Goal: Task Accomplishment & Management: Manage account settings

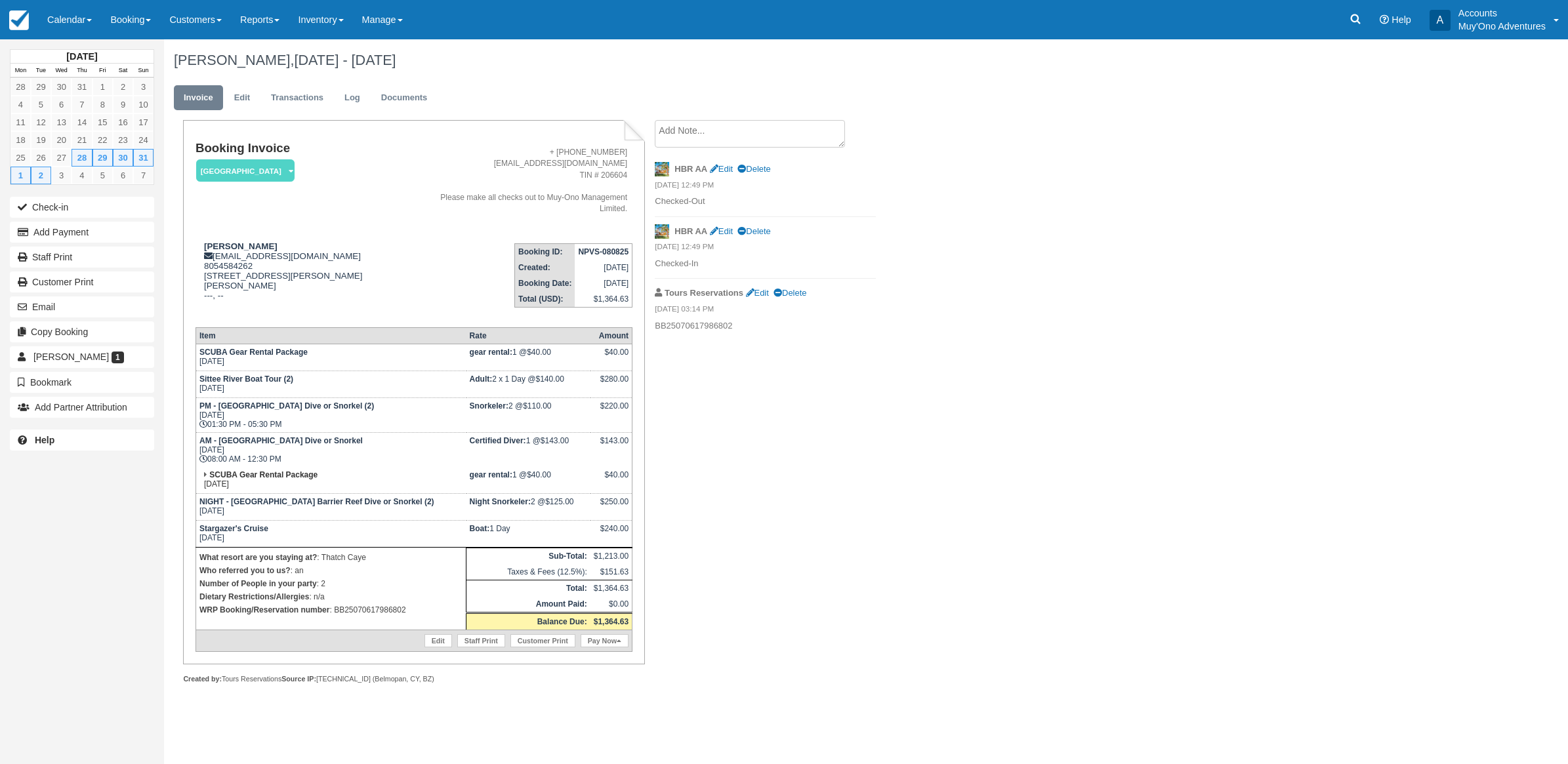
drag, startPoint x: 561, startPoint y: 353, endPoint x: 607, endPoint y: 353, distance: 46.0
click at [607, 353] on tr "SCUBA Gear Rental Package Thu Aug 28, 2025 gear rental: 1 @ $40.00 $40.00" at bounding box center [413, 358] width 436 height 27
drag, startPoint x: 79, startPoint y: 15, endPoint x: 83, endPoint y: 20, distance: 6.4
click at [80, 17] on link "Calendar" at bounding box center [69, 20] width 63 height 40
click at [68, 126] on link "Month" at bounding box center [90, 124] width 103 height 28
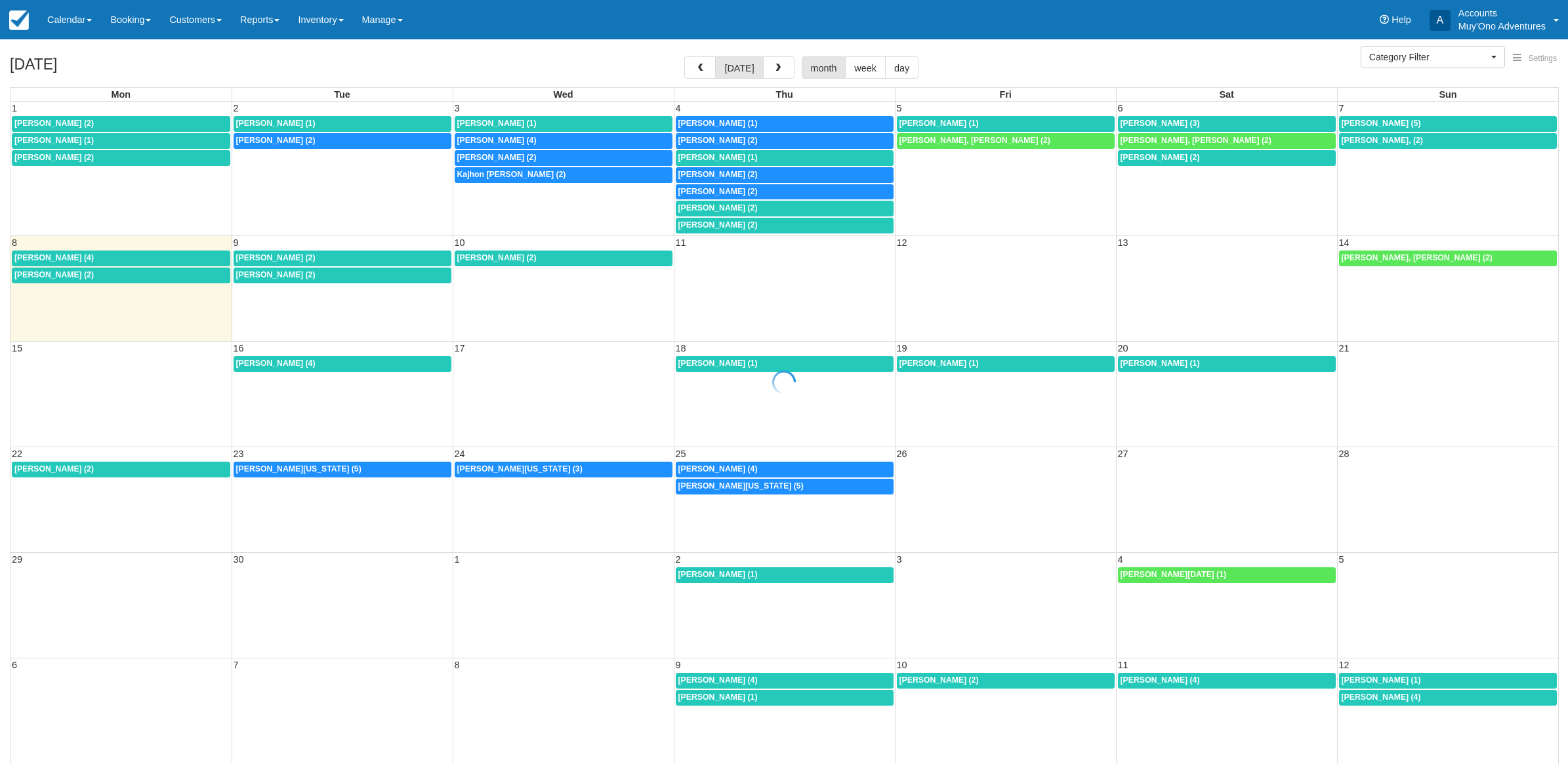
select select
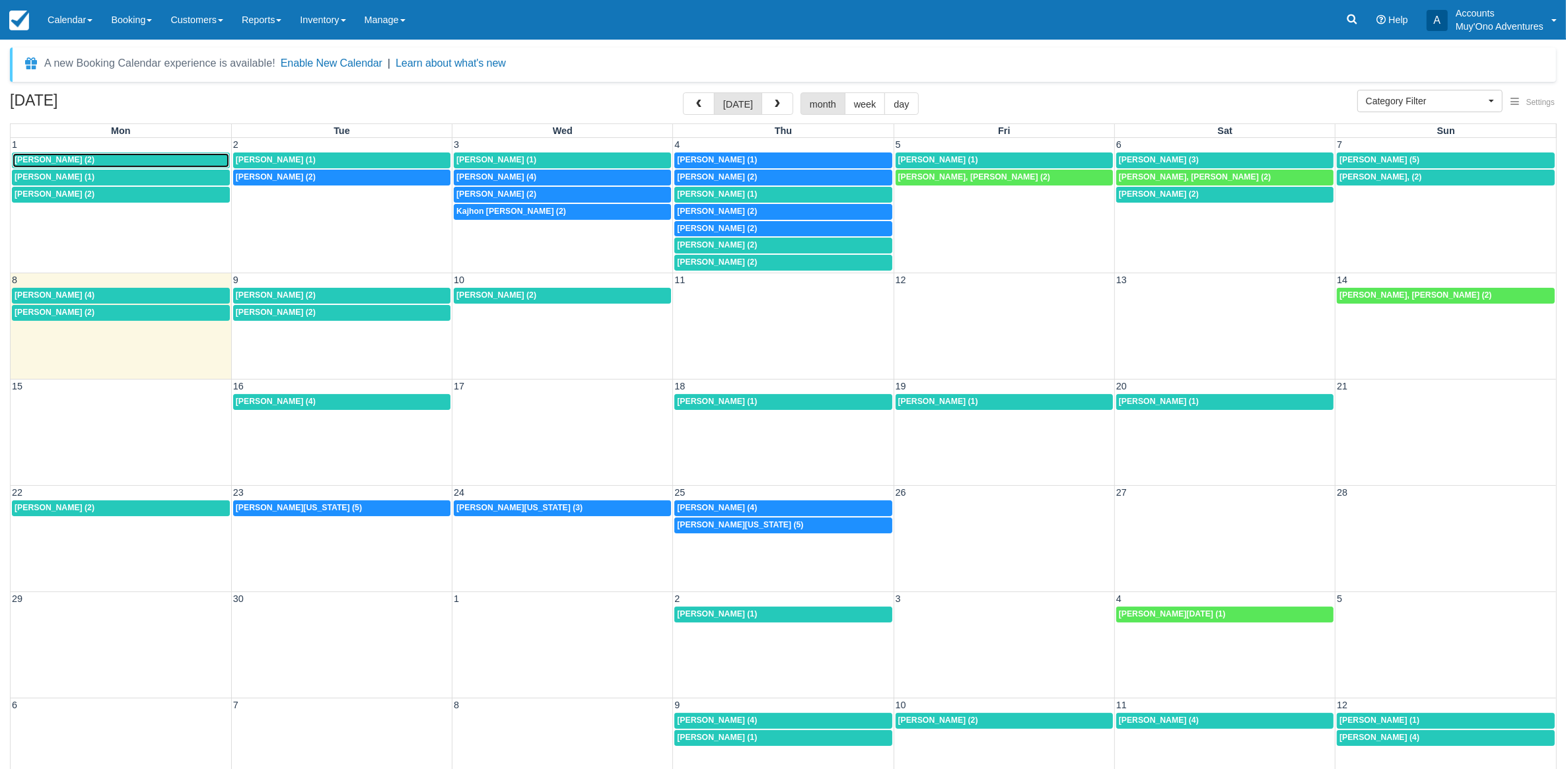
click at [102, 163] on div "Ashley Jones (2)" at bounding box center [121, 160] width 213 height 11
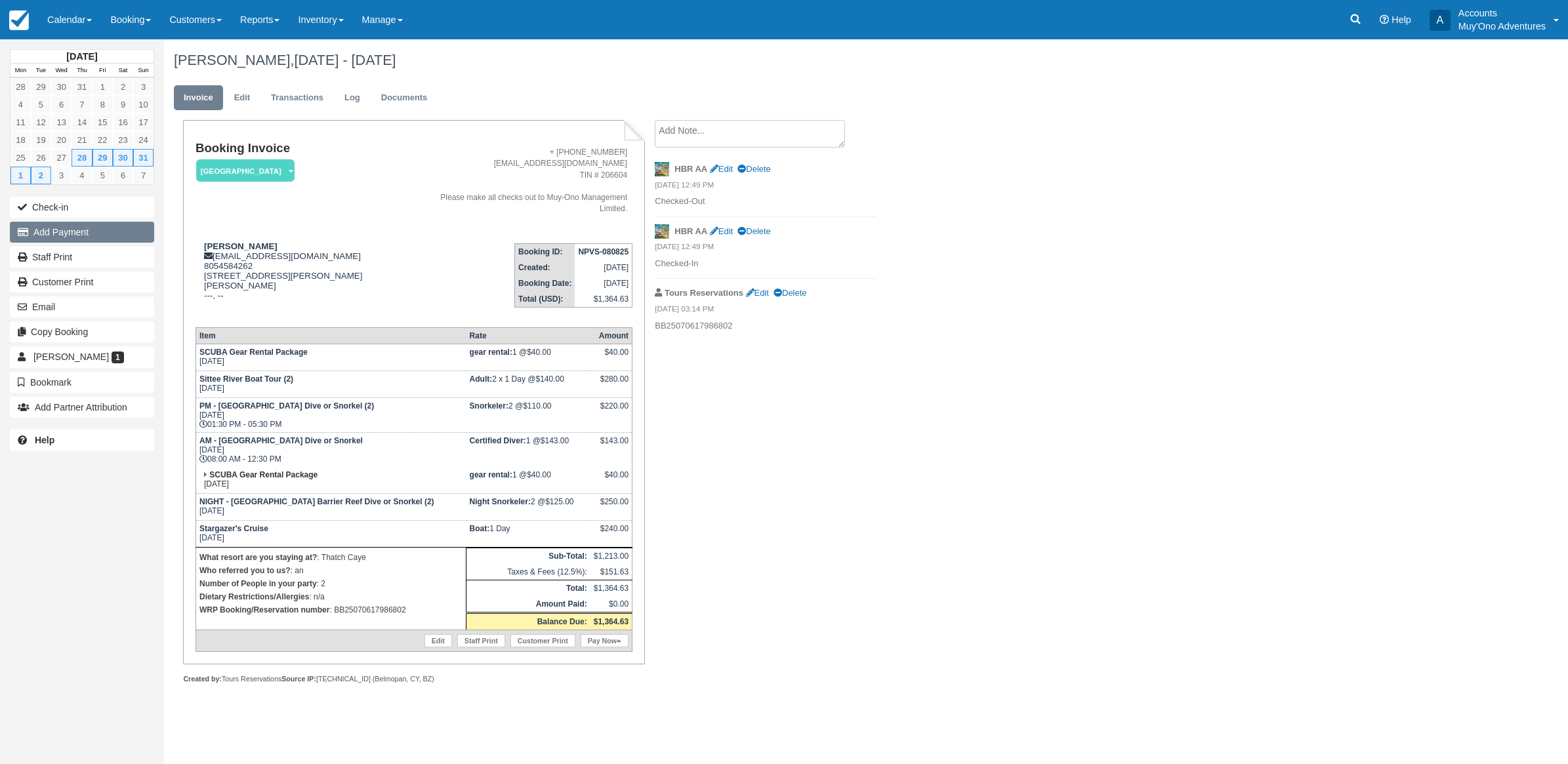
click at [78, 231] on button "Add Payment" at bounding box center [81, 231] width 144 height 21
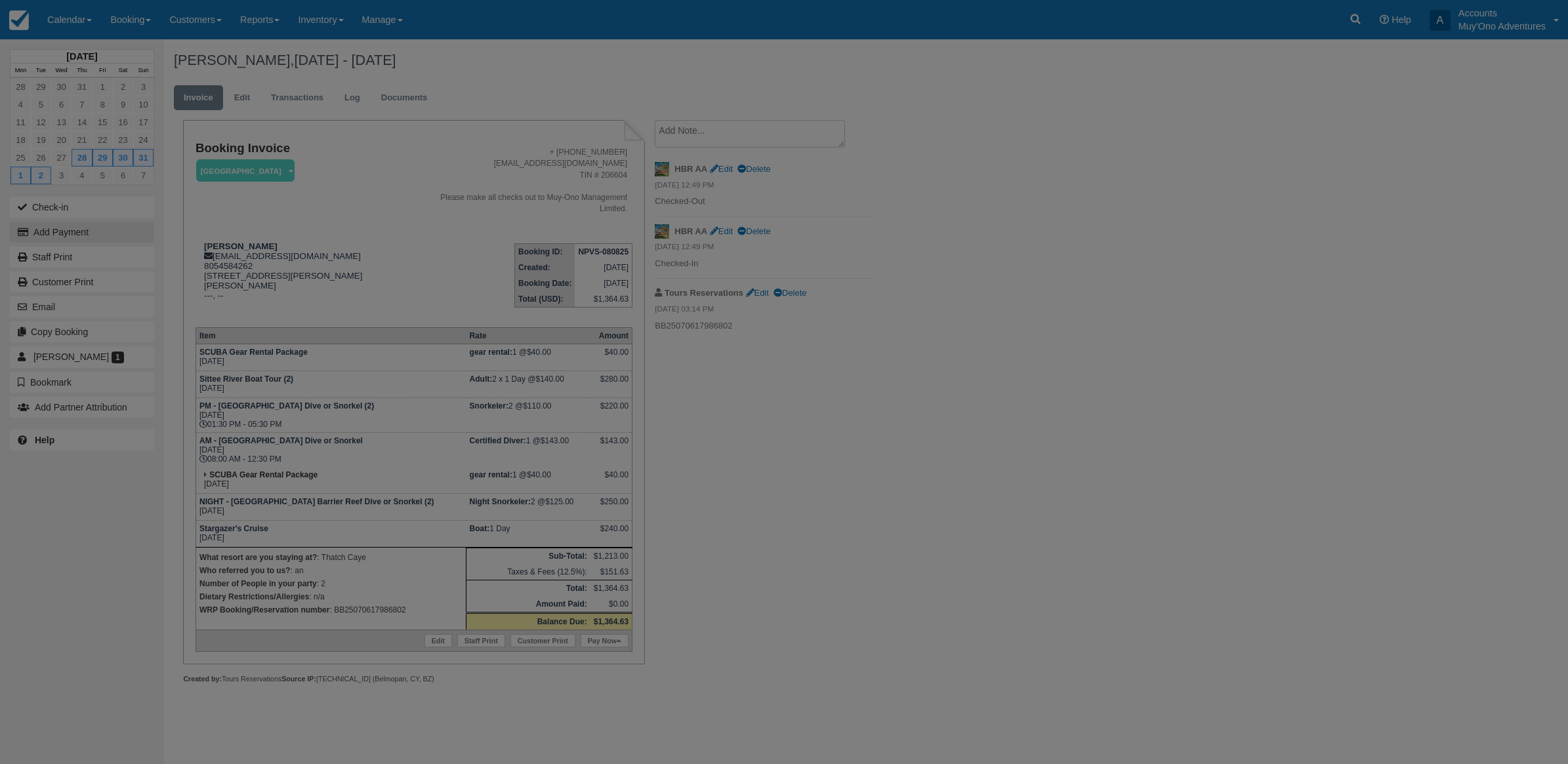
type input "09/08/25"
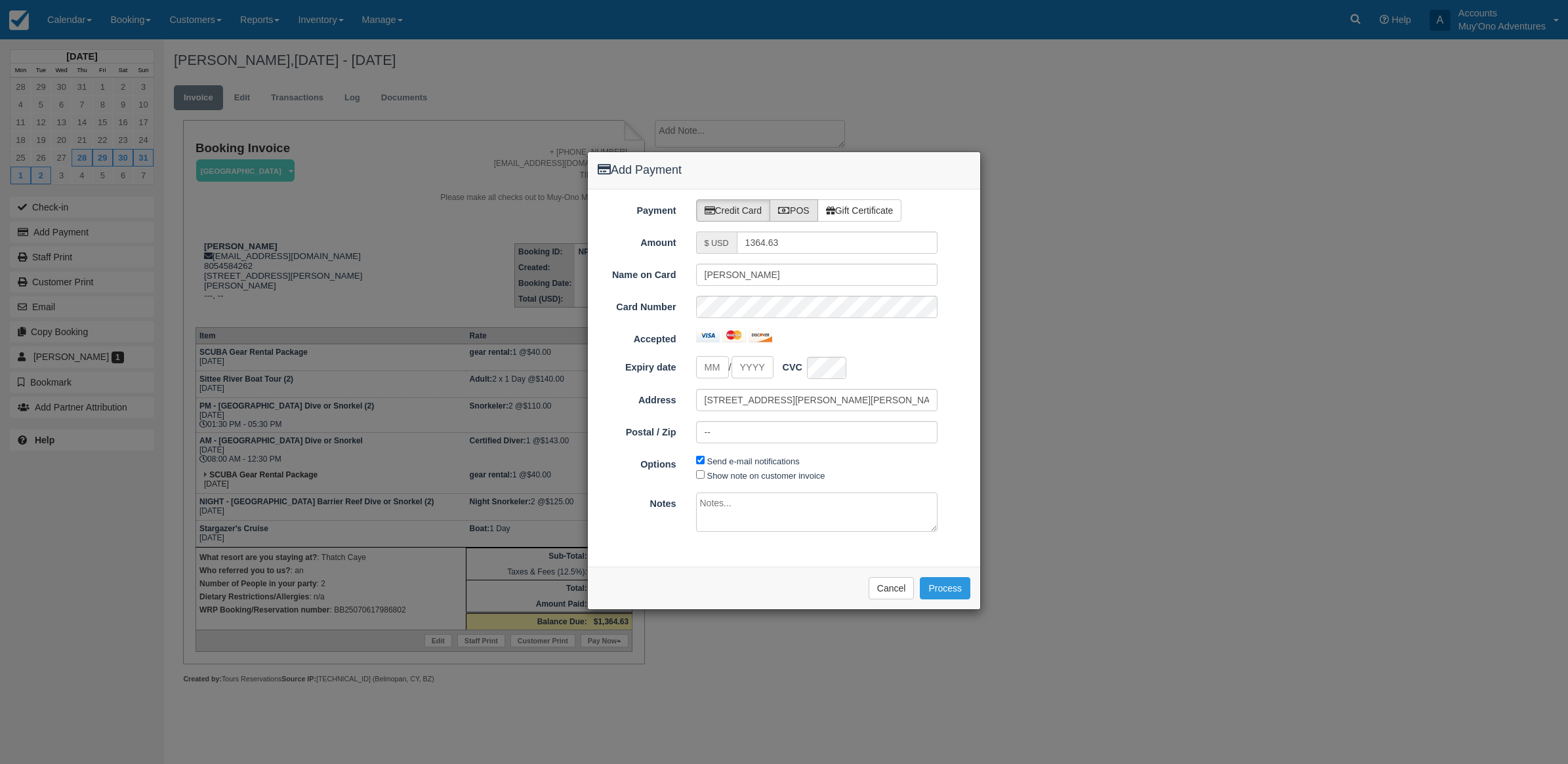
click at [801, 211] on label "POS" at bounding box center [794, 211] width 49 height 22
radio input "true"
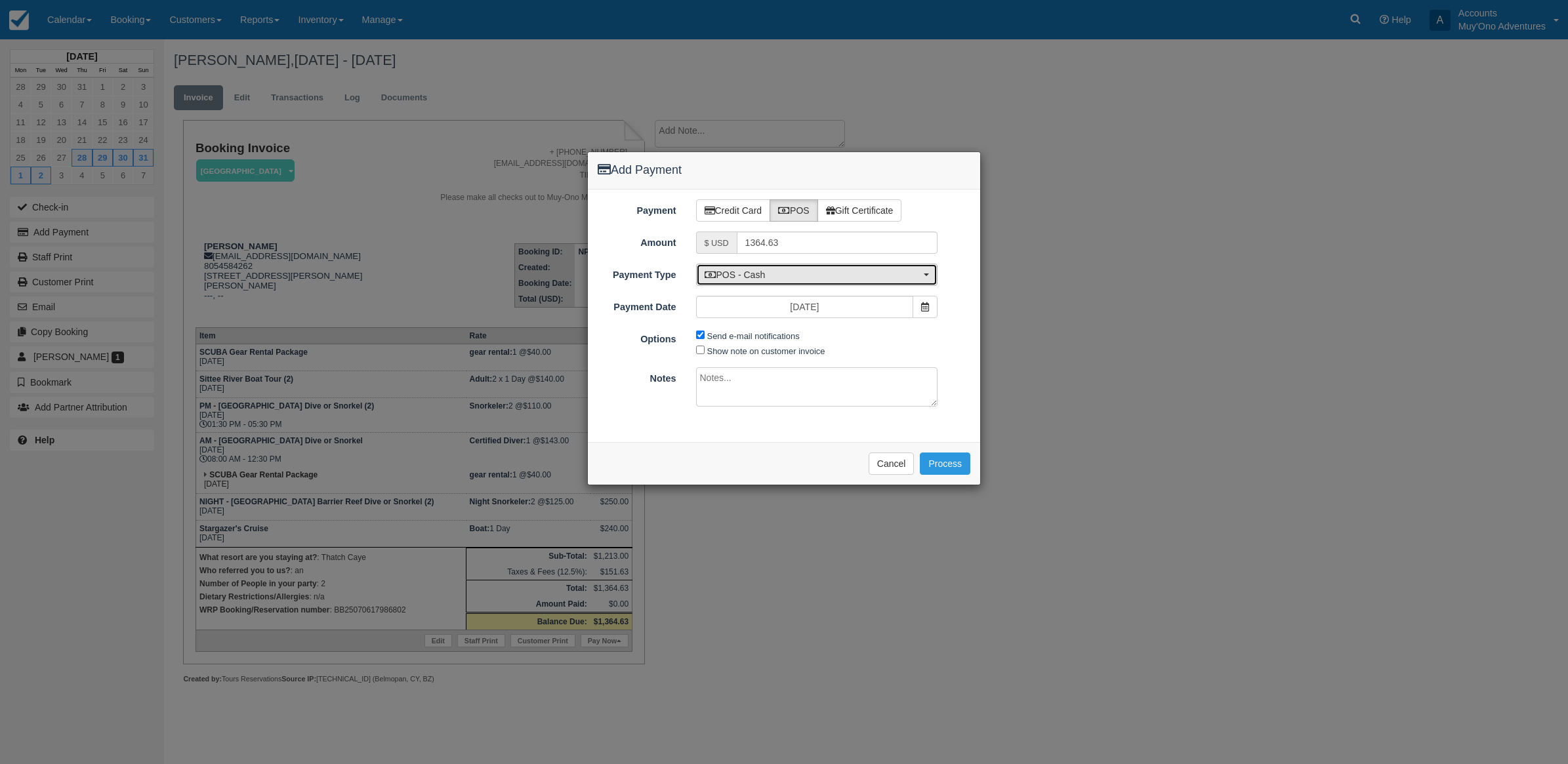
click at [761, 283] on button "POS - Cash" at bounding box center [818, 274] width 242 height 22
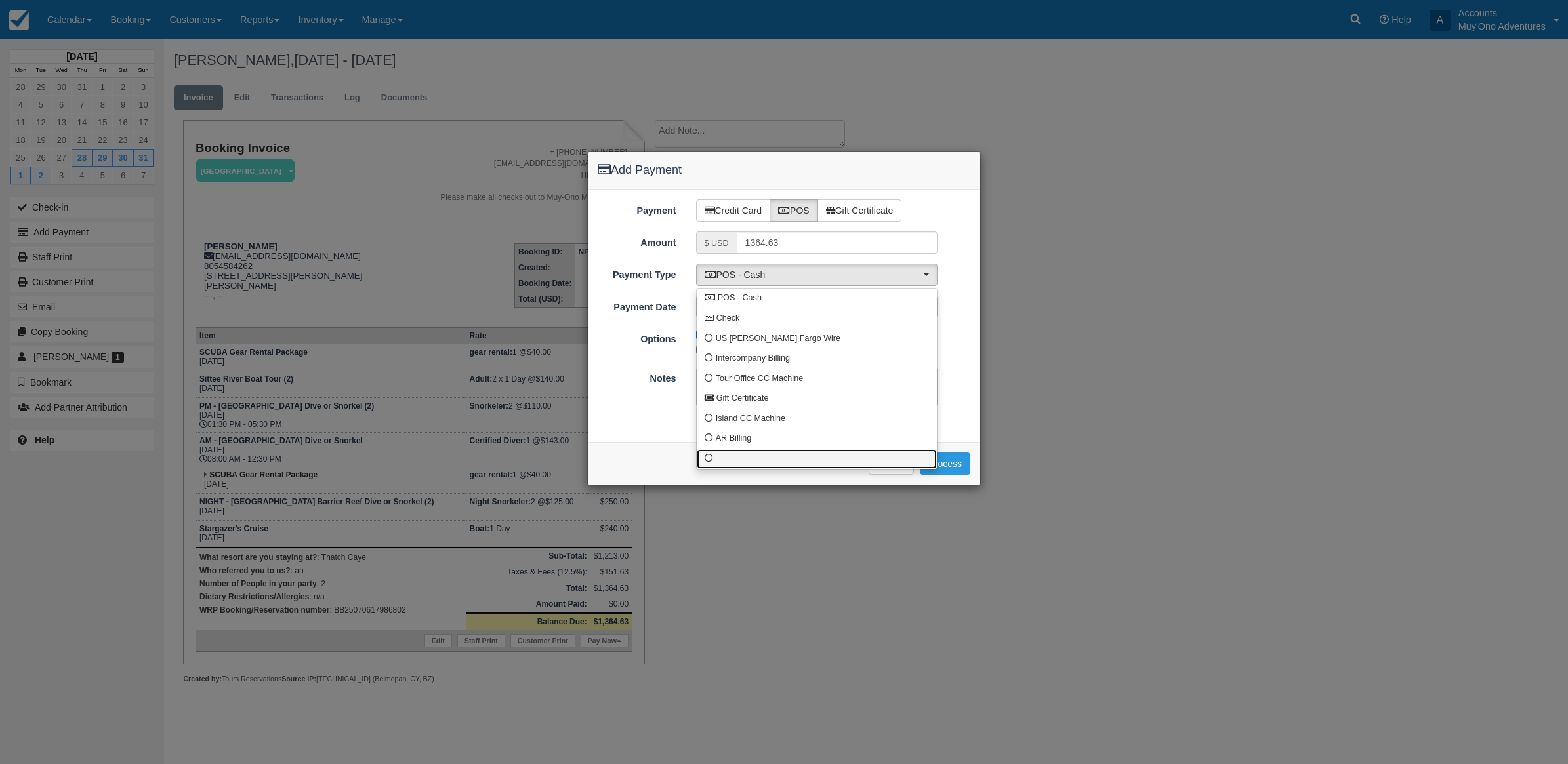
drag, startPoint x: 706, startPoint y: 458, endPoint x: 697, endPoint y: 437, distance: 22.8
click at [706, 457] on span at bounding box center [708, 459] width 9 height 9
select select "custom10"
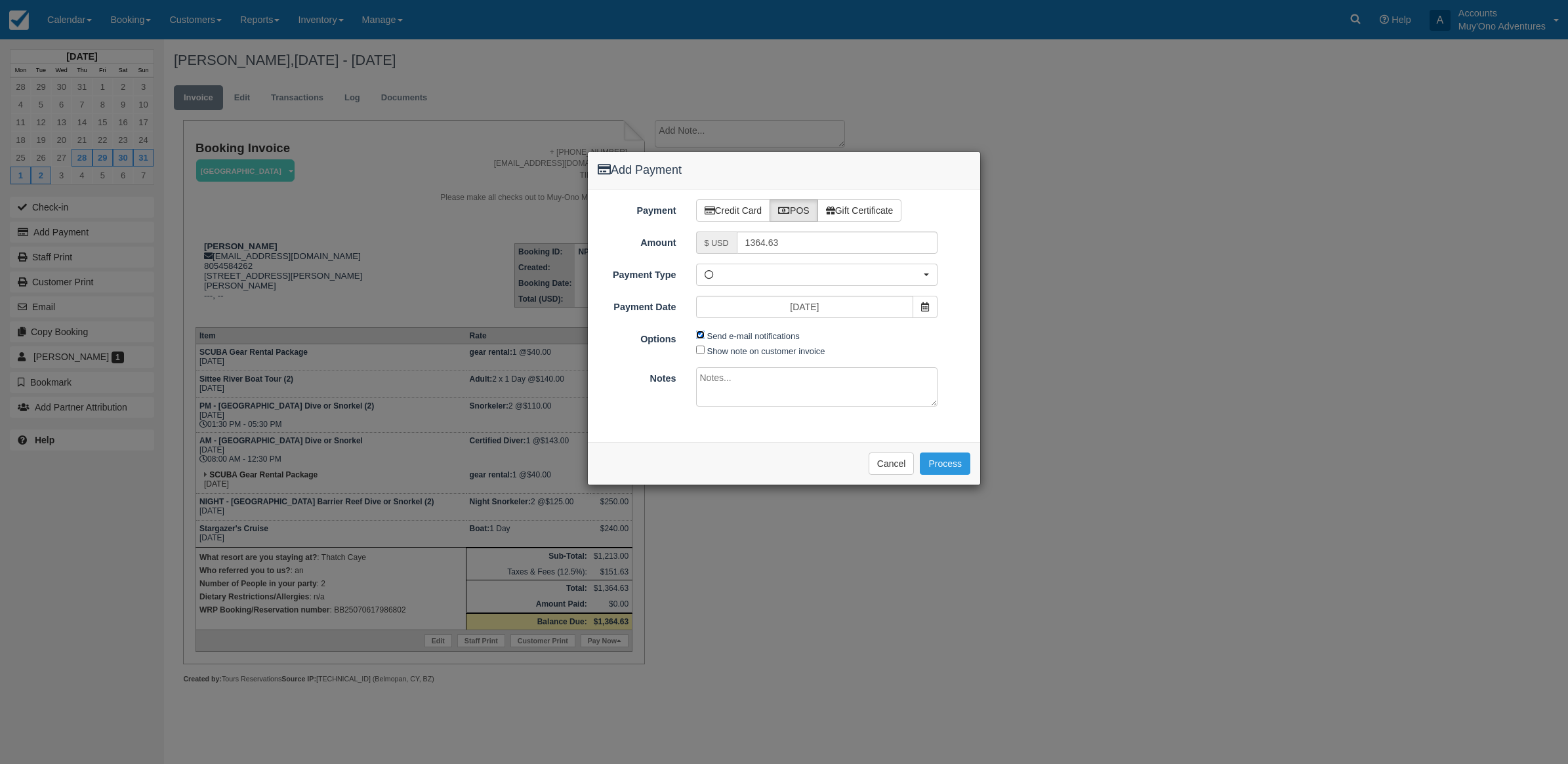
click at [703, 337] on input "Send e-mail notifications" at bounding box center [701, 335] width 9 height 9
checkbox input "false"
drag, startPoint x: 709, startPoint y: 400, endPoint x: 703, endPoint y: 411, distance: 12.5
click at [706, 404] on textarea at bounding box center [818, 387] width 242 height 40
type textarea "Paid in WRP CT"
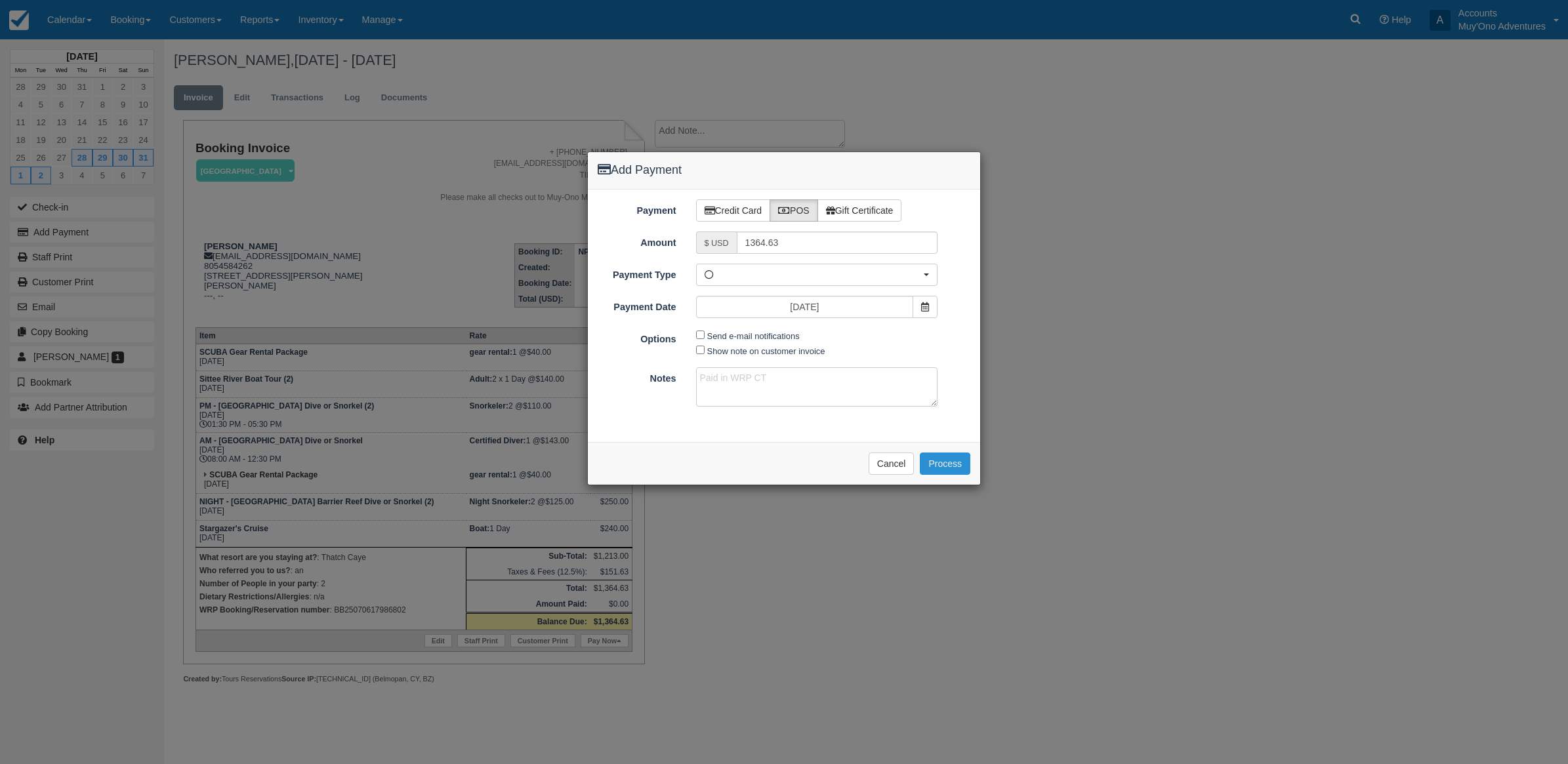
click at [943, 463] on button "Process" at bounding box center [945, 464] width 51 height 22
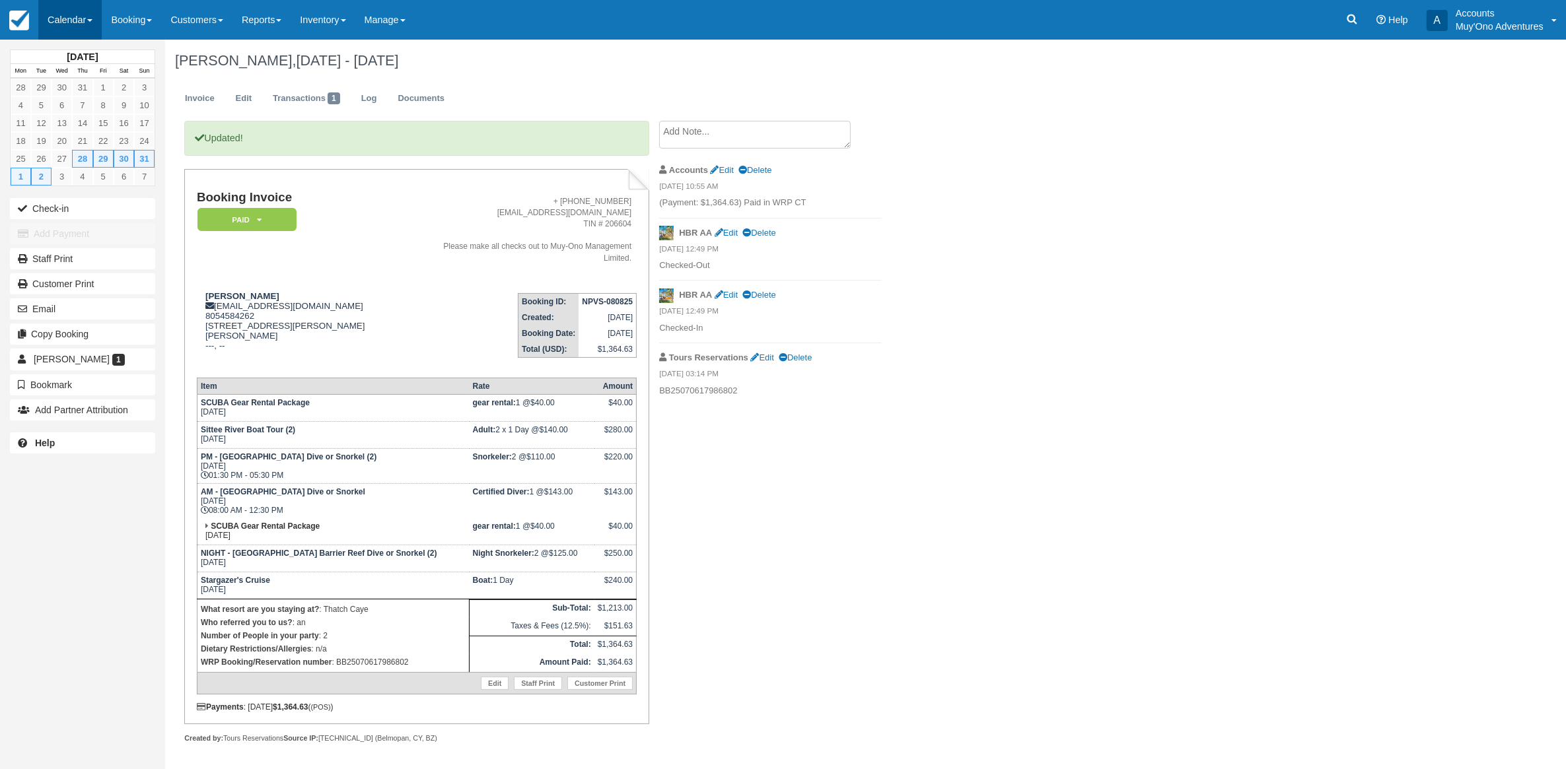
click at [59, 17] on link "Calendar" at bounding box center [69, 20] width 63 height 40
click at [56, 131] on link "Month" at bounding box center [91, 125] width 104 height 28
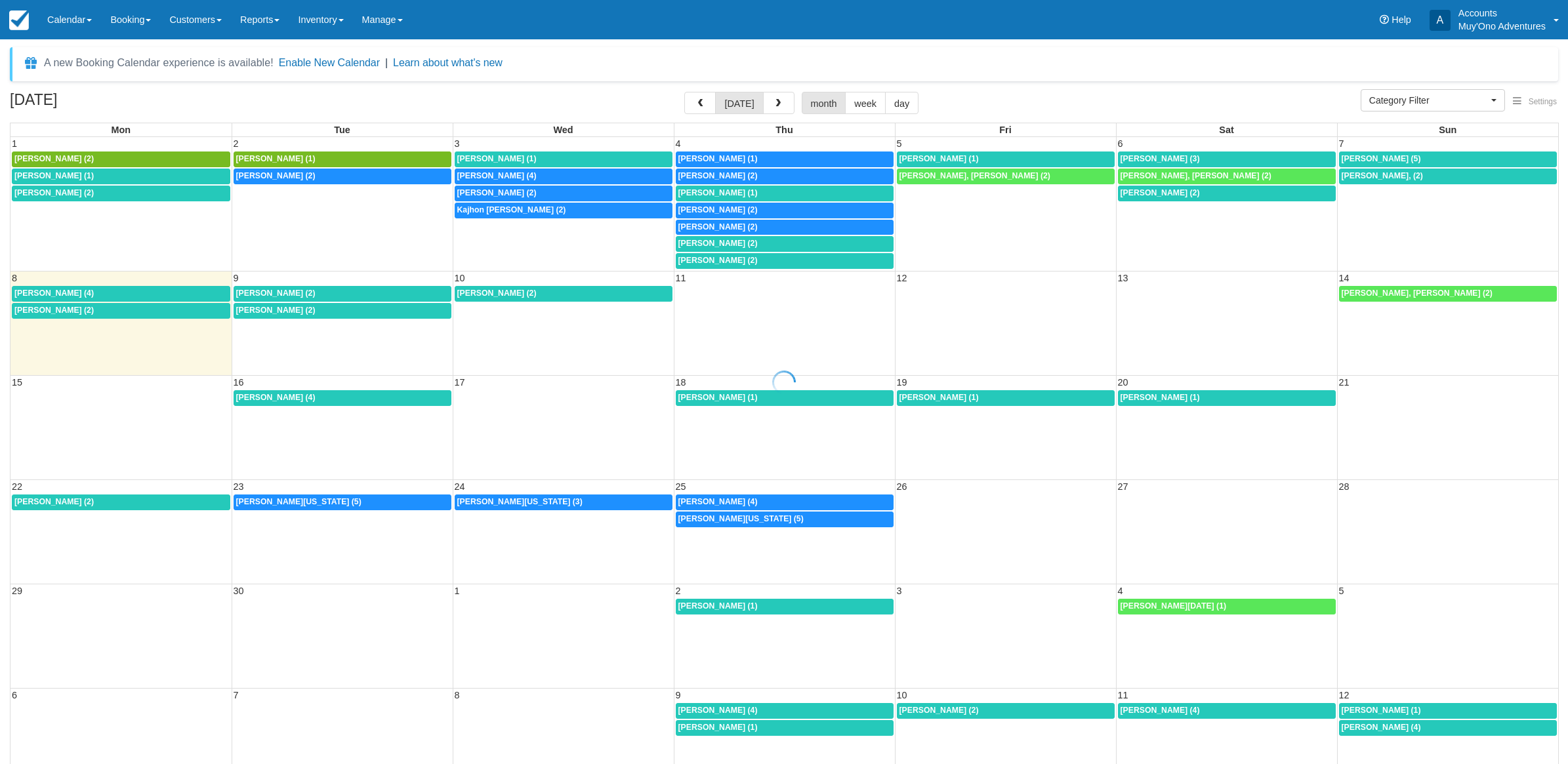
select select
click at [65, 175] on span "[PERSON_NAME] (1)" at bounding box center [55, 175] width 79 height 9
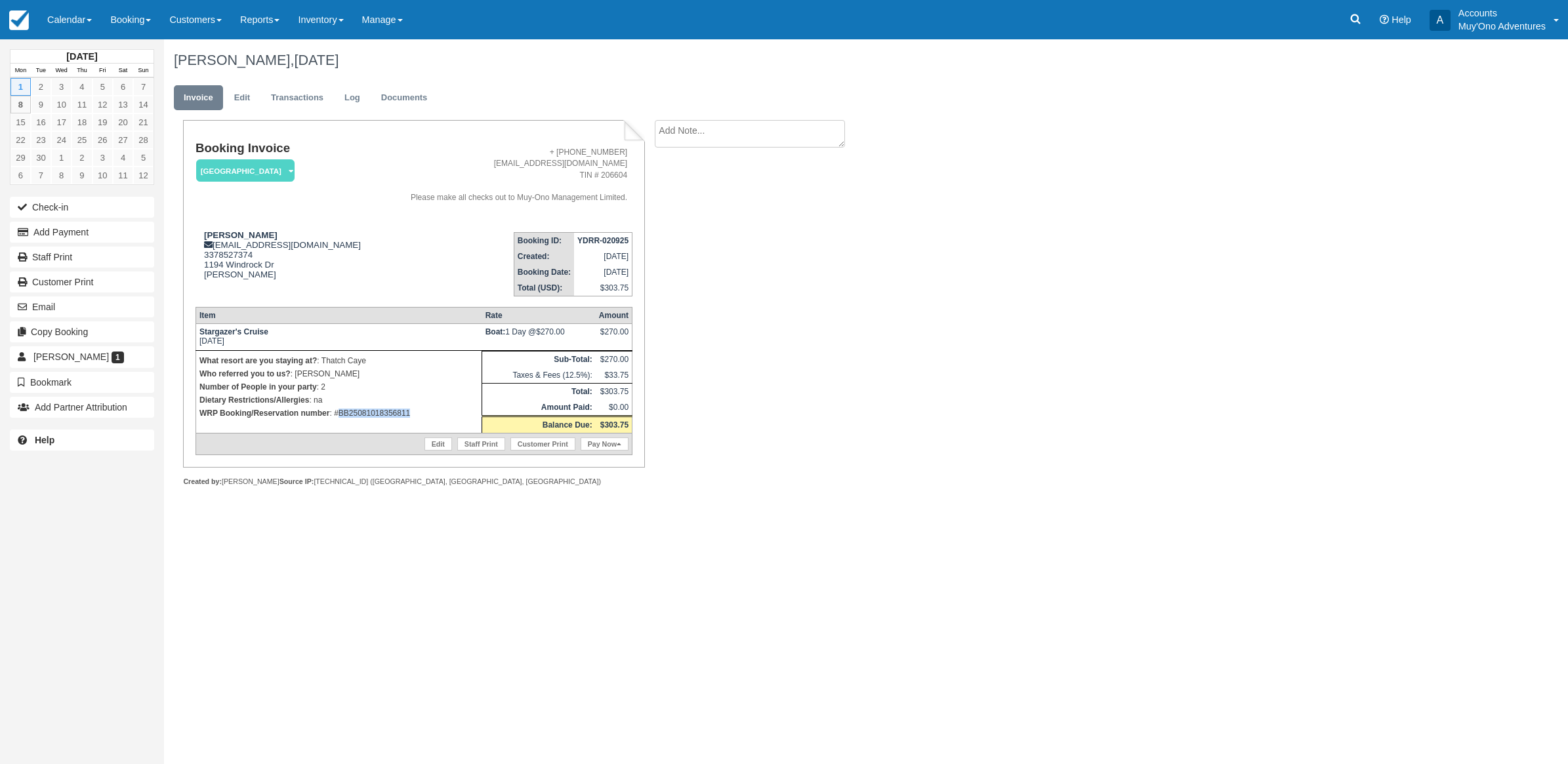
drag, startPoint x: 421, startPoint y: 415, endPoint x: 337, endPoint y: 418, distance: 84.1
click at [337, 418] on p "WRP Booking/Reservation number : #BB25081018356811" at bounding box center [339, 412] width 279 height 13
copy p "BB25081018356811"
click at [831, 469] on div "Booking Invoice Thatch Caye Resort   Pending HOLD Deposit Paid Cancelled Void M…" at bounding box center [525, 318] width 721 height 395
click at [87, 240] on button "Add Payment" at bounding box center [81, 231] width 144 height 21
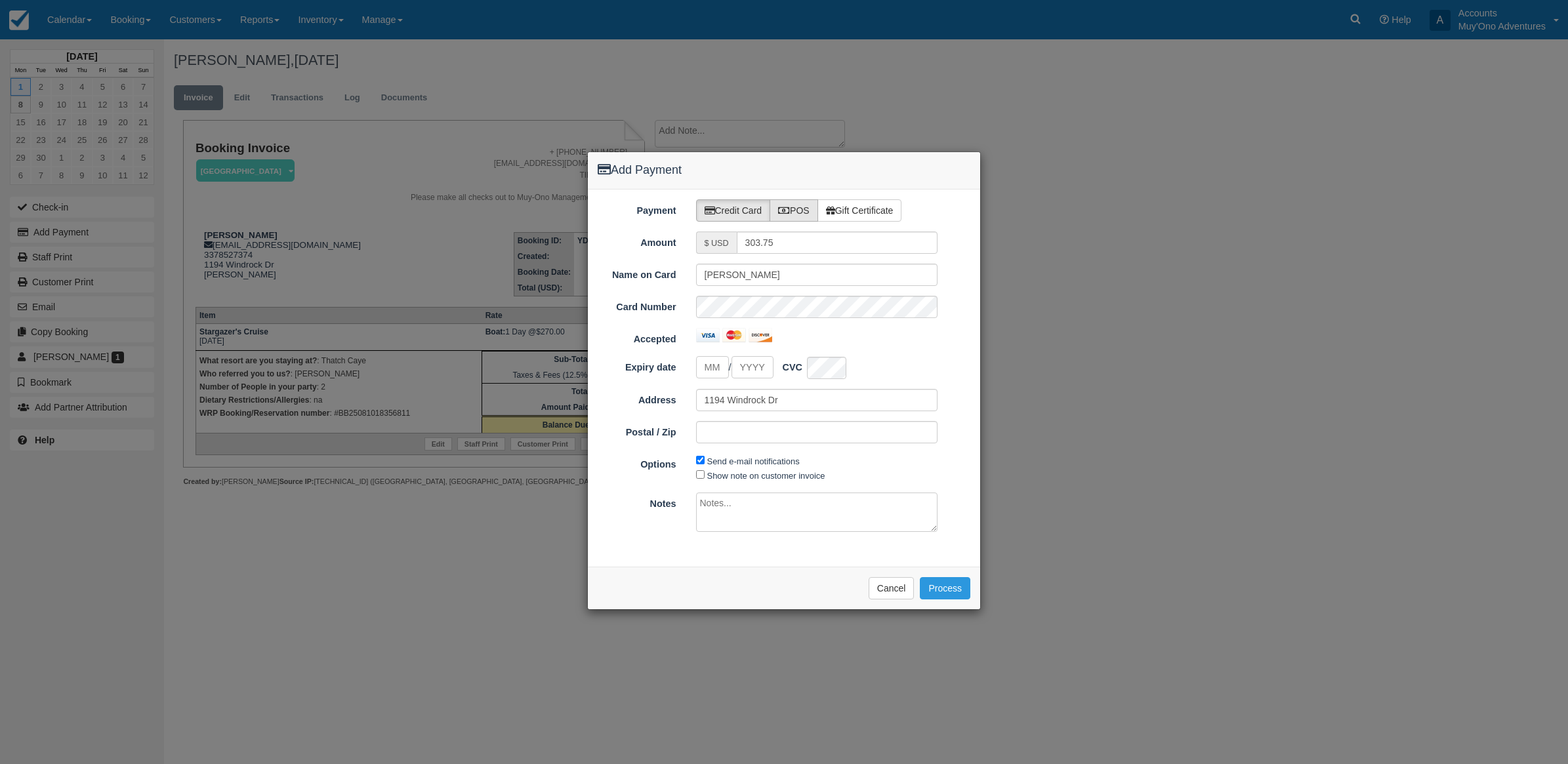
click at [785, 212] on icon at bounding box center [784, 210] width 12 height 9
radio input "true"
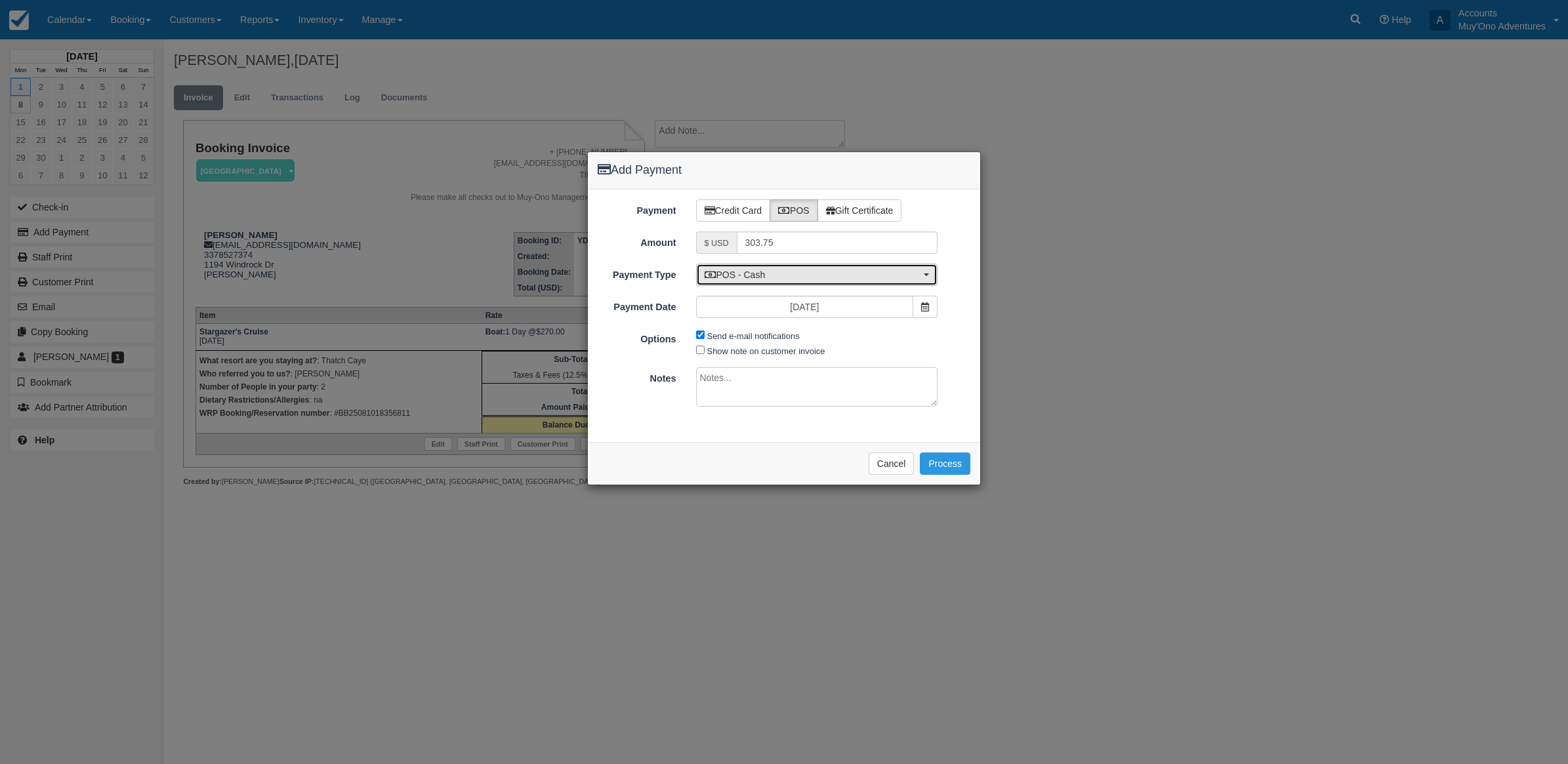
click at [759, 283] on button "POS - Cash" at bounding box center [818, 274] width 242 height 22
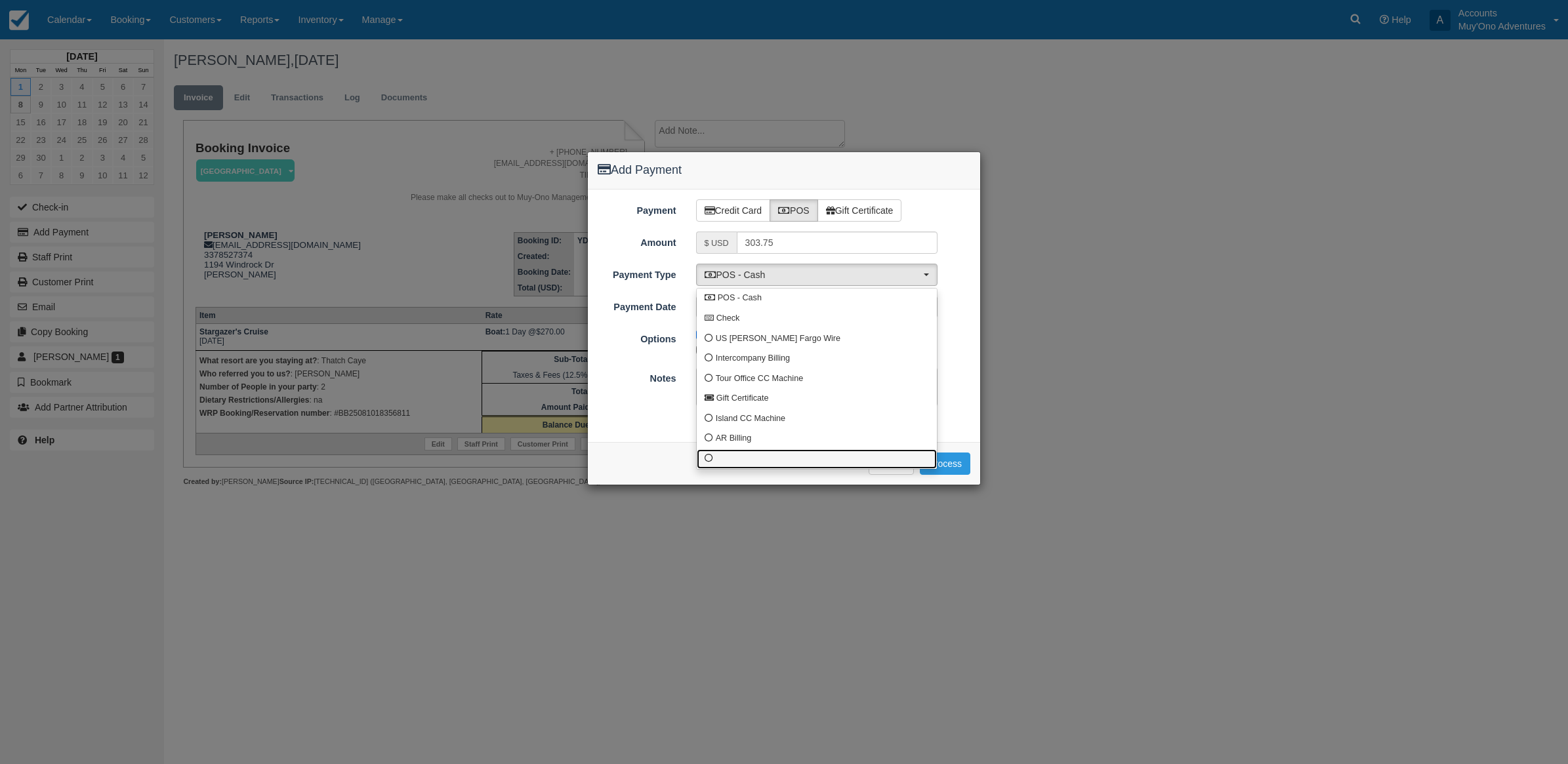
click at [740, 455] on link at bounding box center [817, 459] width 240 height 20
select select "custom10"
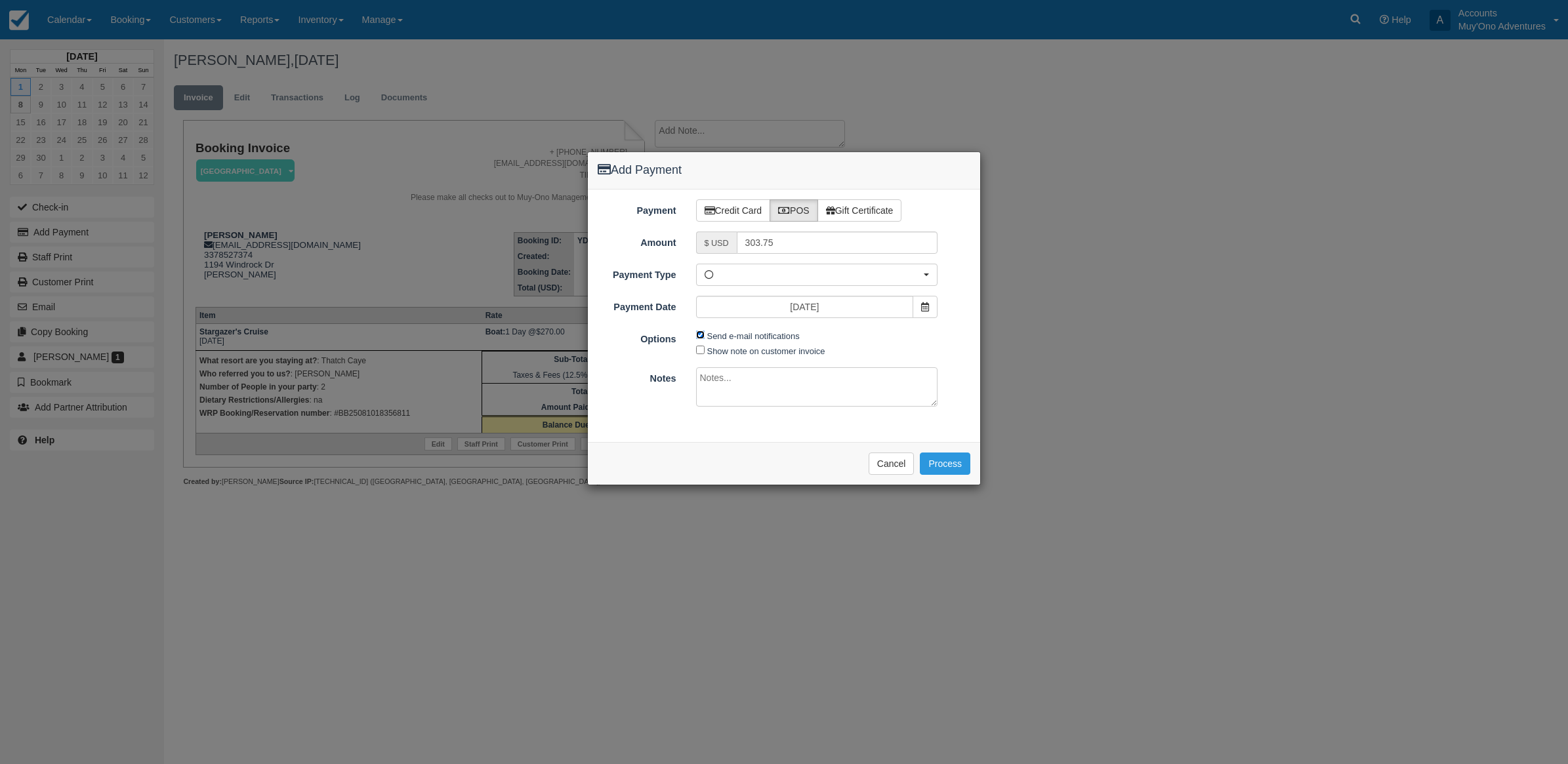
drag, startPoint x: 697, startPoint y: 336, endPoint x: 697, endPoint y: 375, distance: 39.0
click at [698, 336] on input "Send e-mail notifications" at bounding box center [701, 335] width 9 height 9
checkbox input "false"
click at [705, 387] on textarea at bounding box center [818, 387] width 242 height 40
type textarea "I"
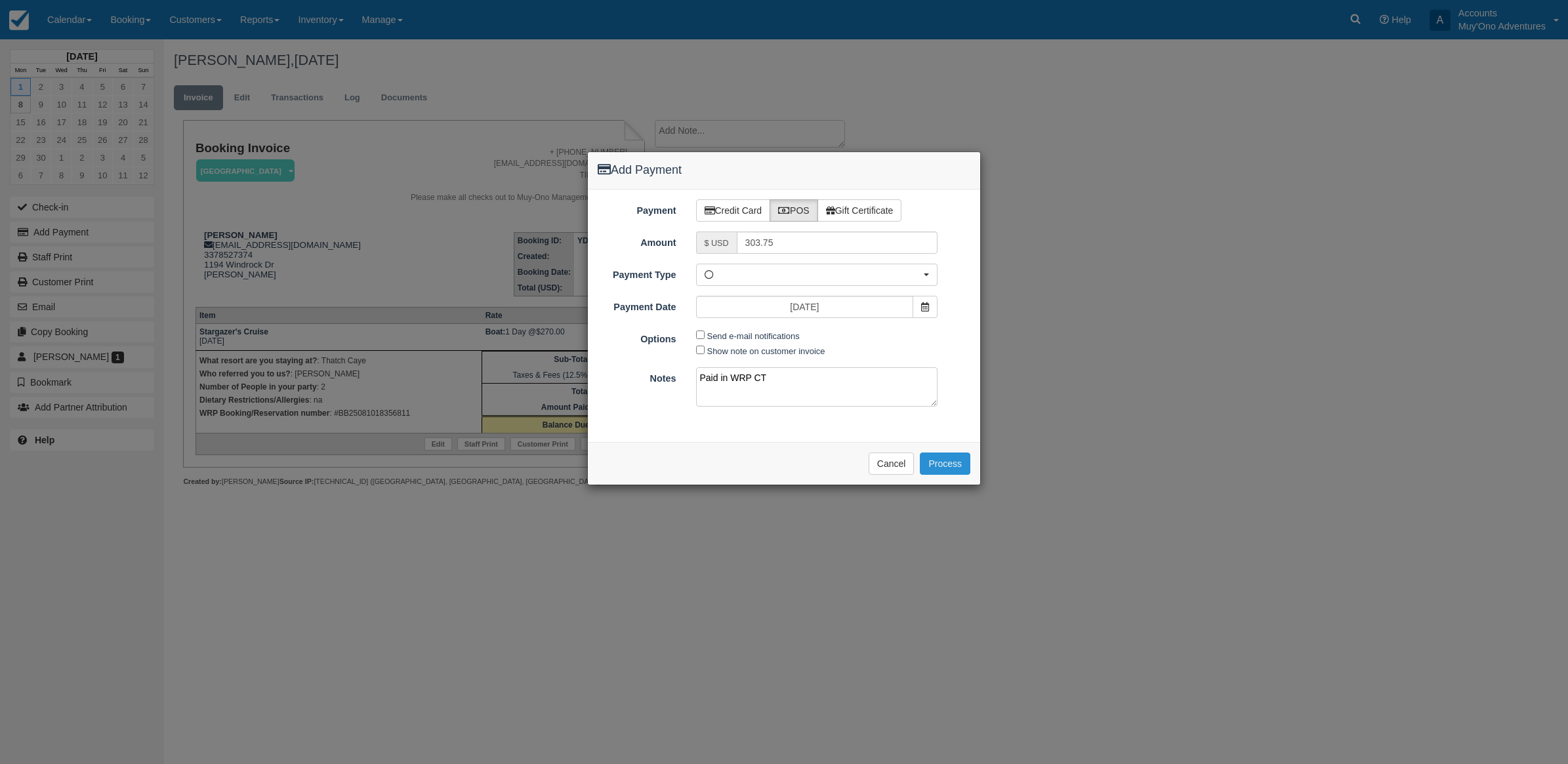
type textarea "Paid in WRP CT"
click at [940, 465] on button "Process" at bounding box center [945, 464] width 51 height 22
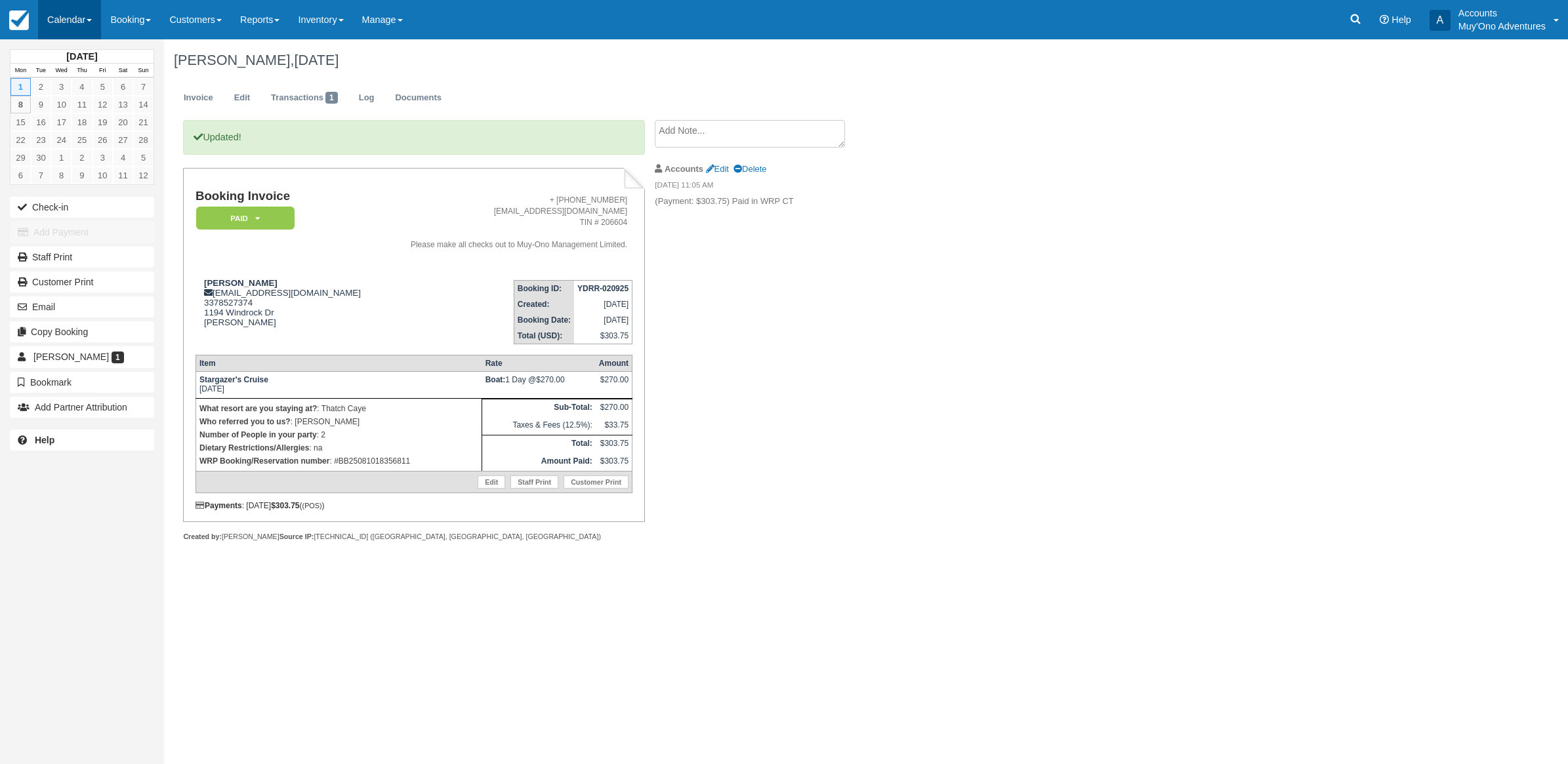
click at [50, 15] on link "Calendar" at bounding box center [69, 20] width 63 height 40
click at [58, 115] on link "Month" at bounding box center [90, 124] width 103 height 28
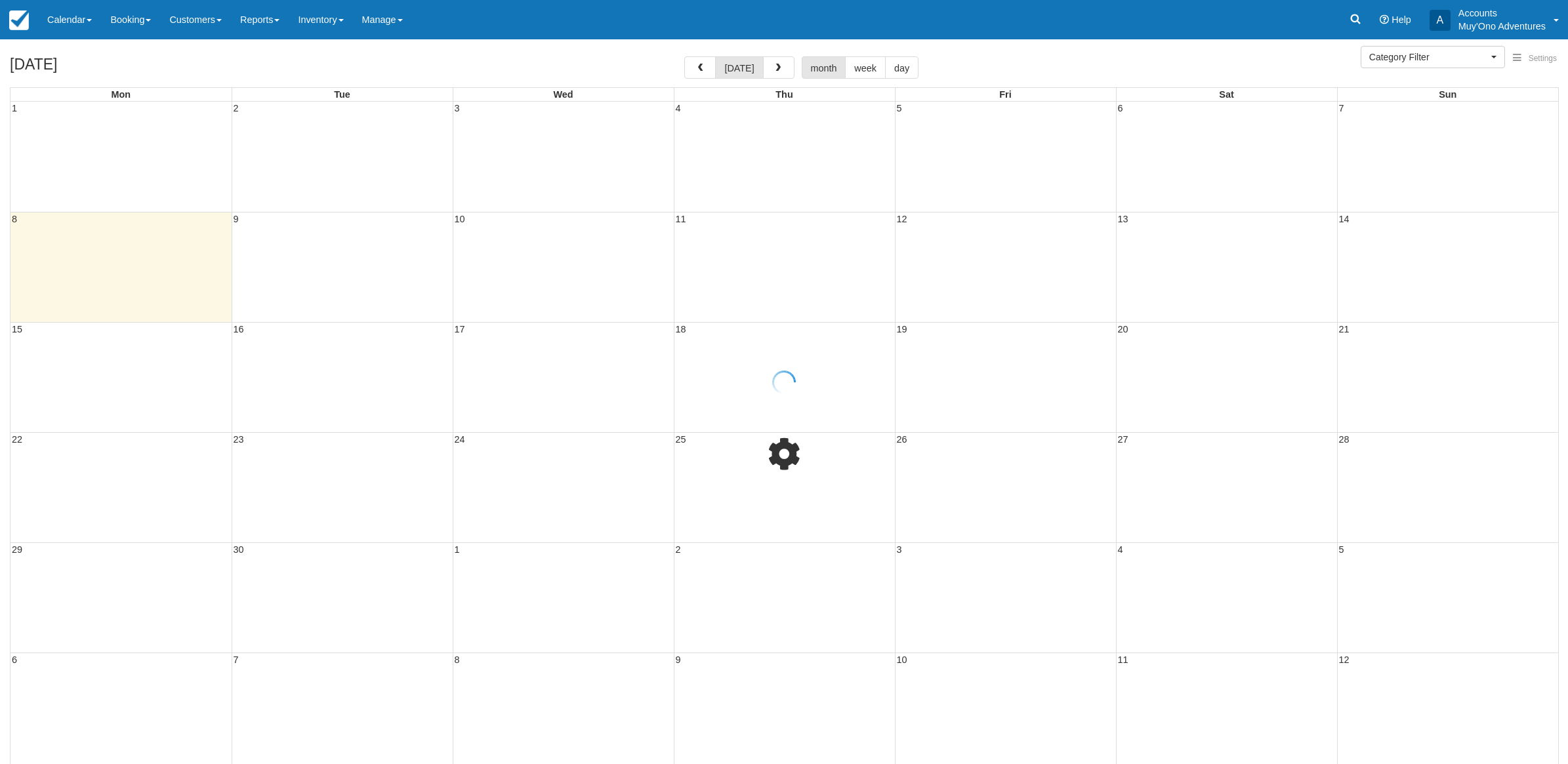
select select
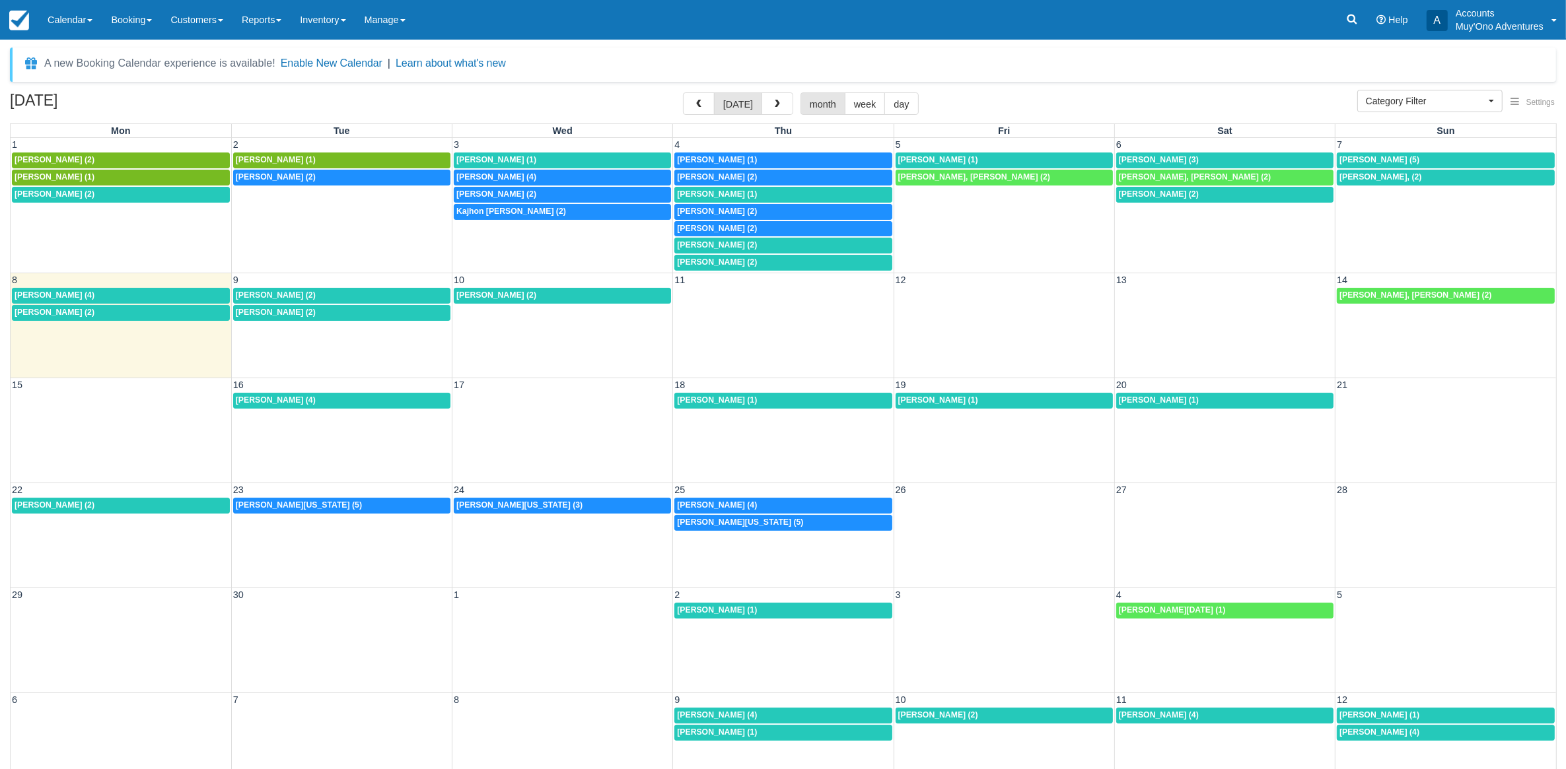
click at [93, 187] on td "7:30a [PERSON_NAME] (2)" at bounding box center [121, 228] width 221 height 85
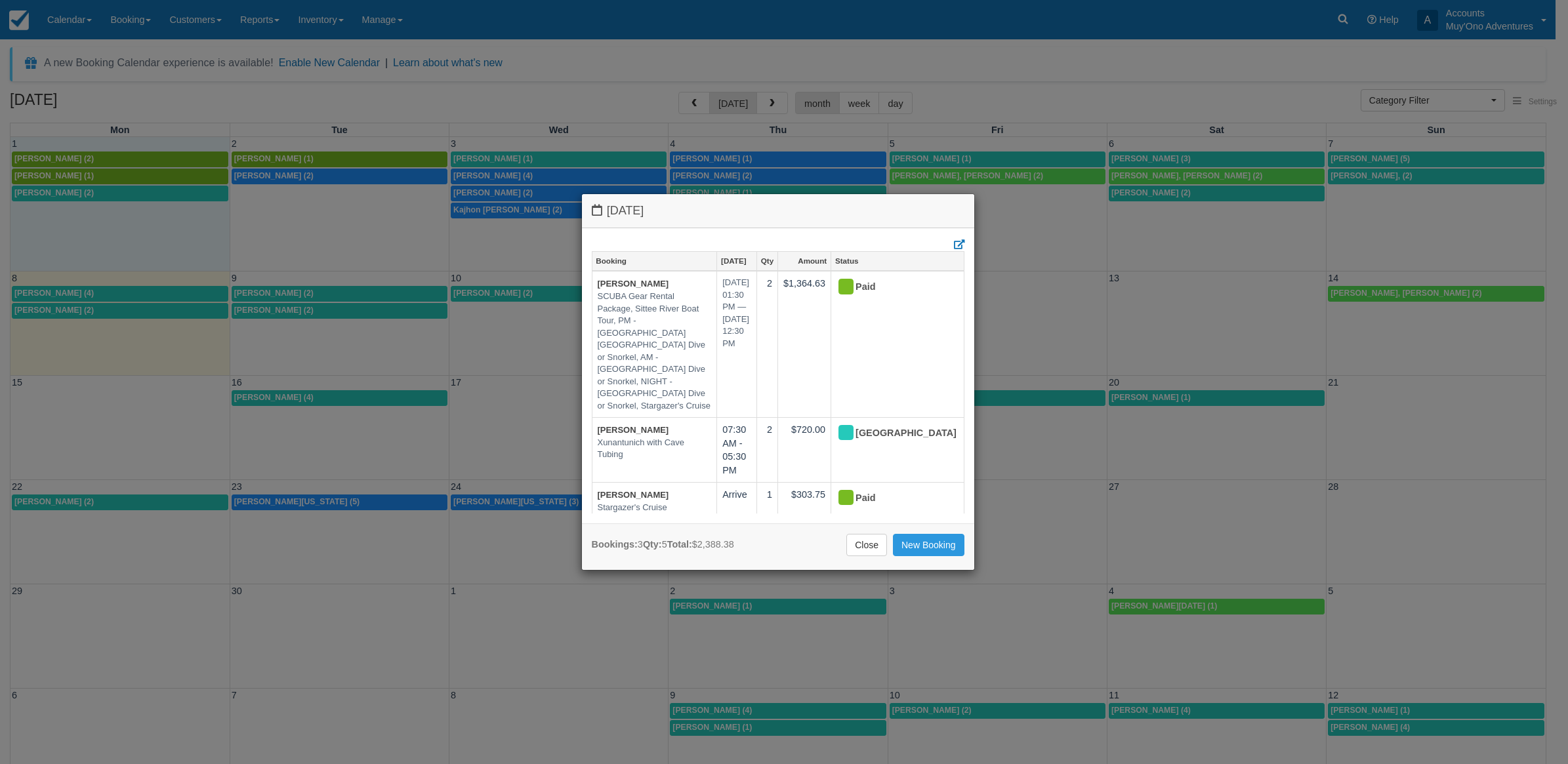
click at [120, 194] on div "[DATE] Booking [DATE] Qty Amount Status [PERSON_NAME] SCUBA Gear Rental Package…" at bounding box center [784, 382] width 1568 height 764
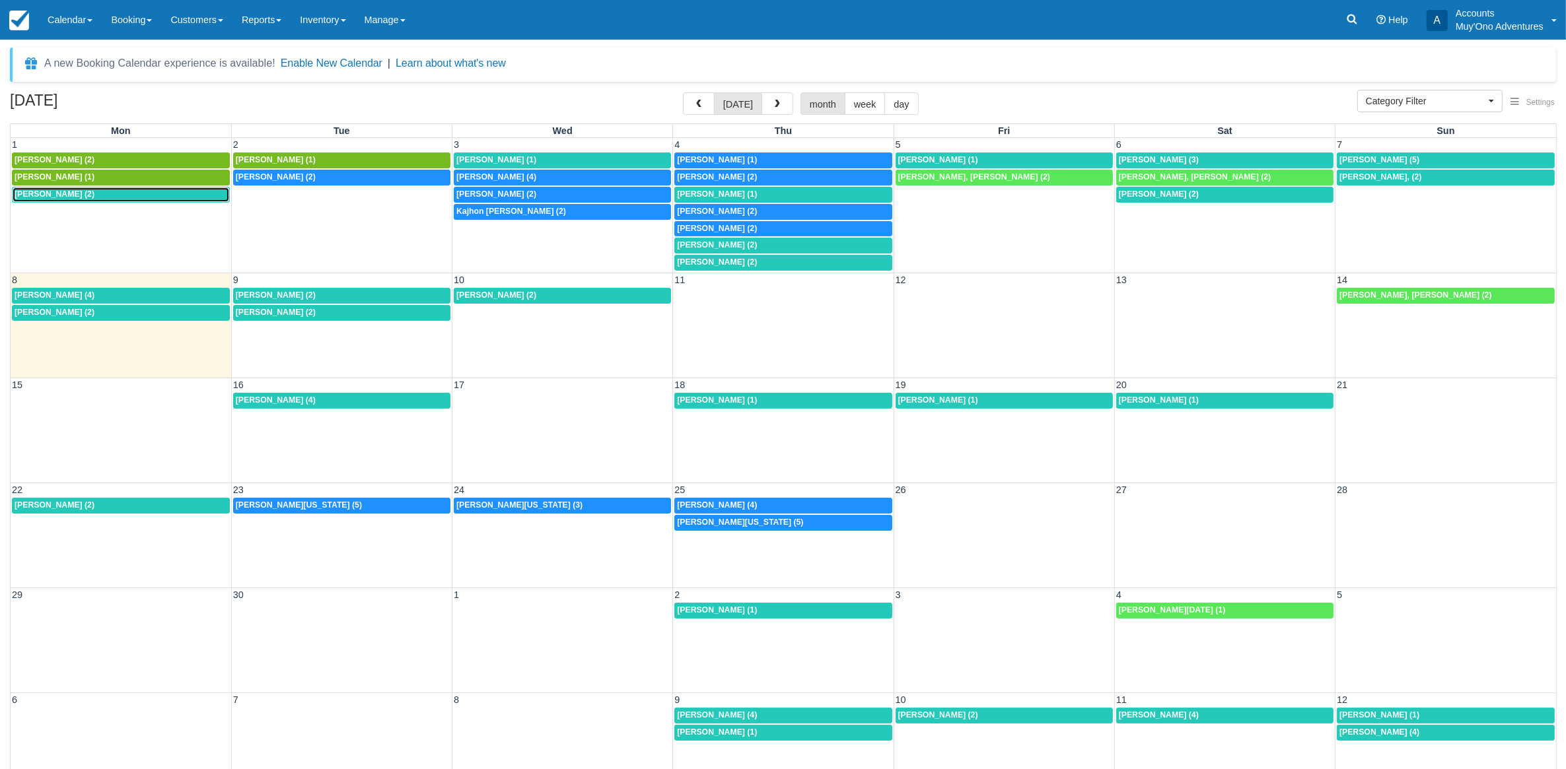
click at [121, 195] on div "7:30a Smith, Carson (2)" at bounding box center [121, 195] width 213 height 11
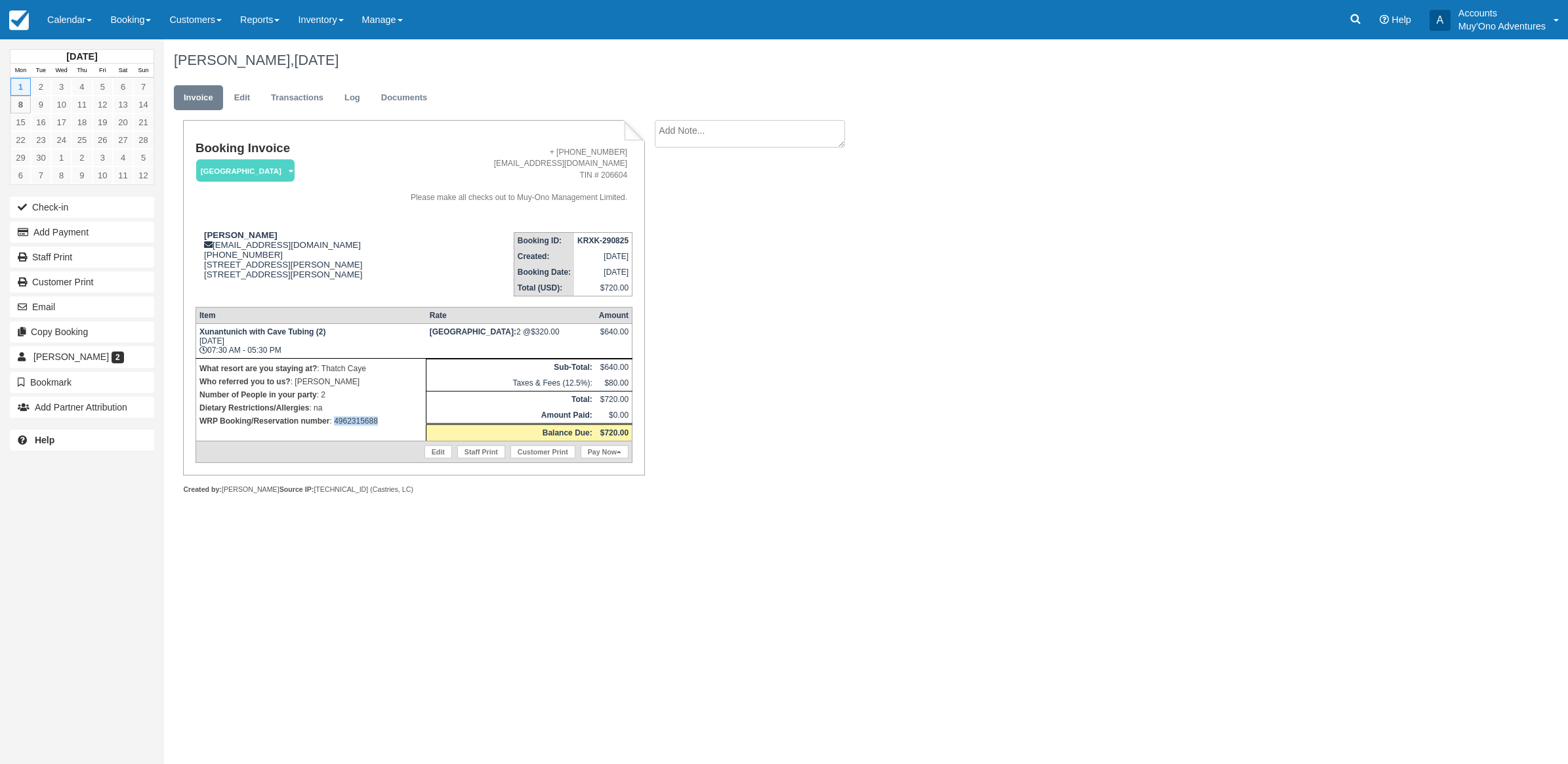
drag, startPoint x: 389, startPoint y: 428, endPoint x: 336, endPoint y: 418, distance: 53.9
click at [336, 418] on p "WRP Booking/Reservation number : 4962315688" at bounding box center [311, 420] width 224 height 13
copy p "4962315688"
click at [76, 228] on button "Add Payment" at bounding box center [81, 231] width 144 height 21
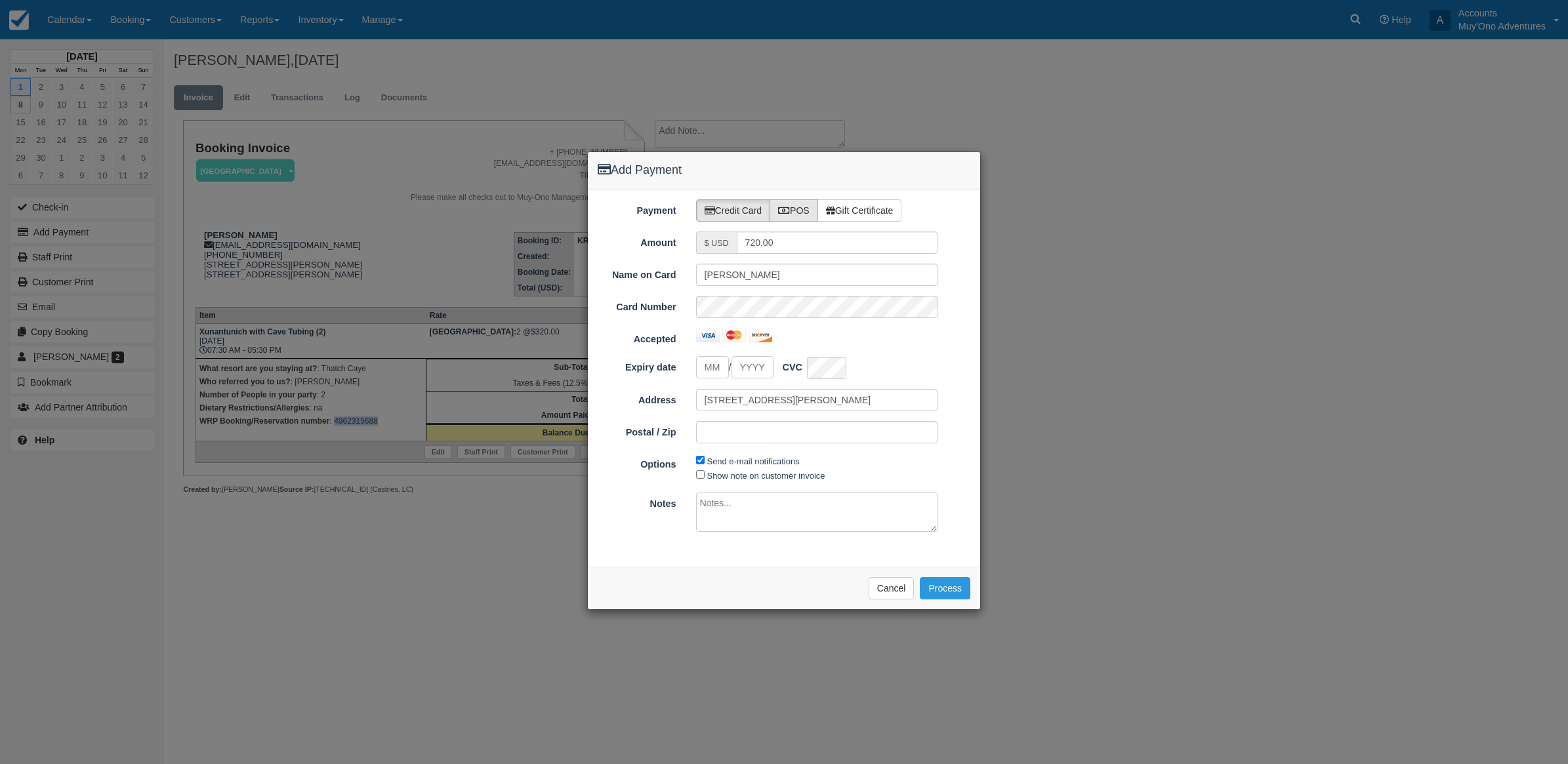
click at [797, 215] on label "POS" at bounding box center [794, 211] width 49 height 22
radio input "true"
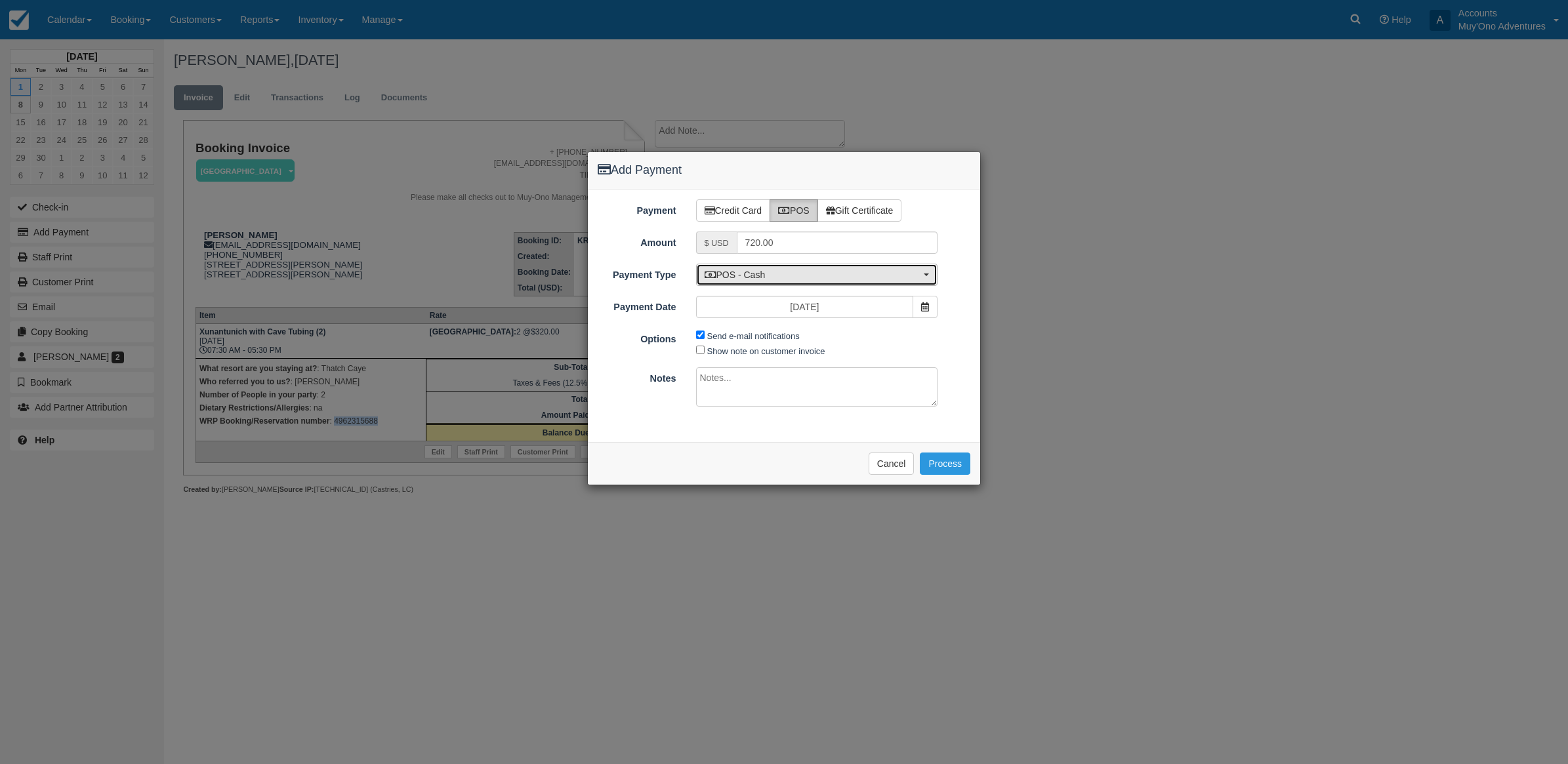
click at [797, 272] on span "POS - Cash" at bounding box center [813, 274] width 217 height 13
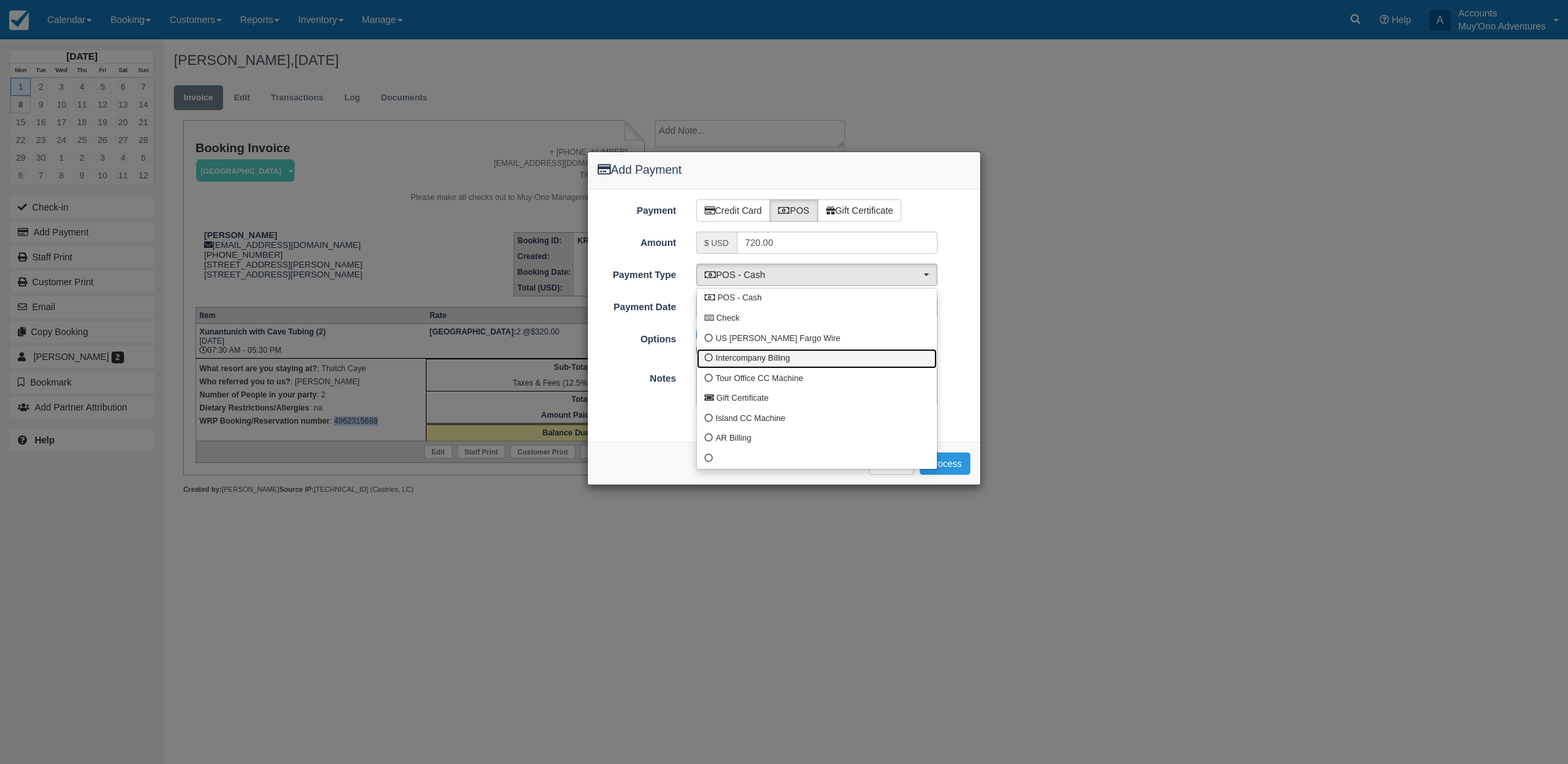
click at [728, 362] on span "Intercompany Billing" at bounding box center [752, 359] width 75 height 12
select select "custom4"
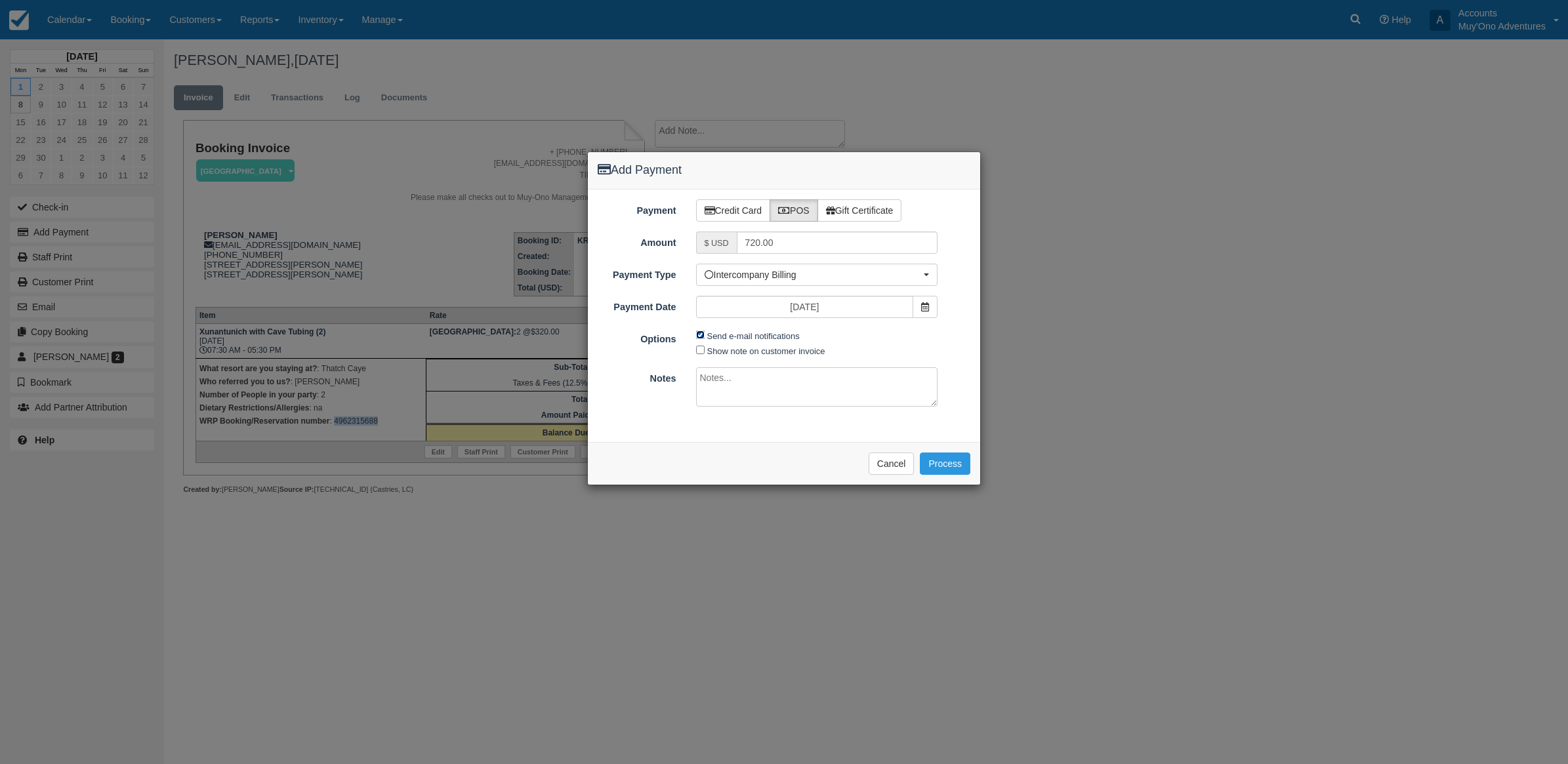
click at [697, 336] on input "Send e-mail notifications" at bounding box center [701, 335] width 9 height 9
checkbox input "false"
click at [707, 364] on div "Payment Credit Card POS Gift Certificate Amount $ USD 720.00 Name on Card [PERS…" at bounding box center [784, 316] width 392 height 252
click at [705, 379] on textarea at bounding box center [818, 387] width 242 height 40
type textarea "Invoiced in TC CT"
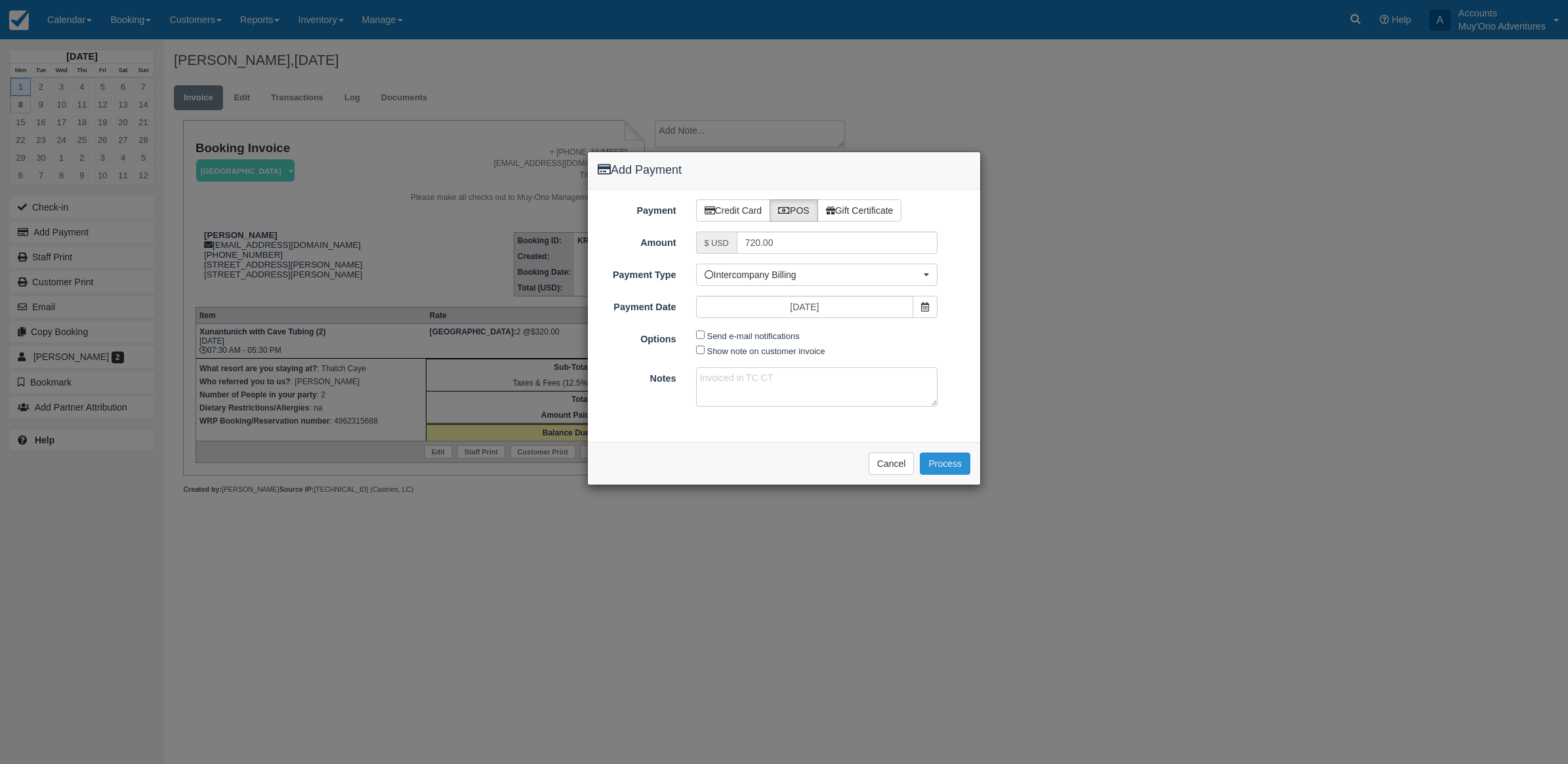
click at [953, 463] on button "Process" at bounding box center [945, 464] width 51 height 22
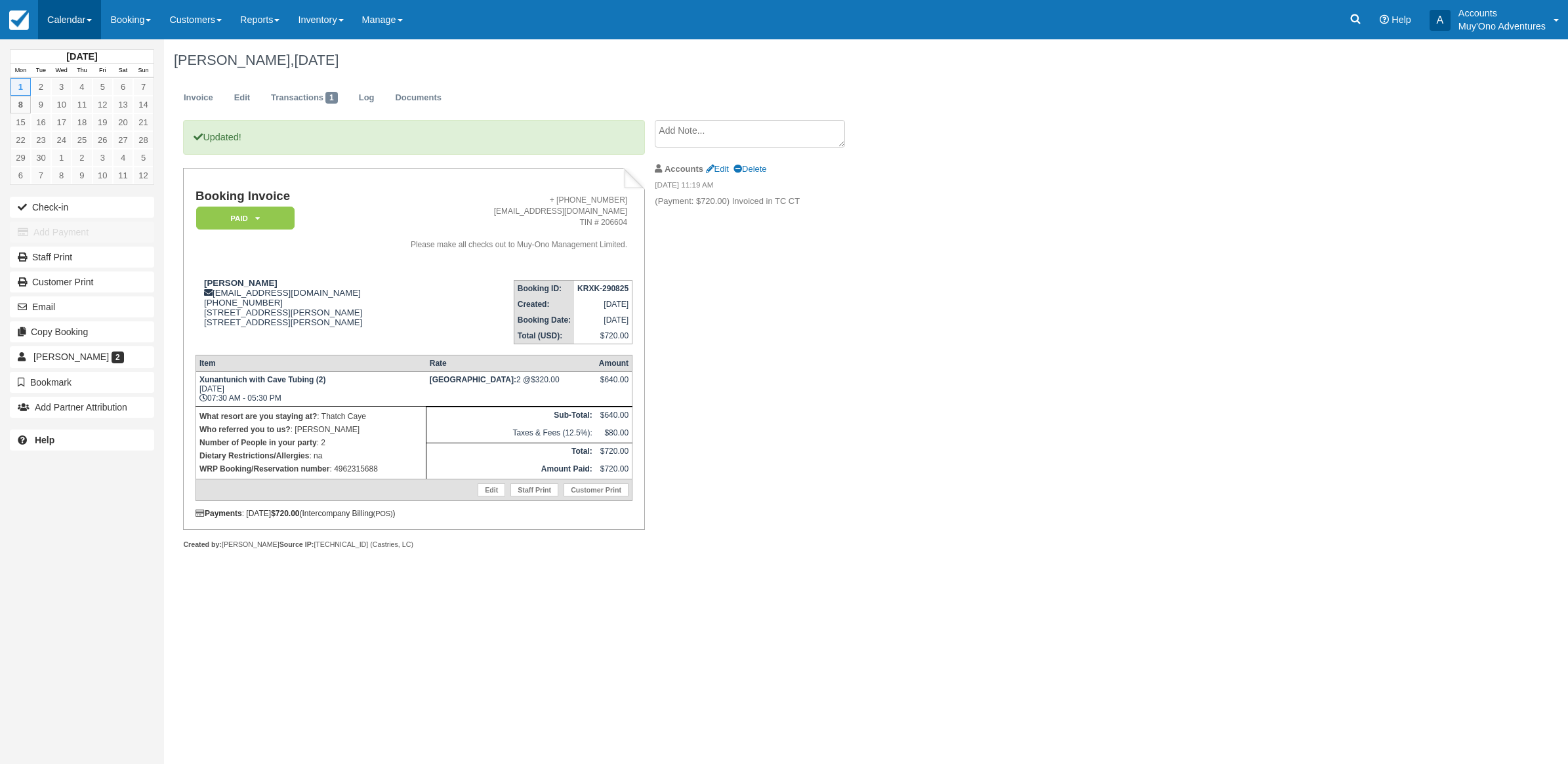
click at [66, 24] on link "Calendar" at bounding box center [69, 20] width 63 height 40
click at [82, 122] on link "Month" at bounding box center [90, 124] width 103 height 28
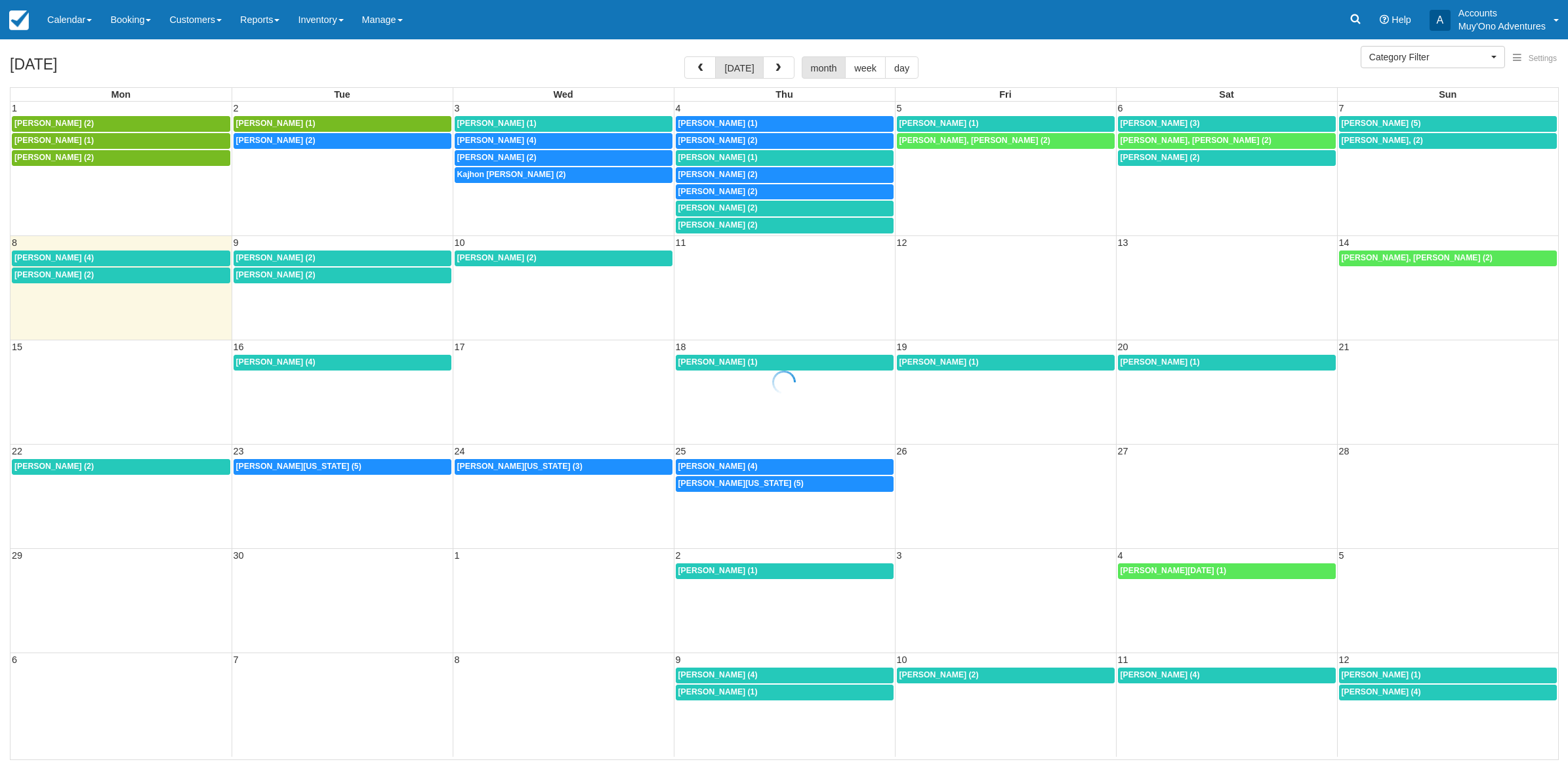
select select
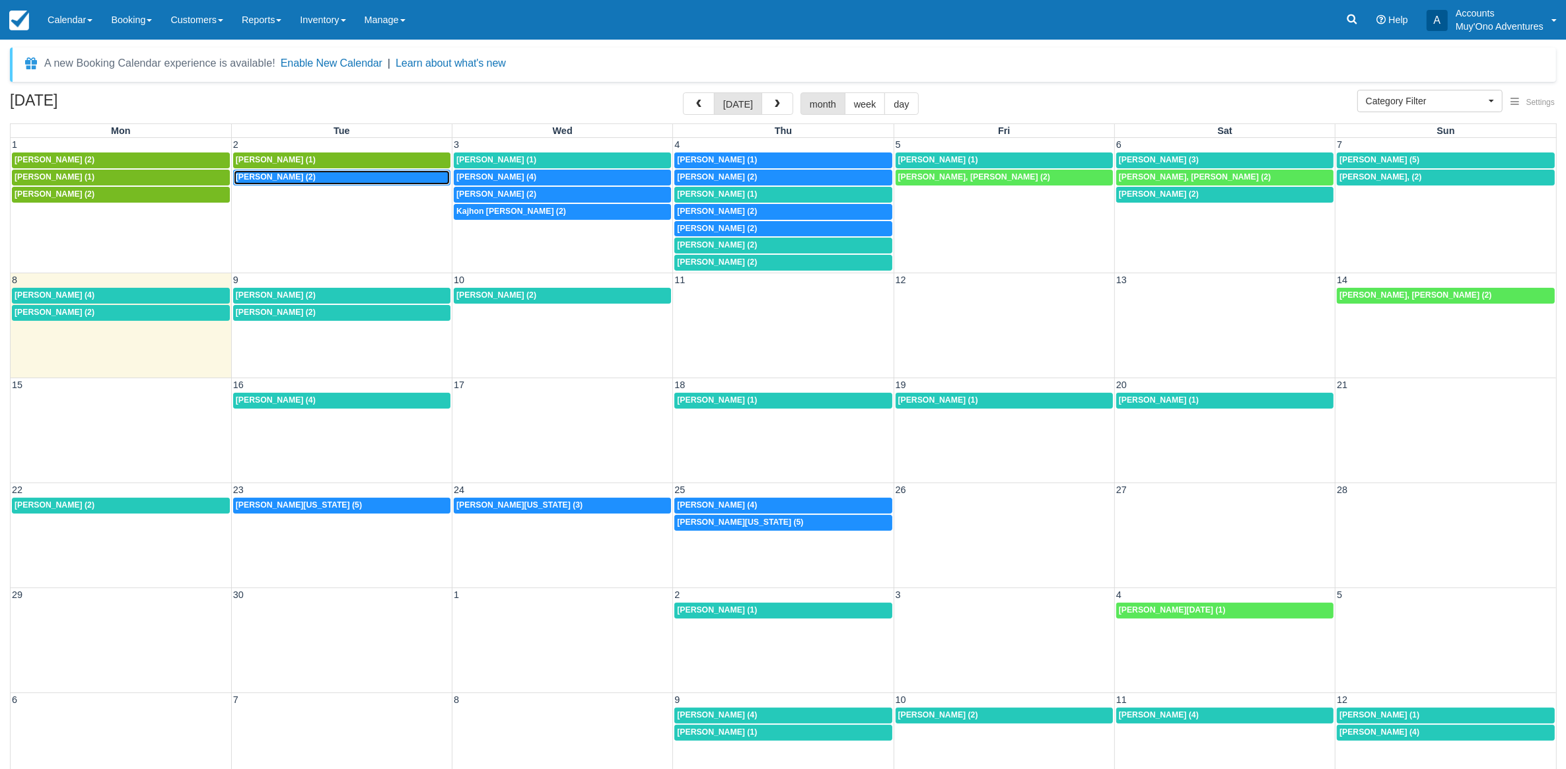
click at [310, 180] on span "[PERSON_NAME] (2)" at bounding box center [276, 176] width 80 height 9
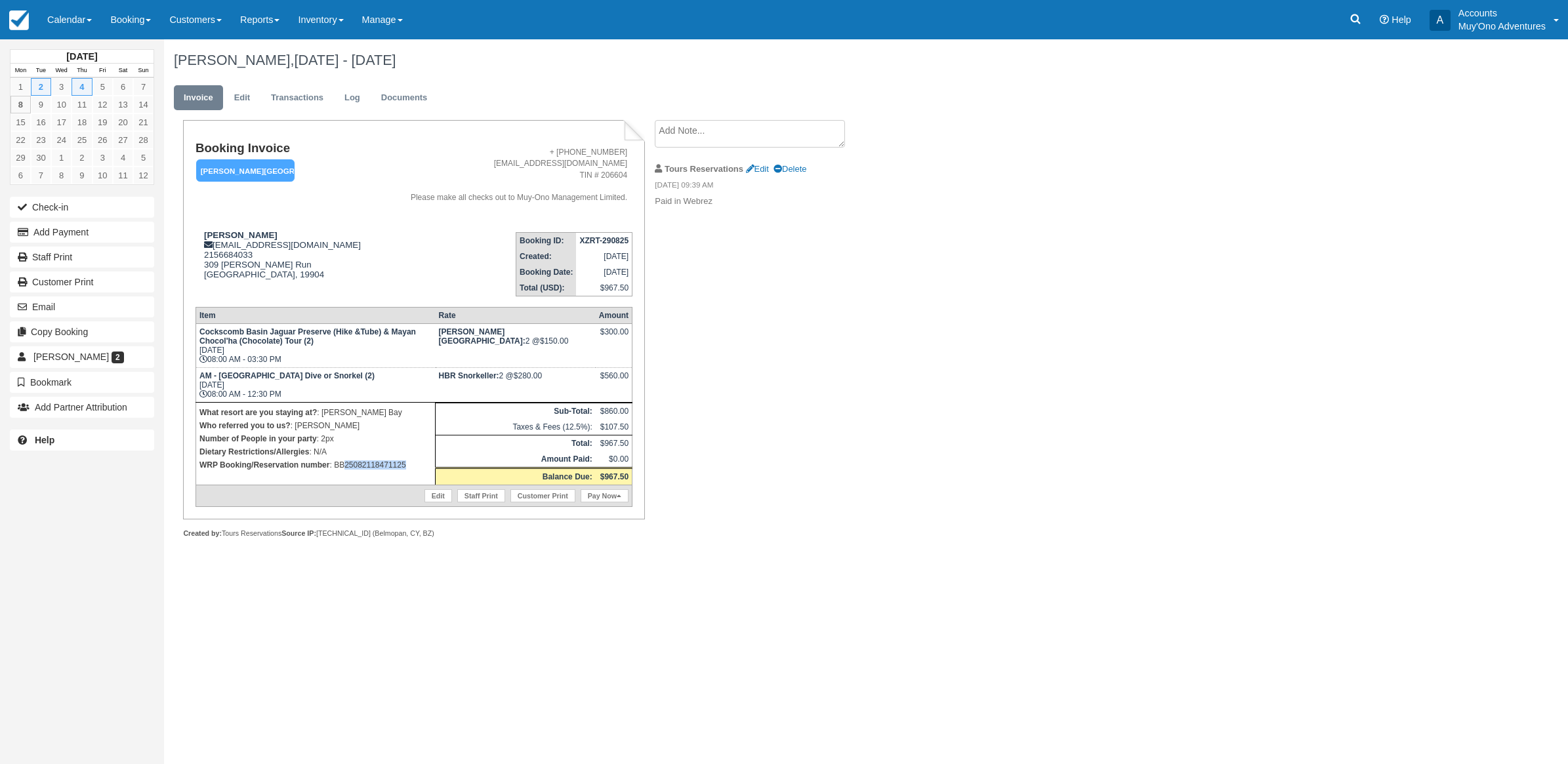
drag, startPoint x: 424, startPoint y: 471, endPoint x: 345, endPoint y: 470, distance: 79.0
click at [345, 470] on td "What resort are you staying at? : [PERSON_NAME] Bay Who referred you to us? : […" at bounding box center [315, 443] width 239 height 82
click at [79, 14] on link "Calendar" at bounding box center [69, 20] width 63 height 40
click at [103, 126] on link "Month" at bounding box center [90, 124] width 103 height 28
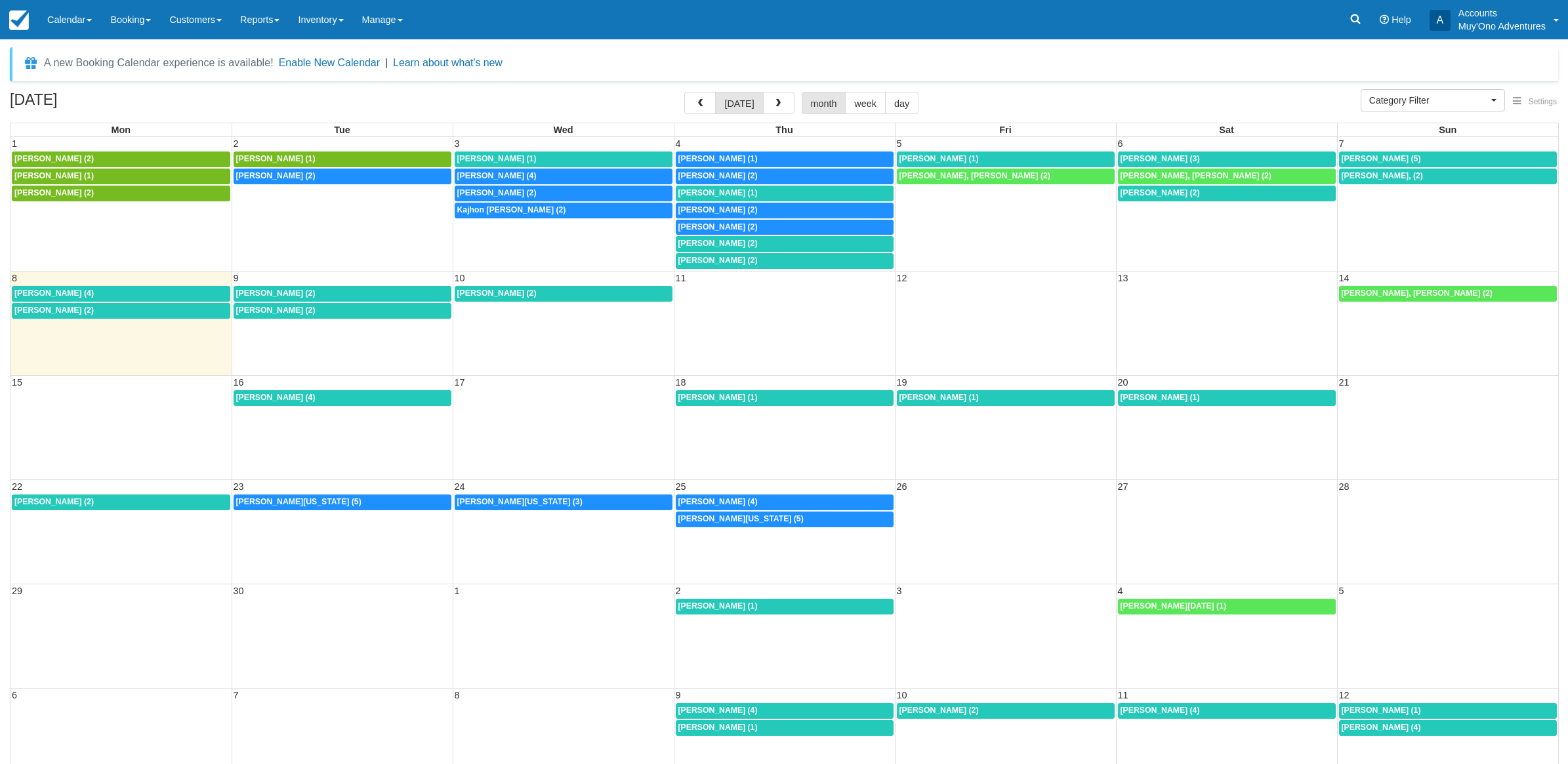
select select
click at [496, 152] on link "Aaron Knettle (1)" at bounding box center [558, 160] width 216 height 16
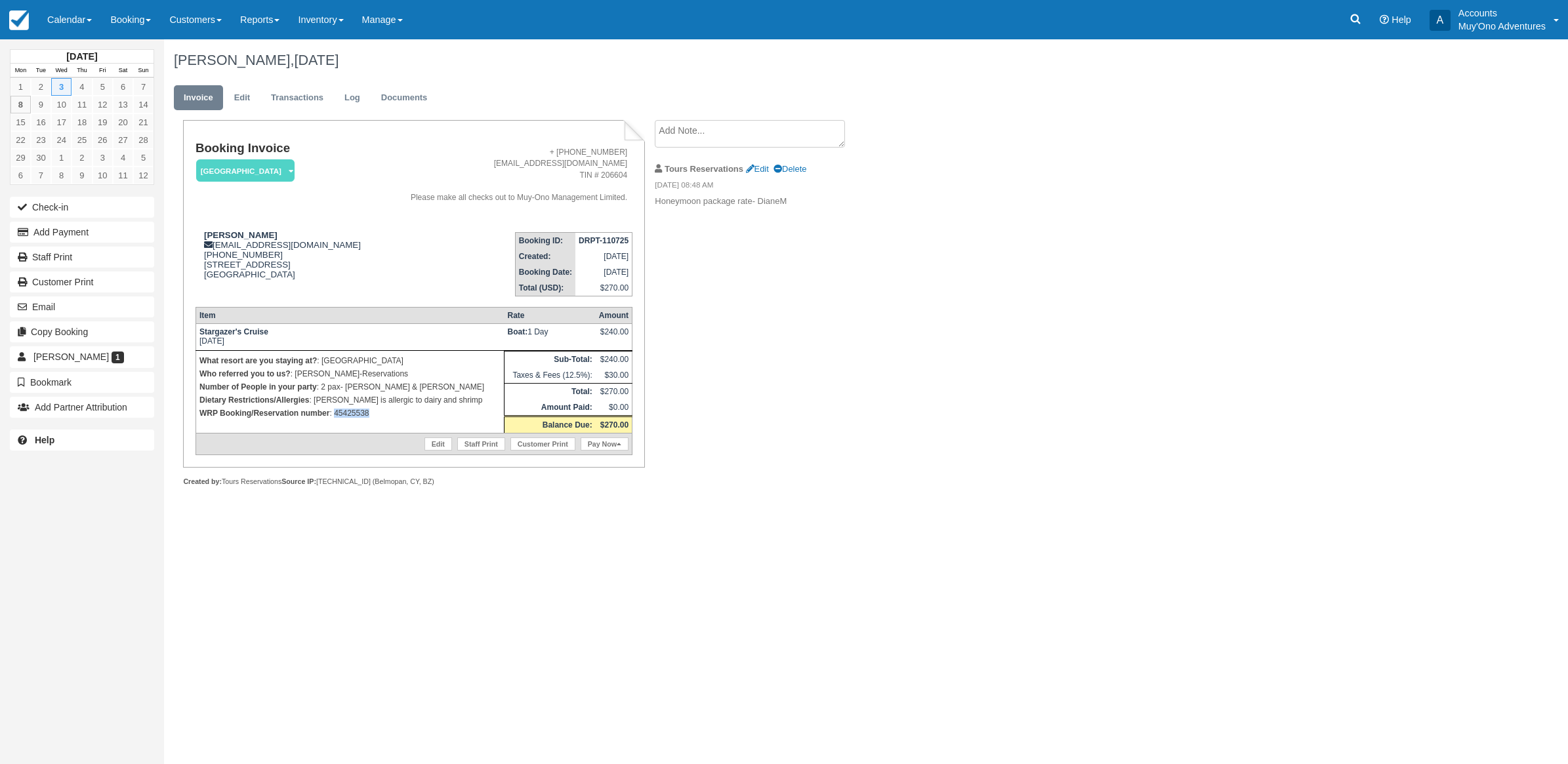
drag, startPoint x: 416, startPoint y: 421, endPoint x: 333, endPoint y: 420, distance: 83.0
click at [333, 420] on td "What resort are you staying at? : Thatch Caye Resort Who referred you to us? : …" at bounding box center [350, 391] width 308 height 82
copy p "45425538"
click at [82, 233] on button "Add Payment" at bounding box center [81, 231] width 144 height 21
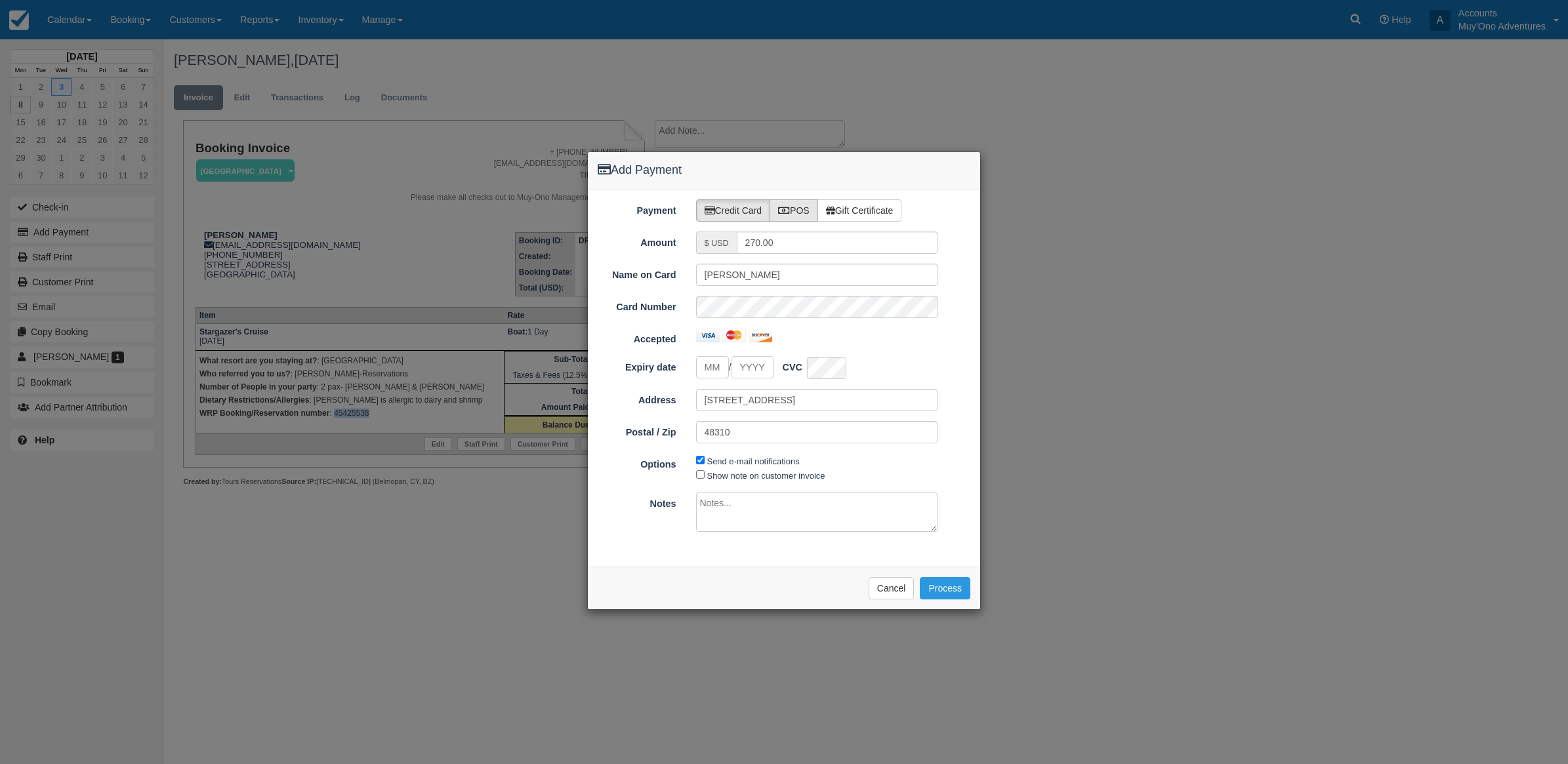
click at [810, 207] on label "POS" at bounding box center [794, 211] width 49 height 22
radio input "true"
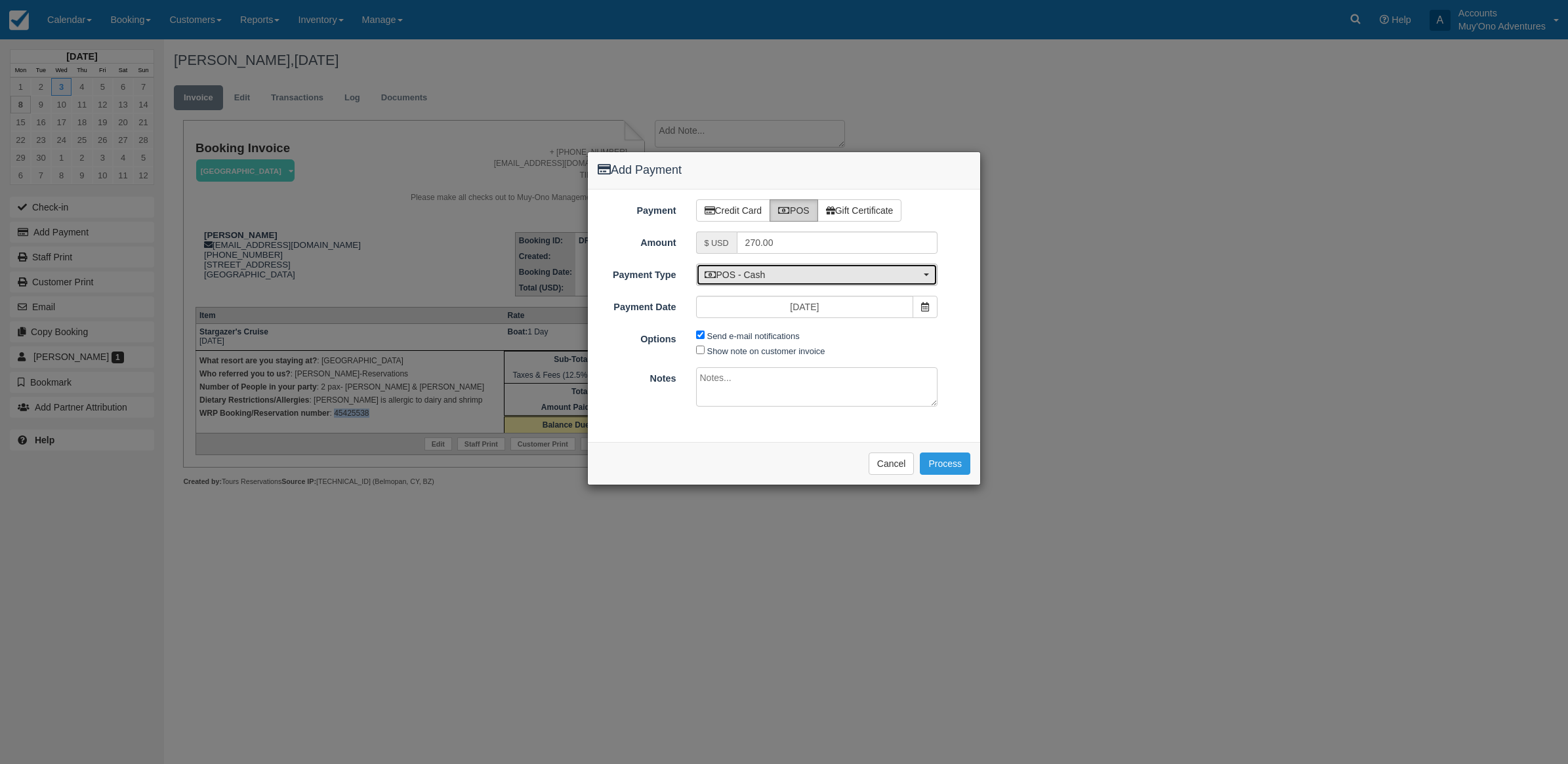
click at [786, 274] on span "POS - Cash" at bounding box center [813, 274] width 217 height 13
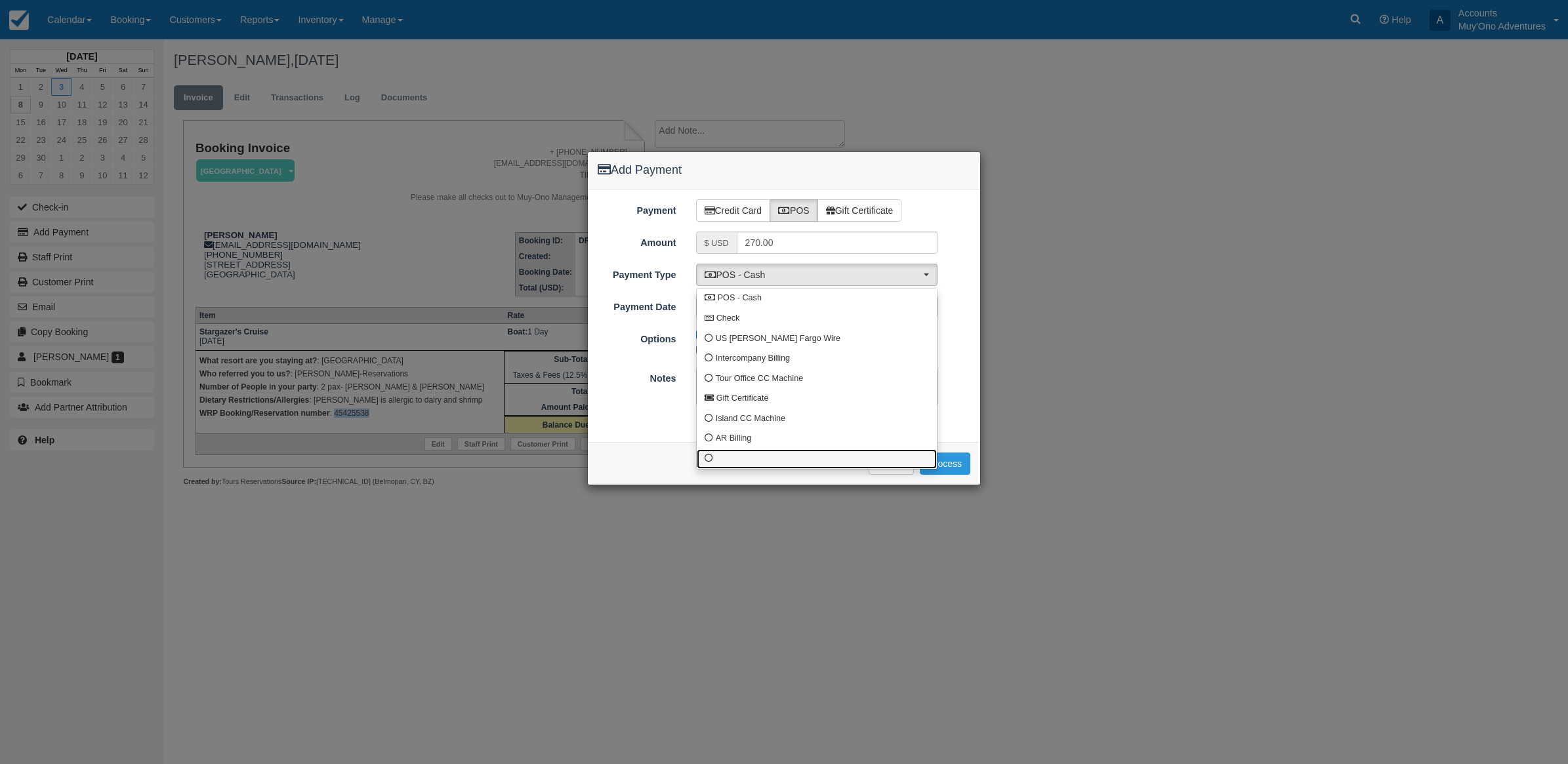
click at [751, 459] on link at bounding box center [817, 459] width 240 height 20
select select "custom10"
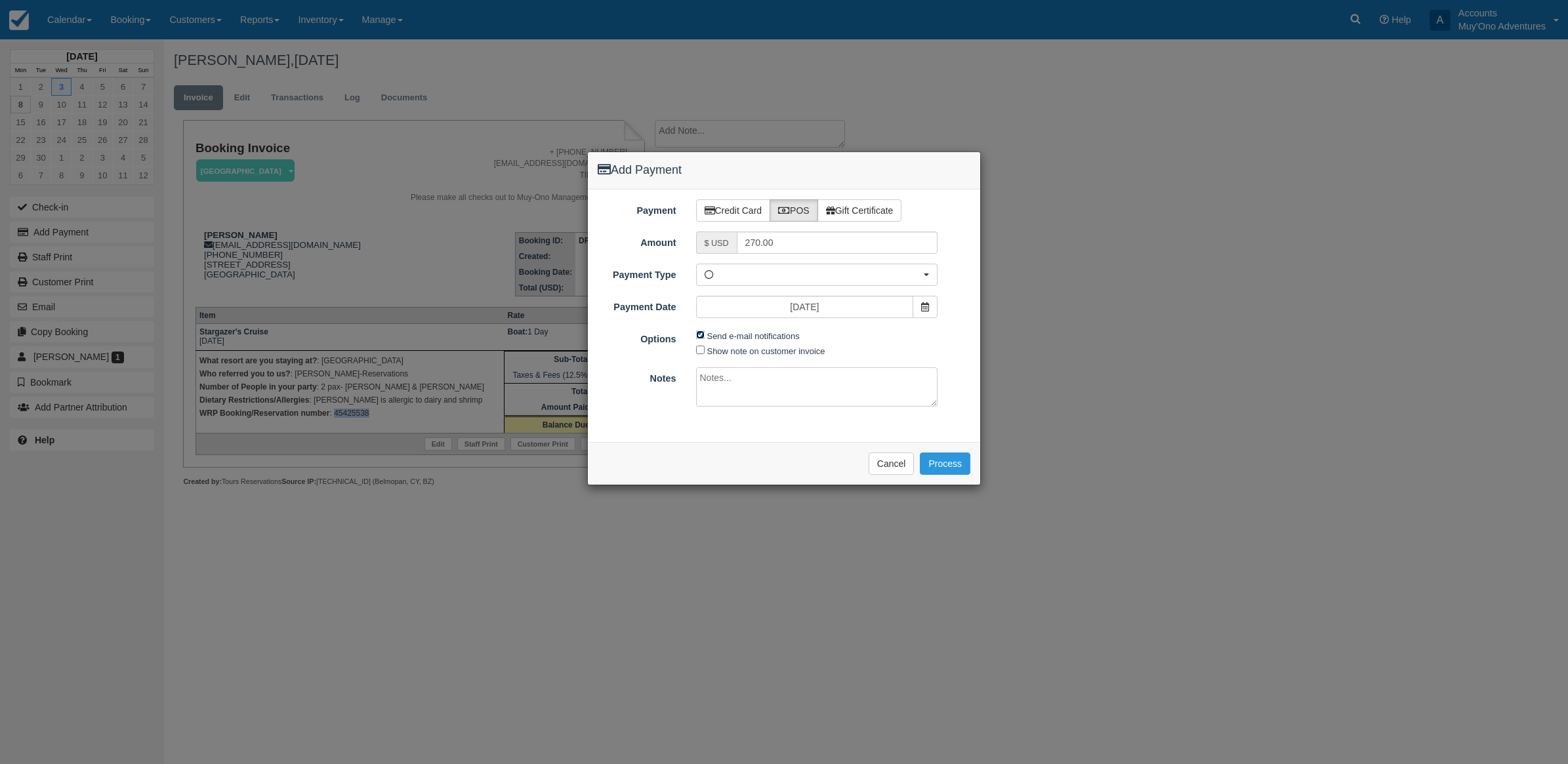
click at [699, 333] on input "Send e-mail notifications" at bounding box center [701, 335] width 9 height 9
checkbox input "false"
click at [748, 395] on textarea at bounding box center [818, 387] width 242 height 40
type textarea "I"
type textarea "Paid in WRP CT"
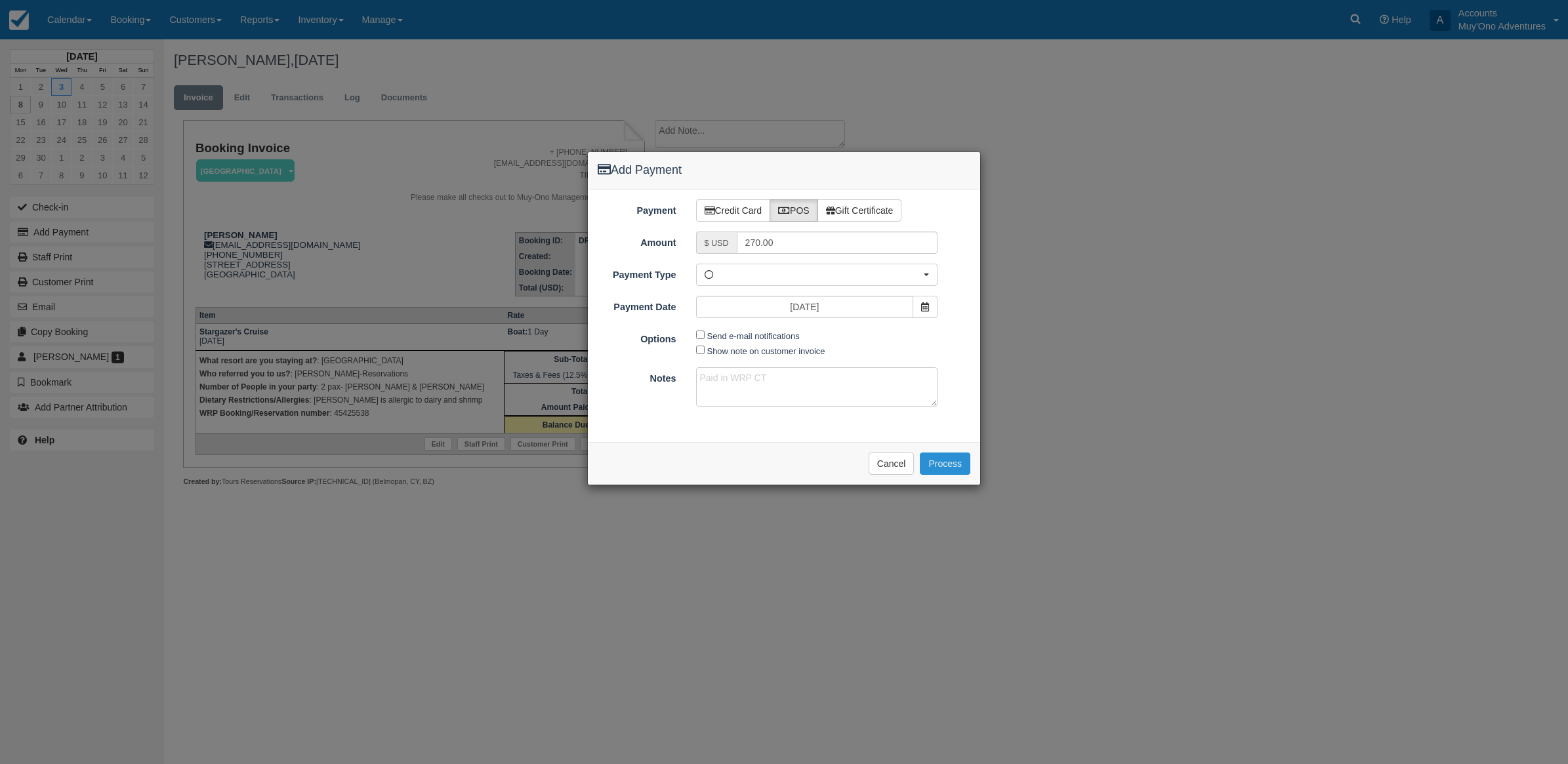
click at [953, 457] on button "Process" at bounding box center [945, 464] width 51 height 22
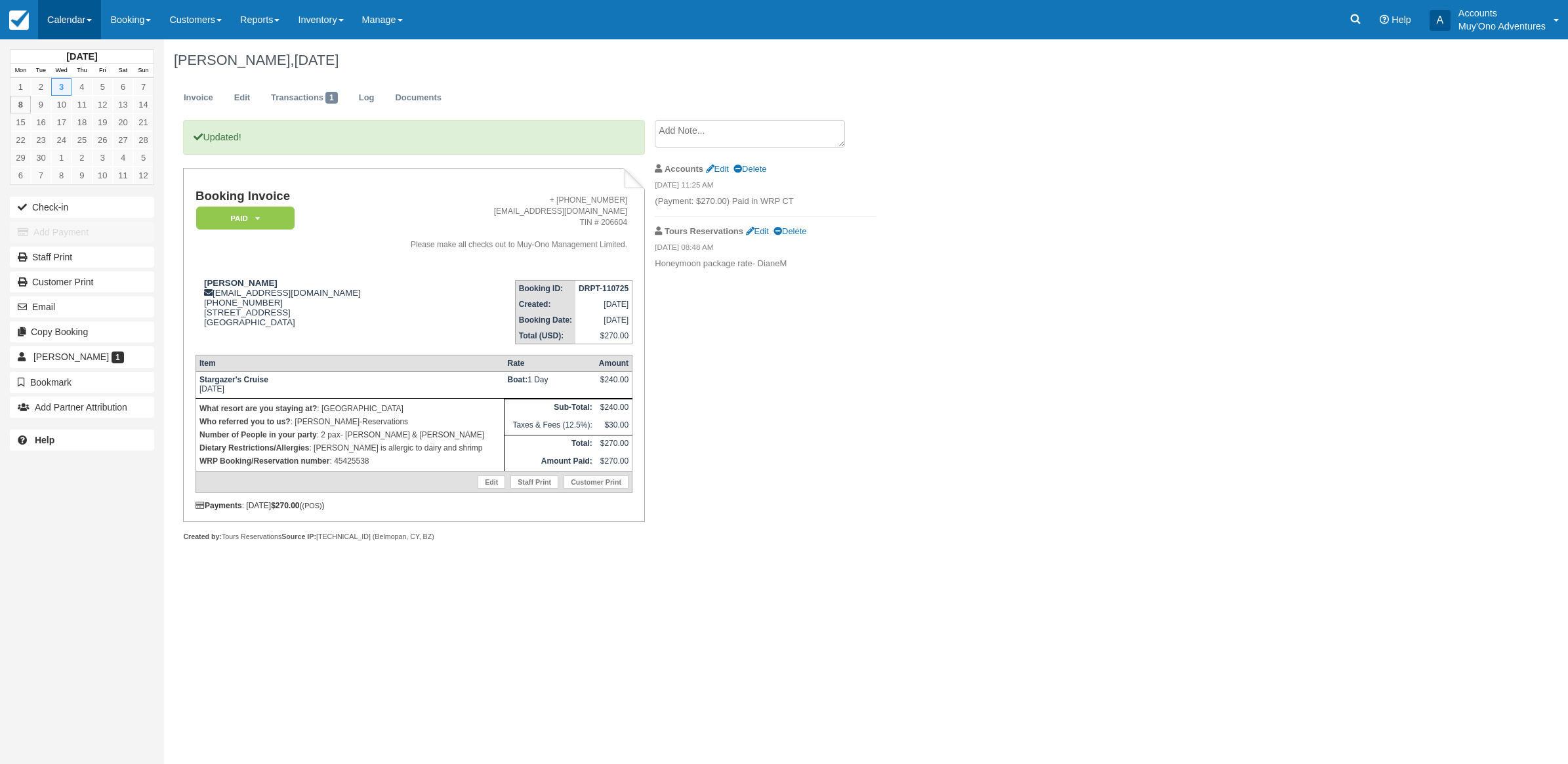
click at [50, 35] on link "Calendar" at bounding box center [69, 20] width 63 height 40
click at [87, 125] on link "Month" at bounding box center [90, 124] width 103 height 28
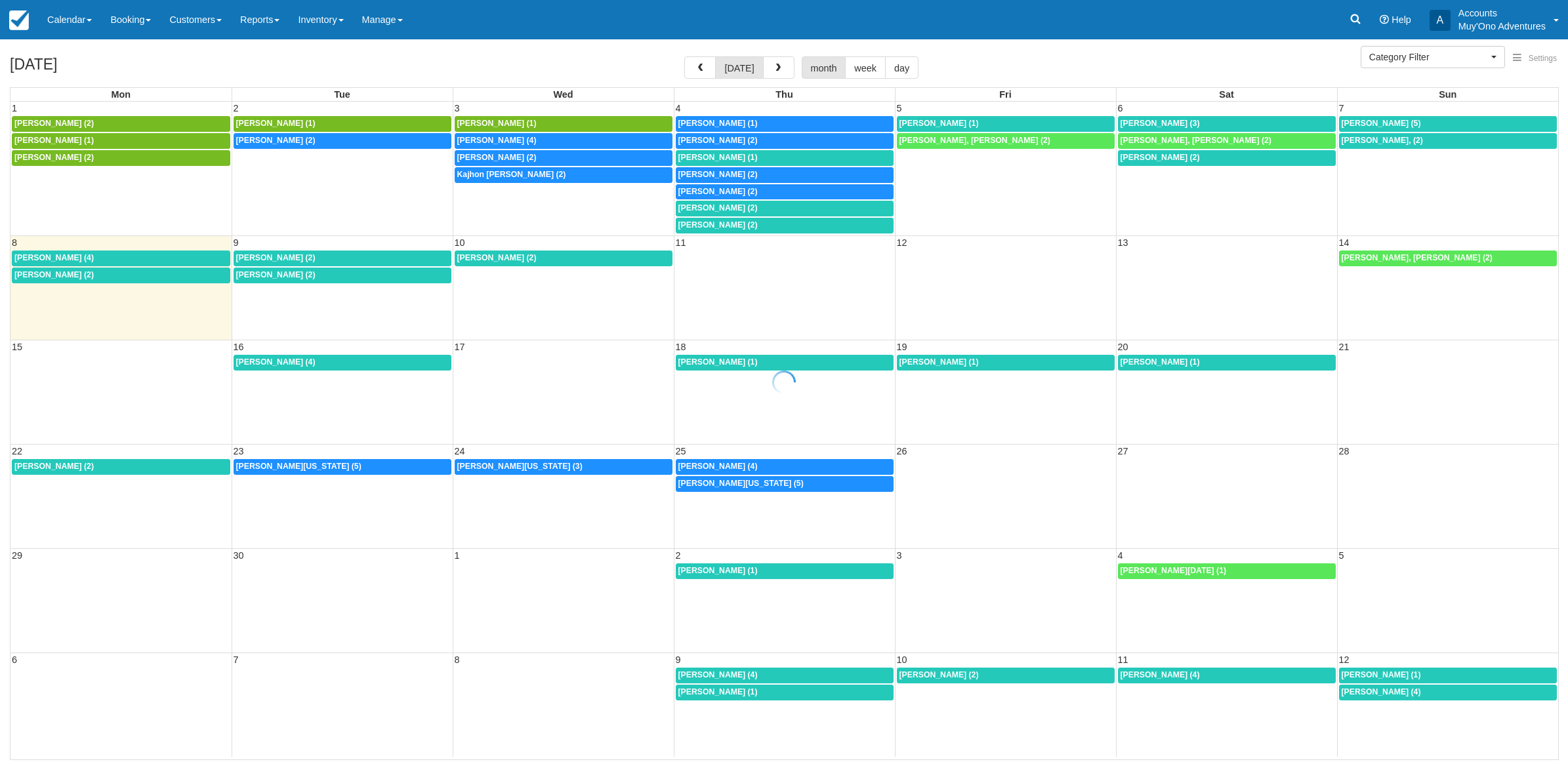
select select
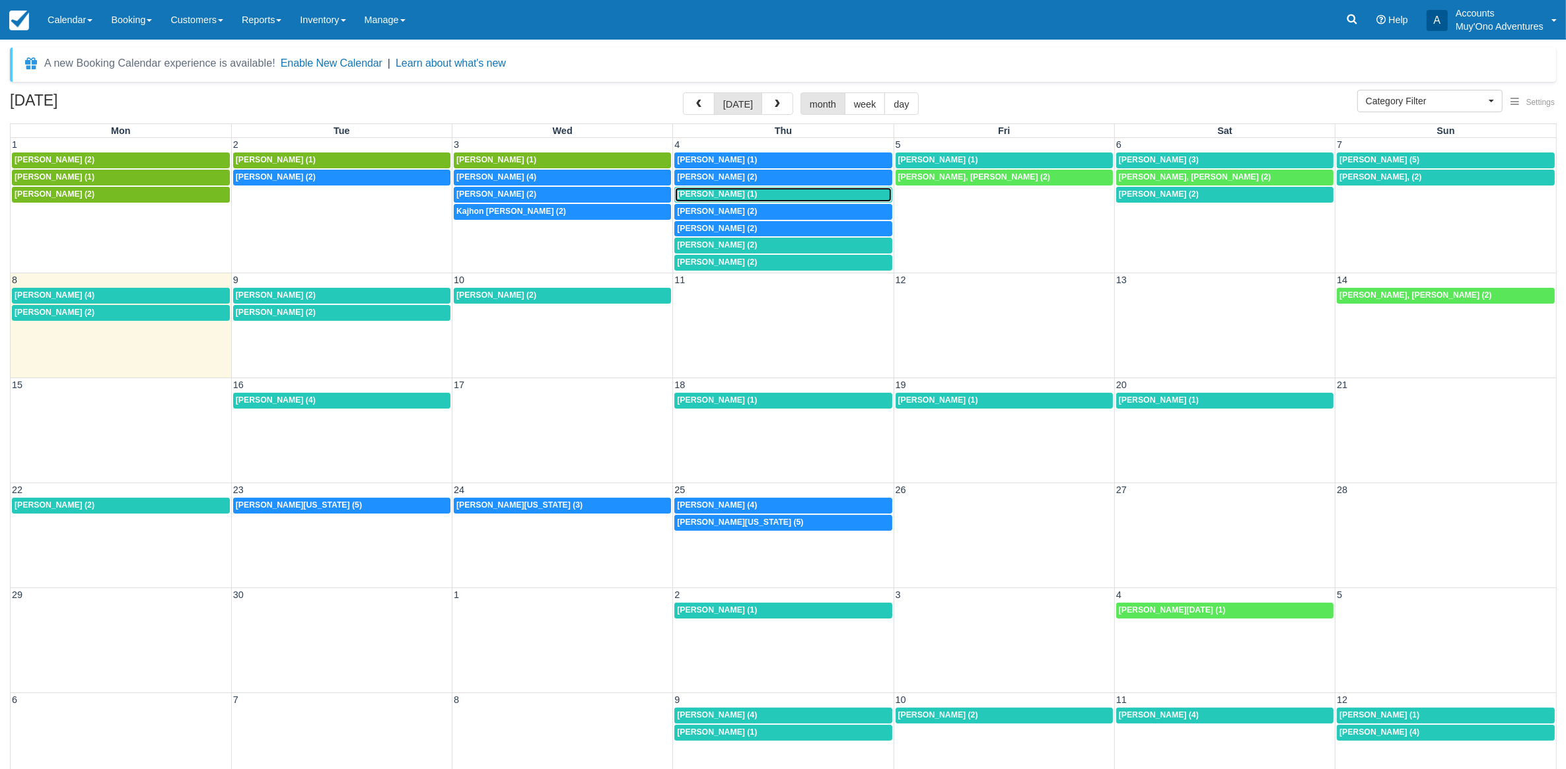
click at [714, 193] on span "[PERSON_NAME] (1)" at bounding box center [717, 194] width 80 height 9
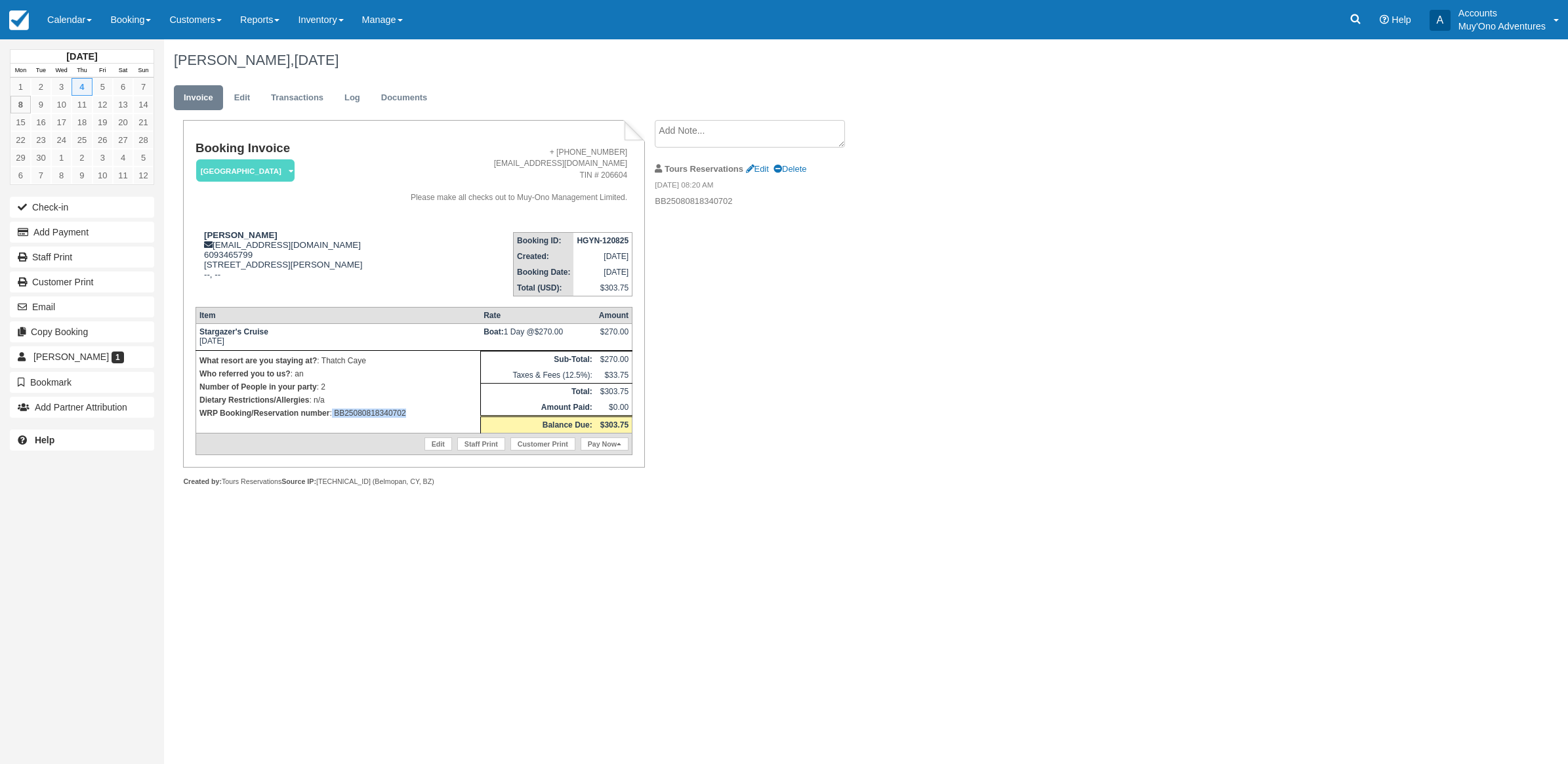
drag, startPoint x: 431, startPoint y: 418, endPoint x: 333, endPoint y: 430, distance: 98.7
click at [333, 430] on td "What resort are you staying at? : Thatch Caye Who referred you to us? : an Numb…" at bounding box center [338, 391] width 285 height 82
copy p "BB25080818340702"
click at [84, 237] on button "Add Payment" at bounding box center [81, 231] width 144 height 21
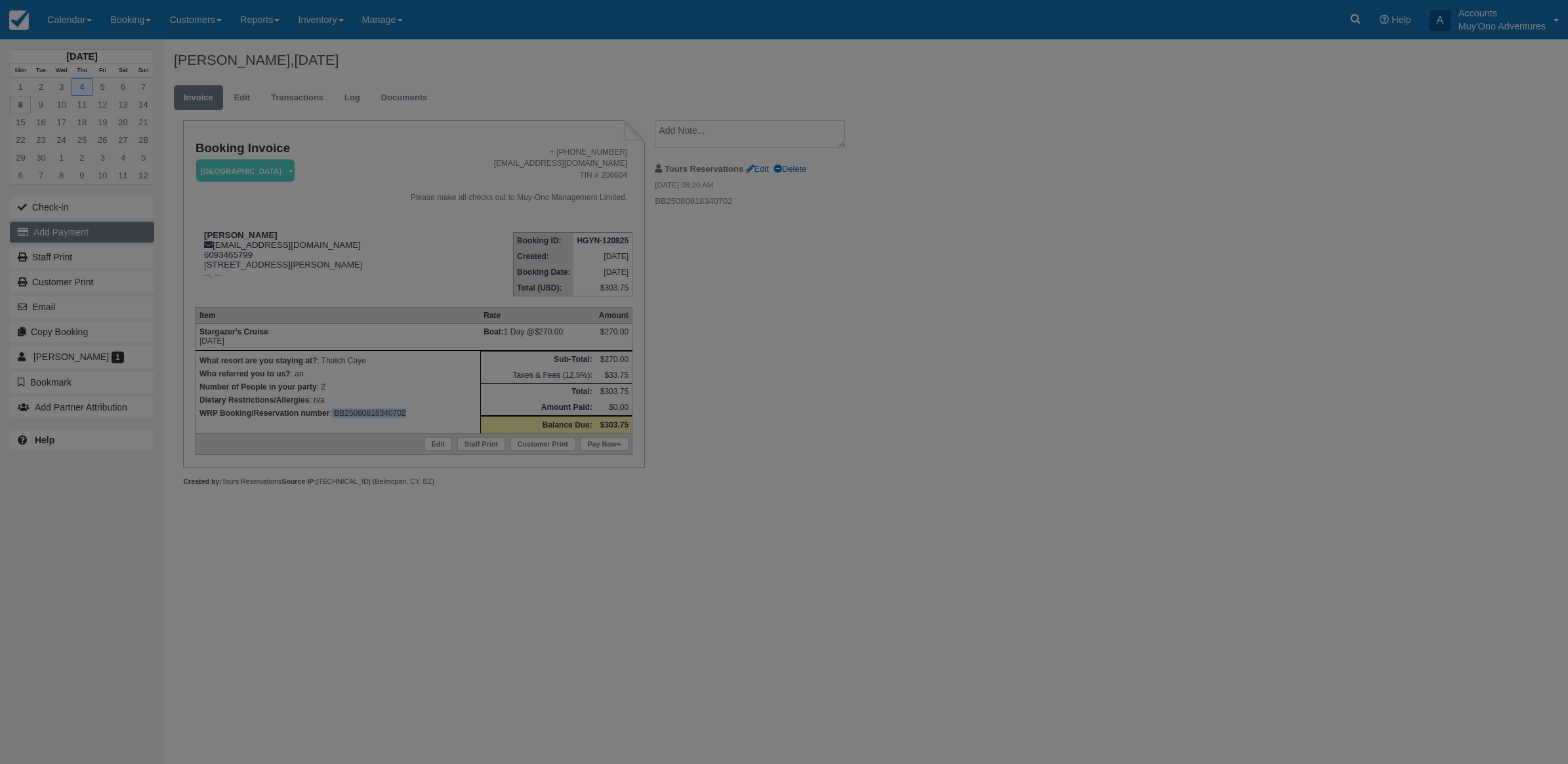
type input "09/08/25"
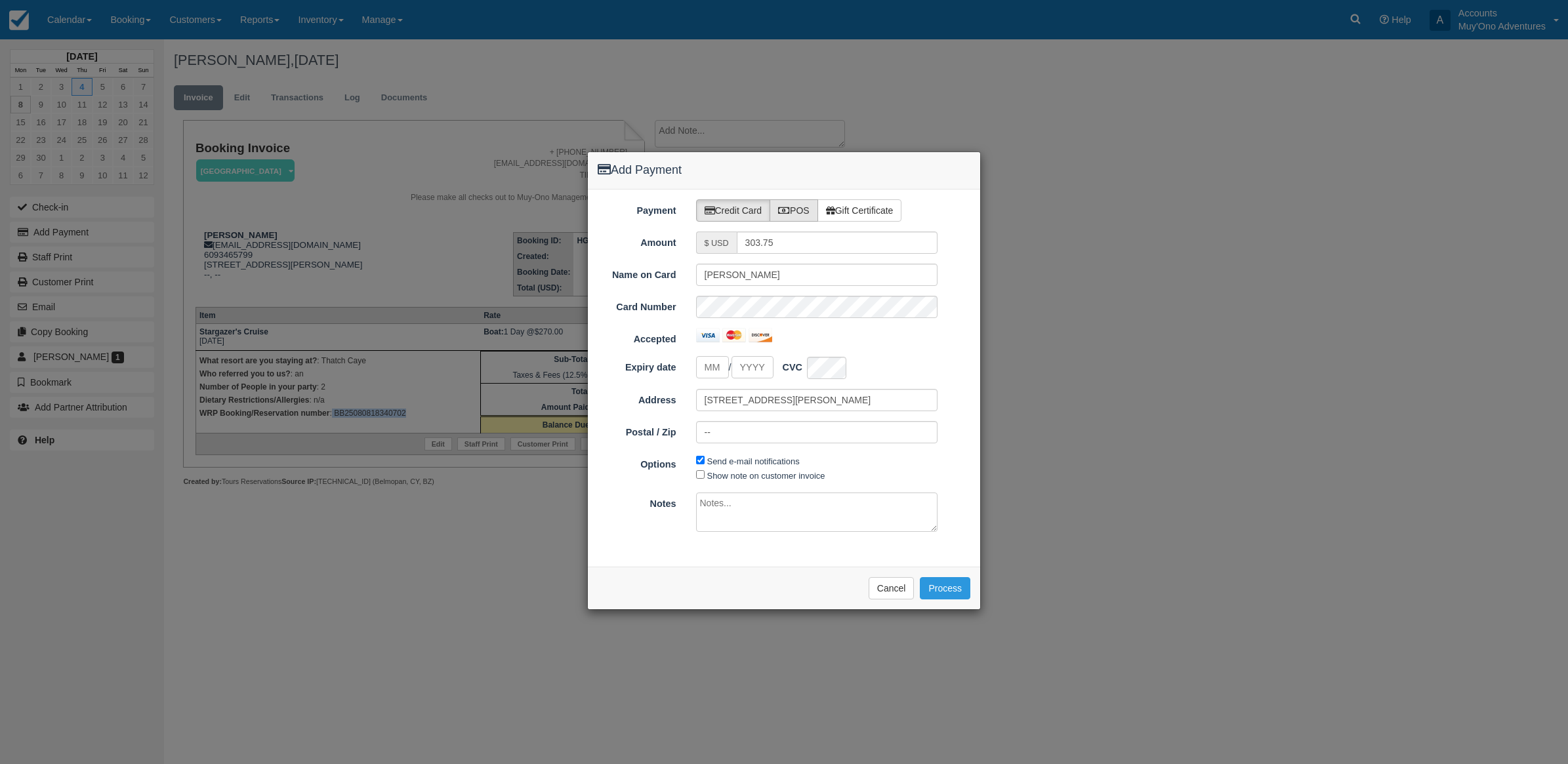
click at [798, 205] on label "POS" at bounding box center [794, 211] width 49 height 22
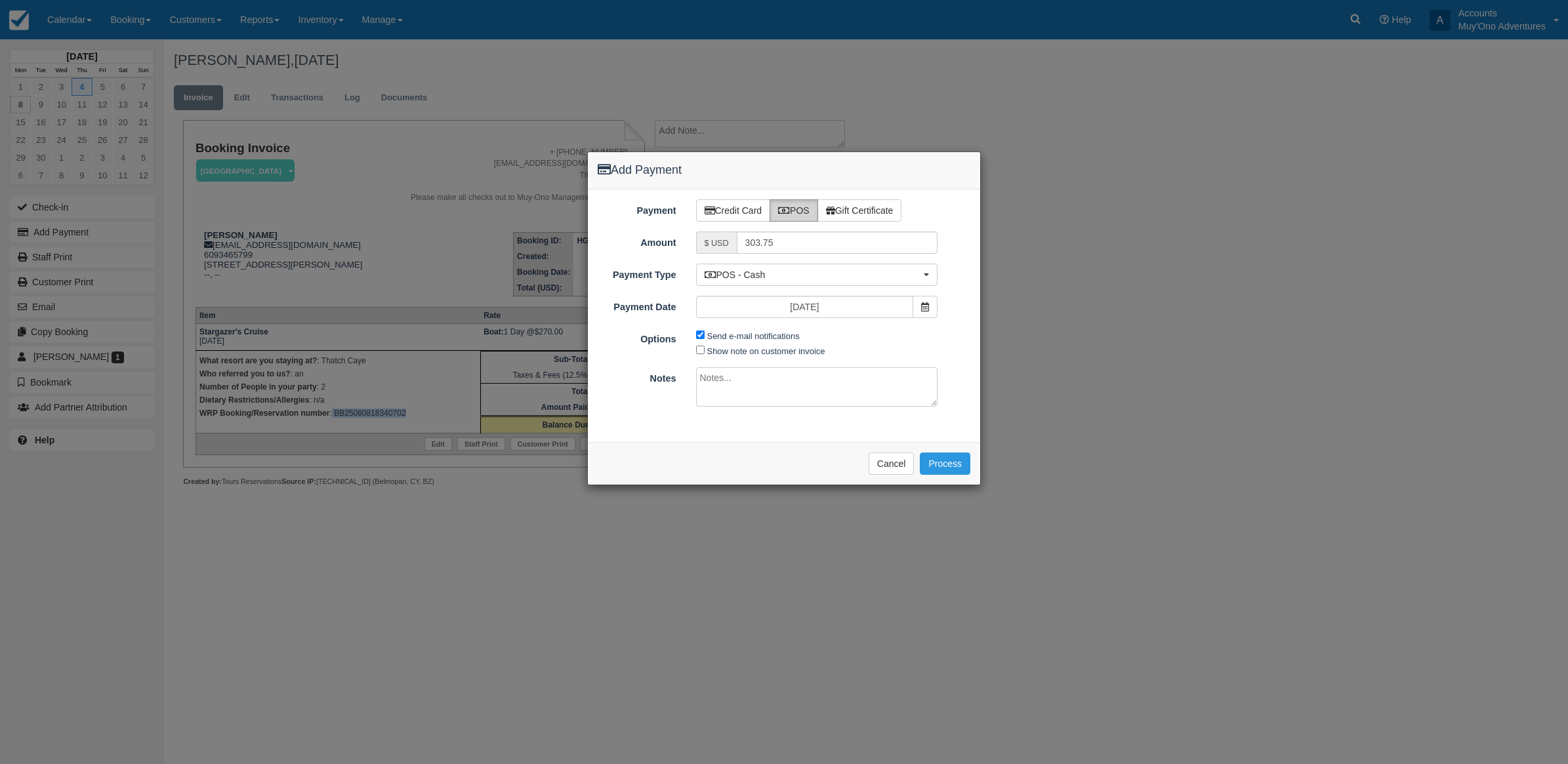
radio input "true"
click at [736, 275] on span "POS - Cash" at bounding box center [813, 274] width 217 height 13
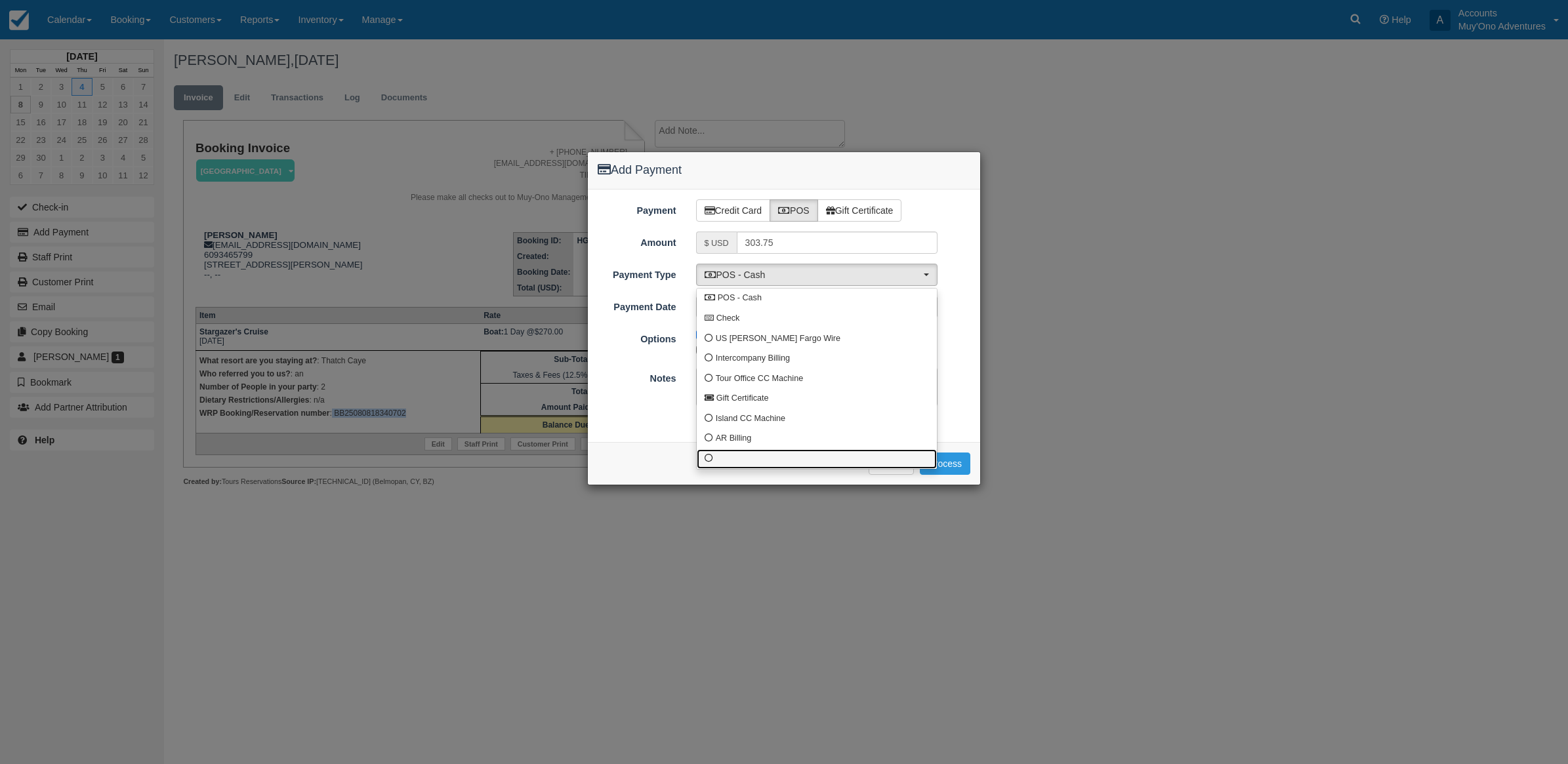
click at [732, 463] on link at bounding box center [817, 459] width 240 height 20
select select "custom10"
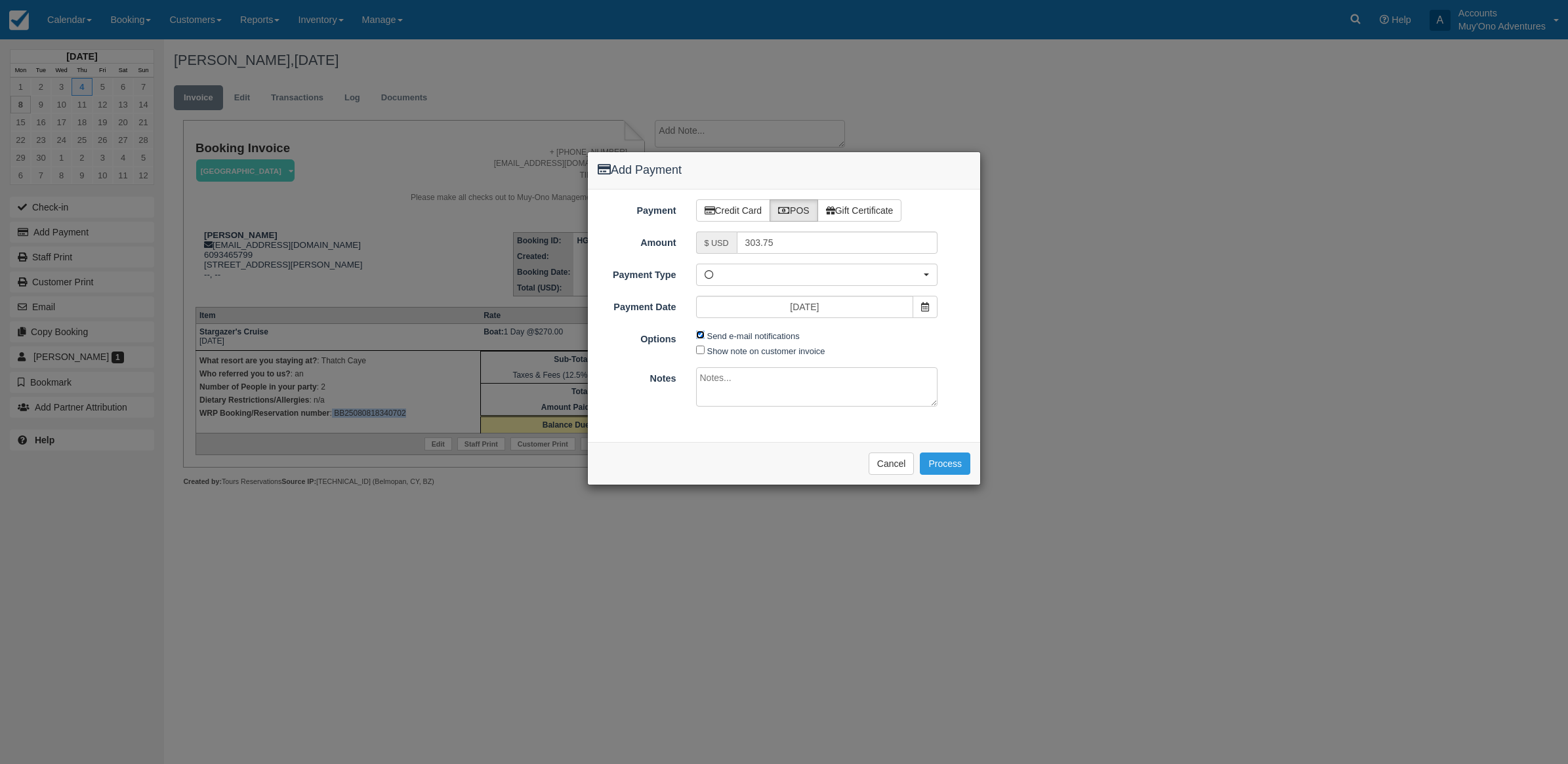
click at [701, 335] on input "Send e-mail notifications" at bounding box center [701, 335] width 9 height 9
checkbox input "false"
click at [730, 402] on textarea at bounding box center [818, 387] width 242 height 40
type textarea "Paid in WRP CT"
click at [955, 475] on button "Process" at bounding box center [945, 464] width 51 height 22
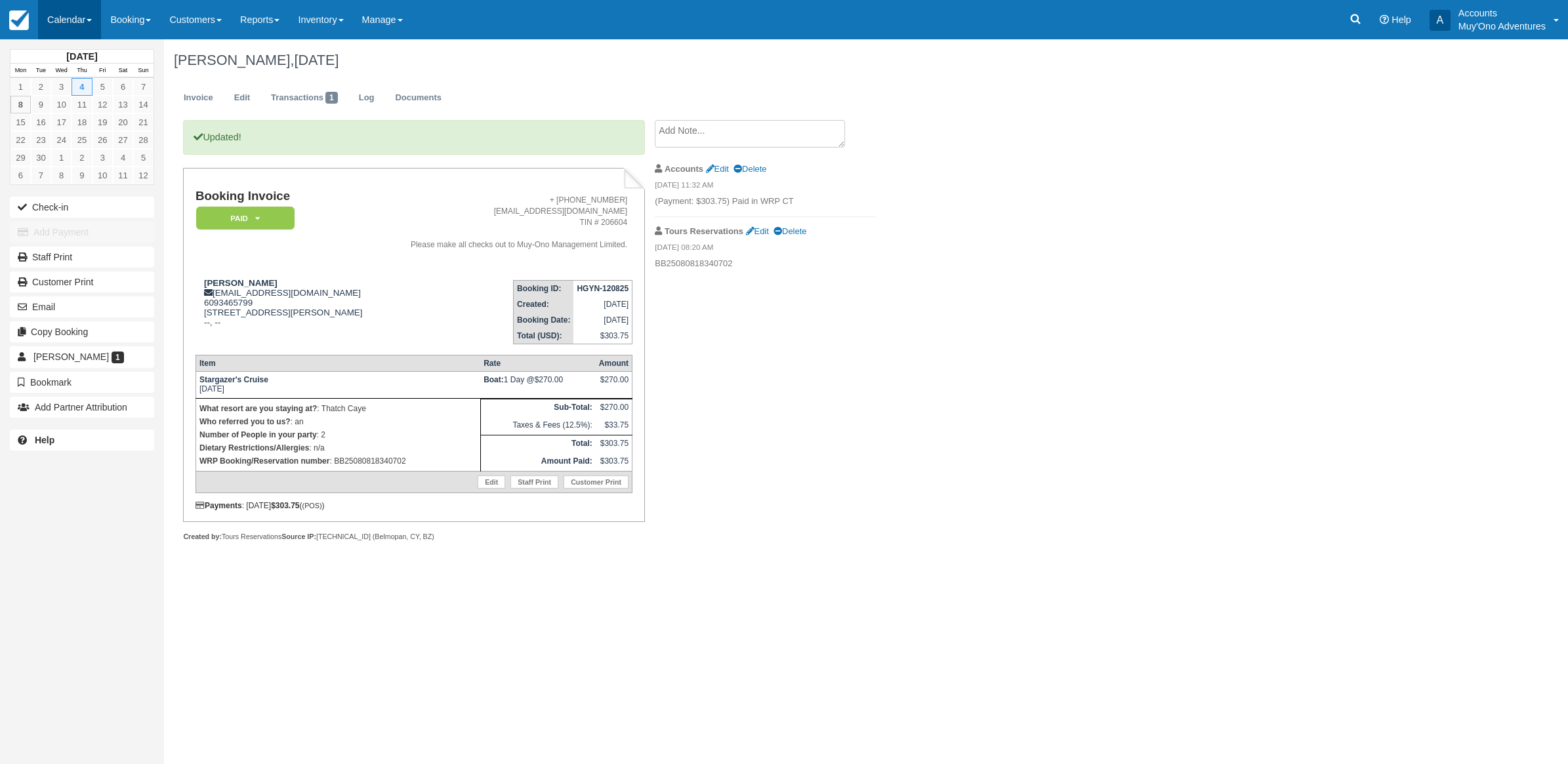
click at [71, 35] on link "Calendar" at bounding box center [69, 20] width 63 height 40
click at [99, 131] on link "Month" at bounding box center [90, 124] width 103 height 28
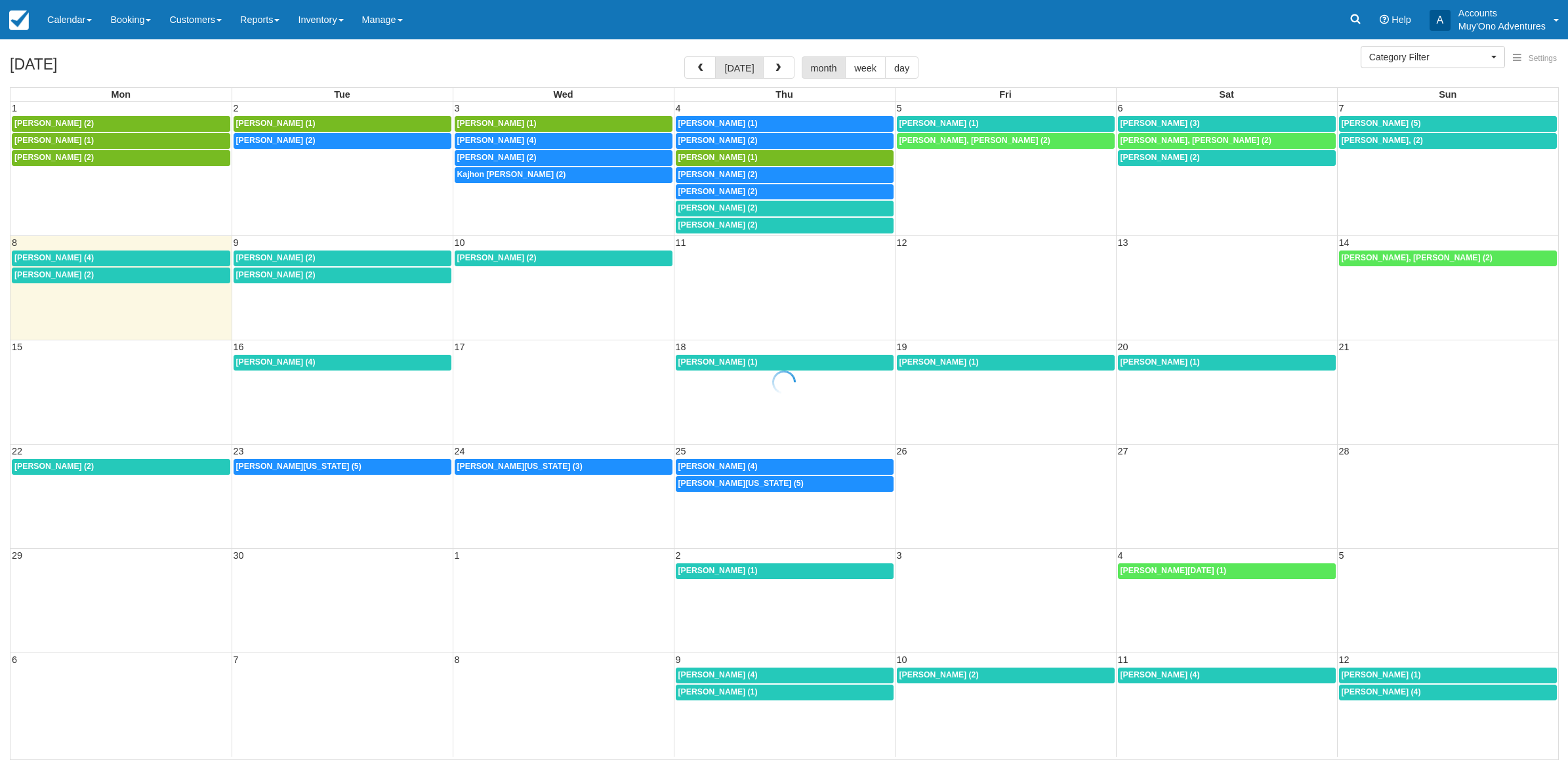
select select
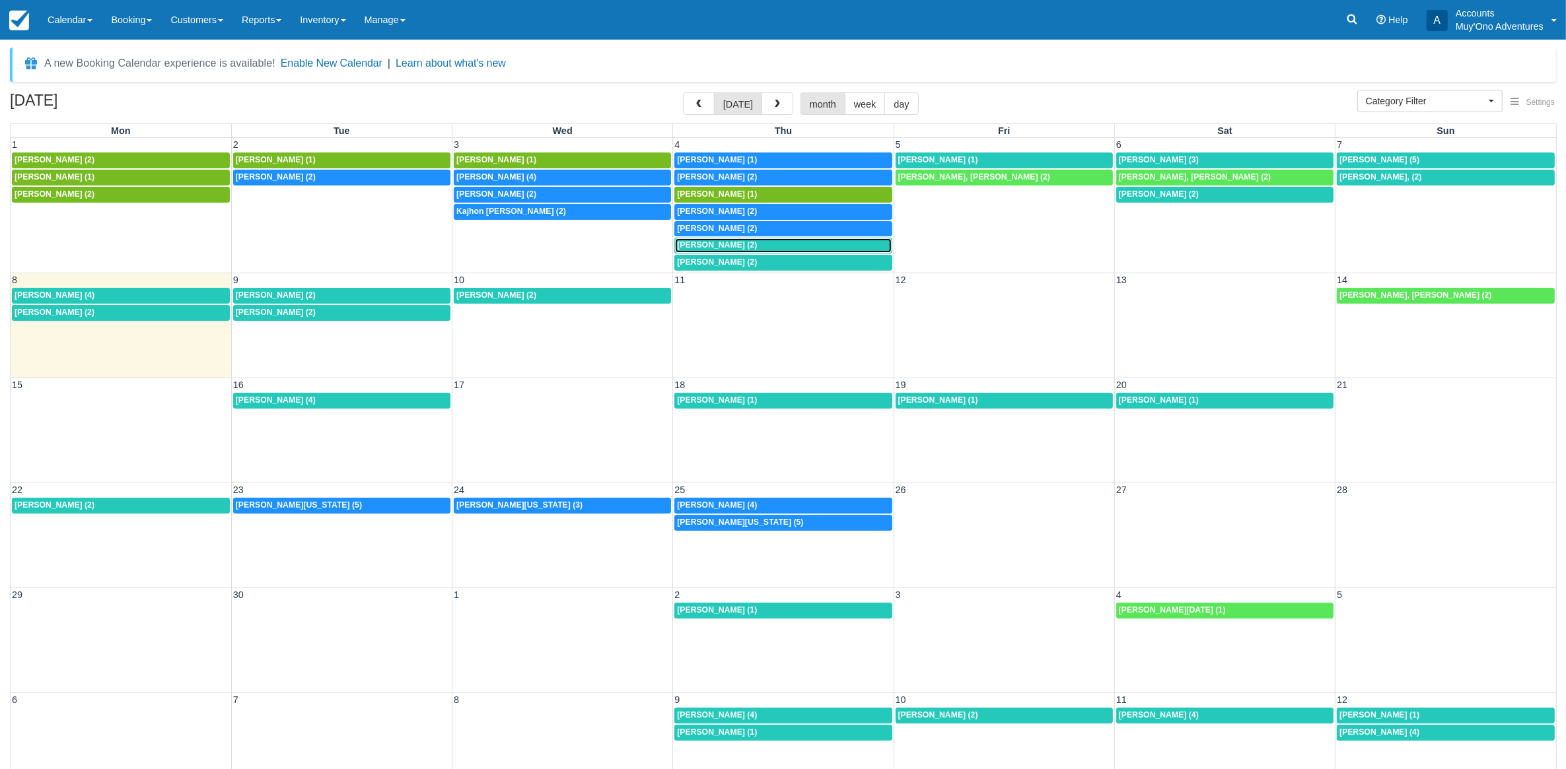
click at [757, 249] on span "[PERSON_NAME] (2)" at bounding box center [717, 244] width 80 height 9
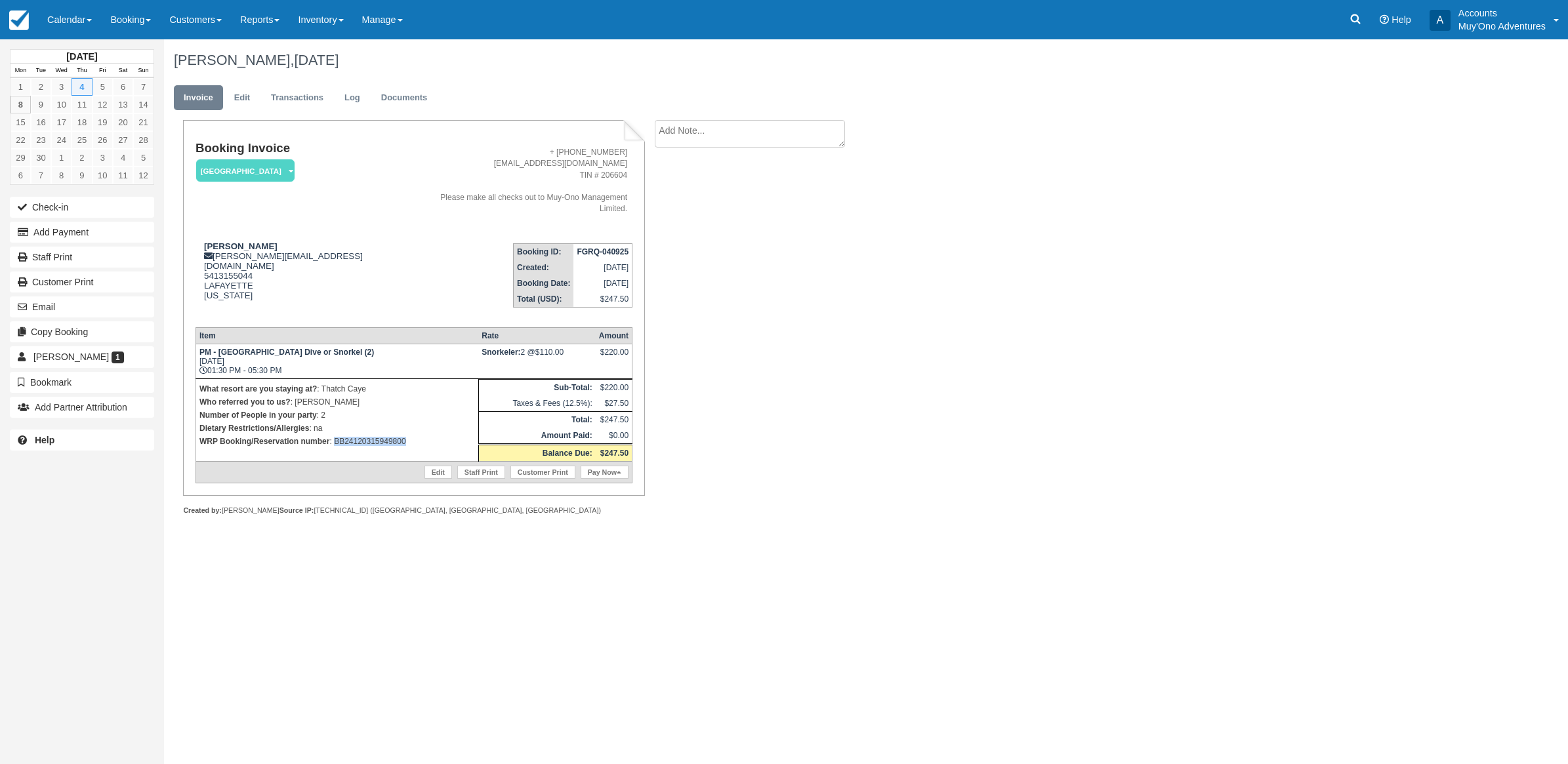
drag, startPoint x: 424, startPoint y: 414, endPoint x: 335, endPoint y: 420, distance: 89.2
click at [335, 435] on p "WRP Booking/Reservation number : BB24120315949800" at bounding box center [337, 441] width 275 height 13
copy p "BB24120315949800"
drag, startPoint x: 96, startPoint y: 241, endPoint x: 88, endPoint y: 241, distance: 8.0
click at [96, 241] on button "Add Payment" at bounding box center [81, 231] width 144 height 21
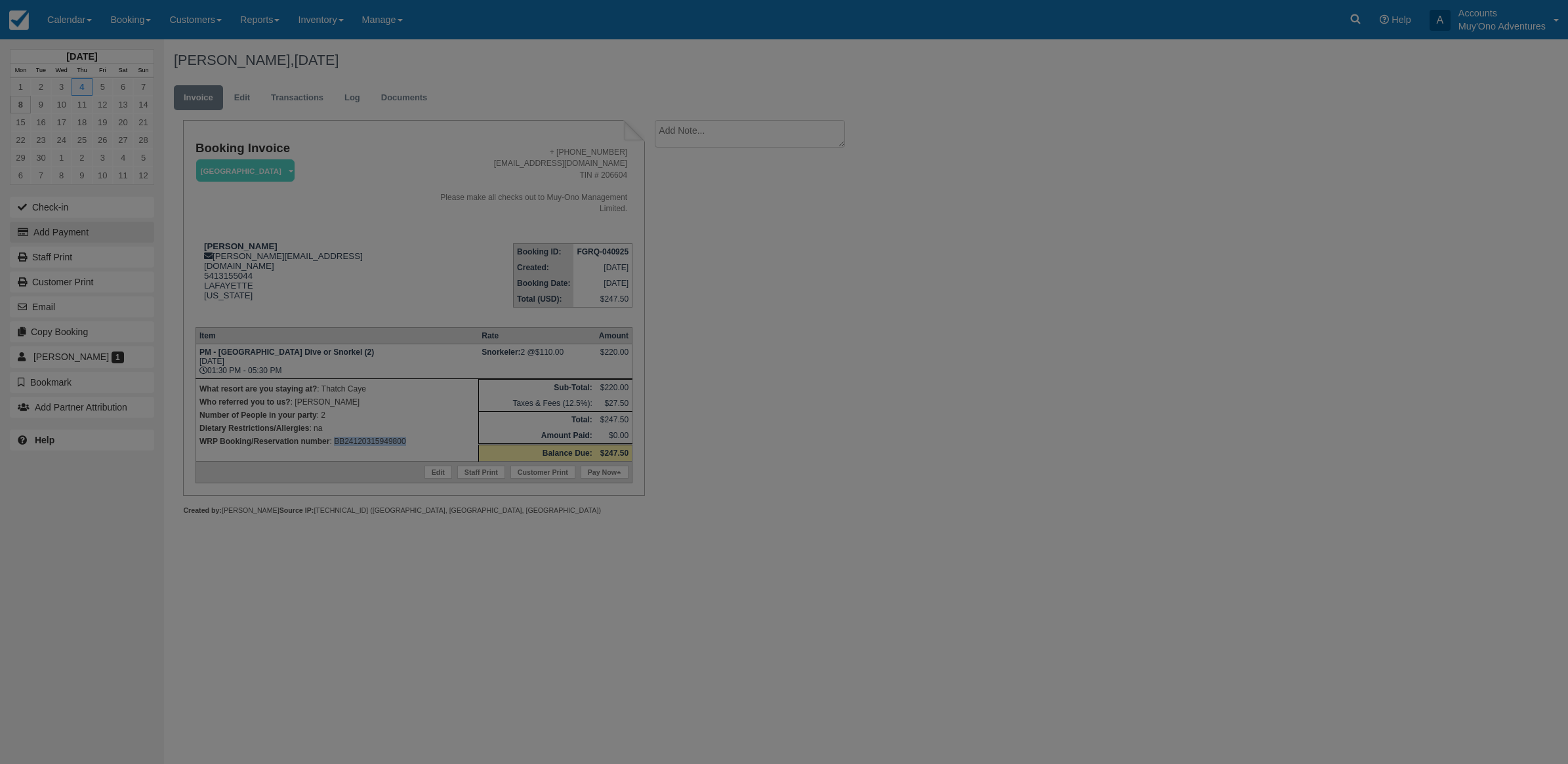
type input "09/08/25"
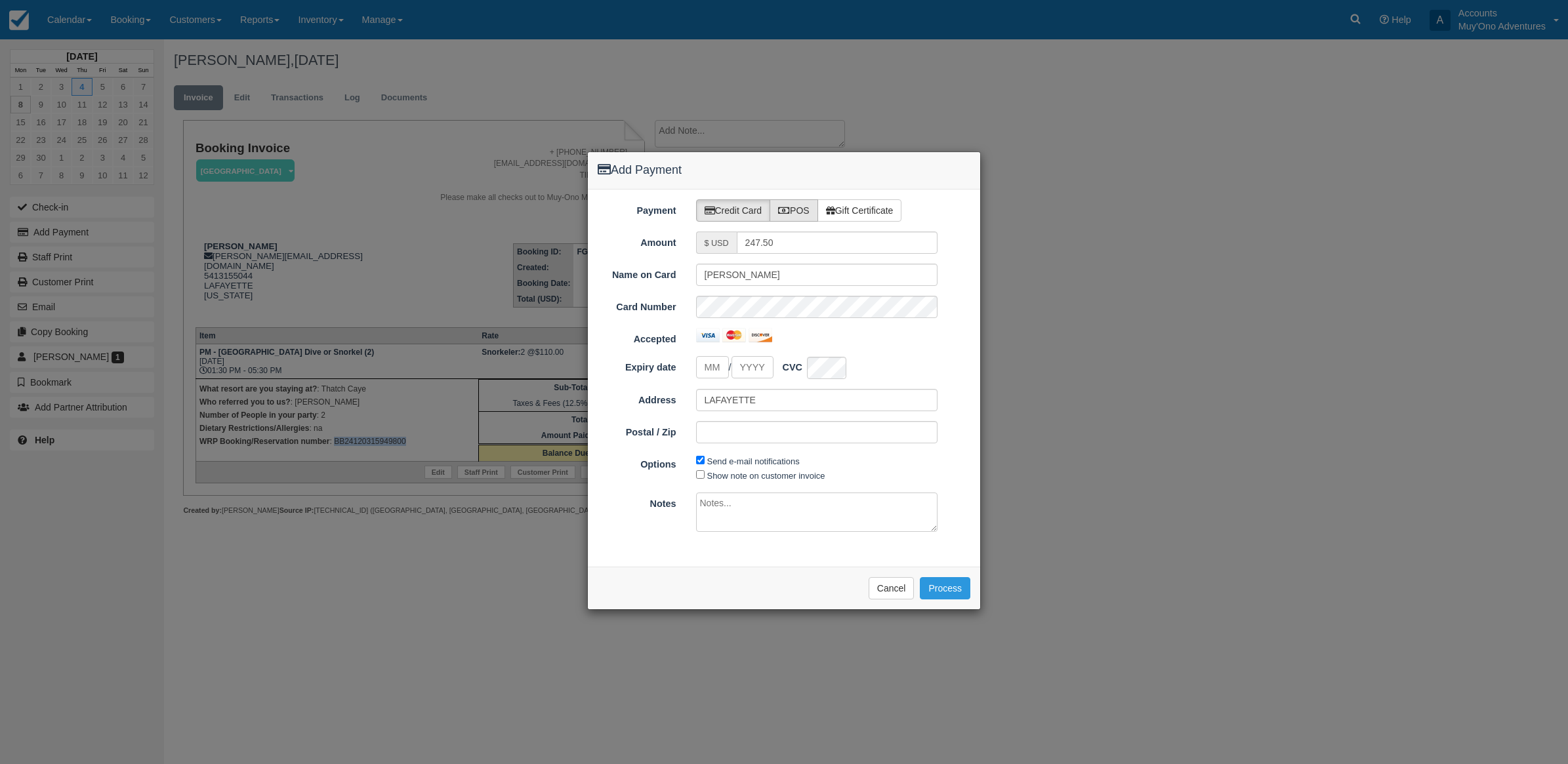
click at [796, 205] on label "POS" at bounding box center [794, 211] width 49 height 22
radio input "true"
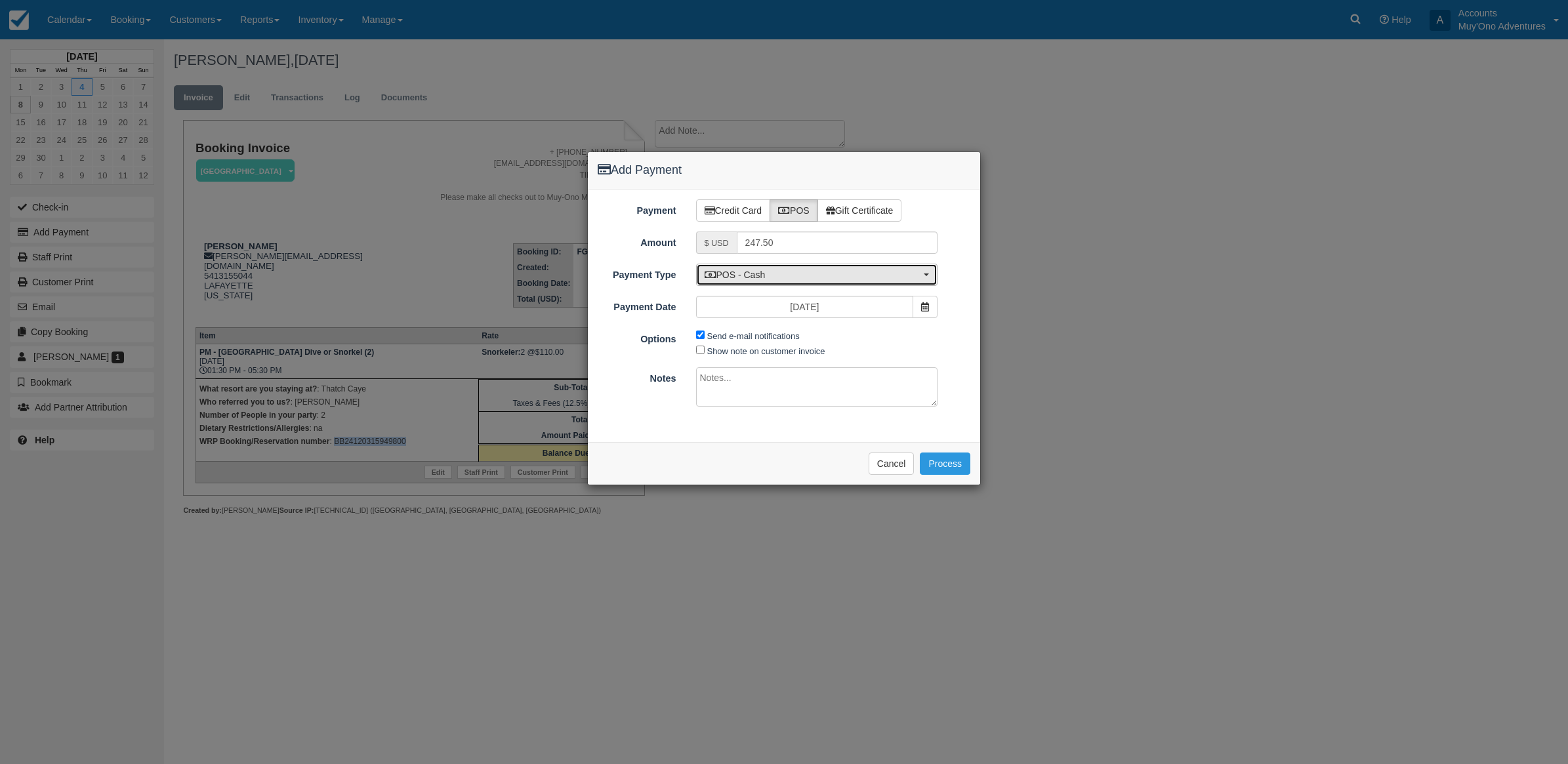
click at [789, 273] on span "POS - Cash" at bounding box center [813, 274] width 217 height 13
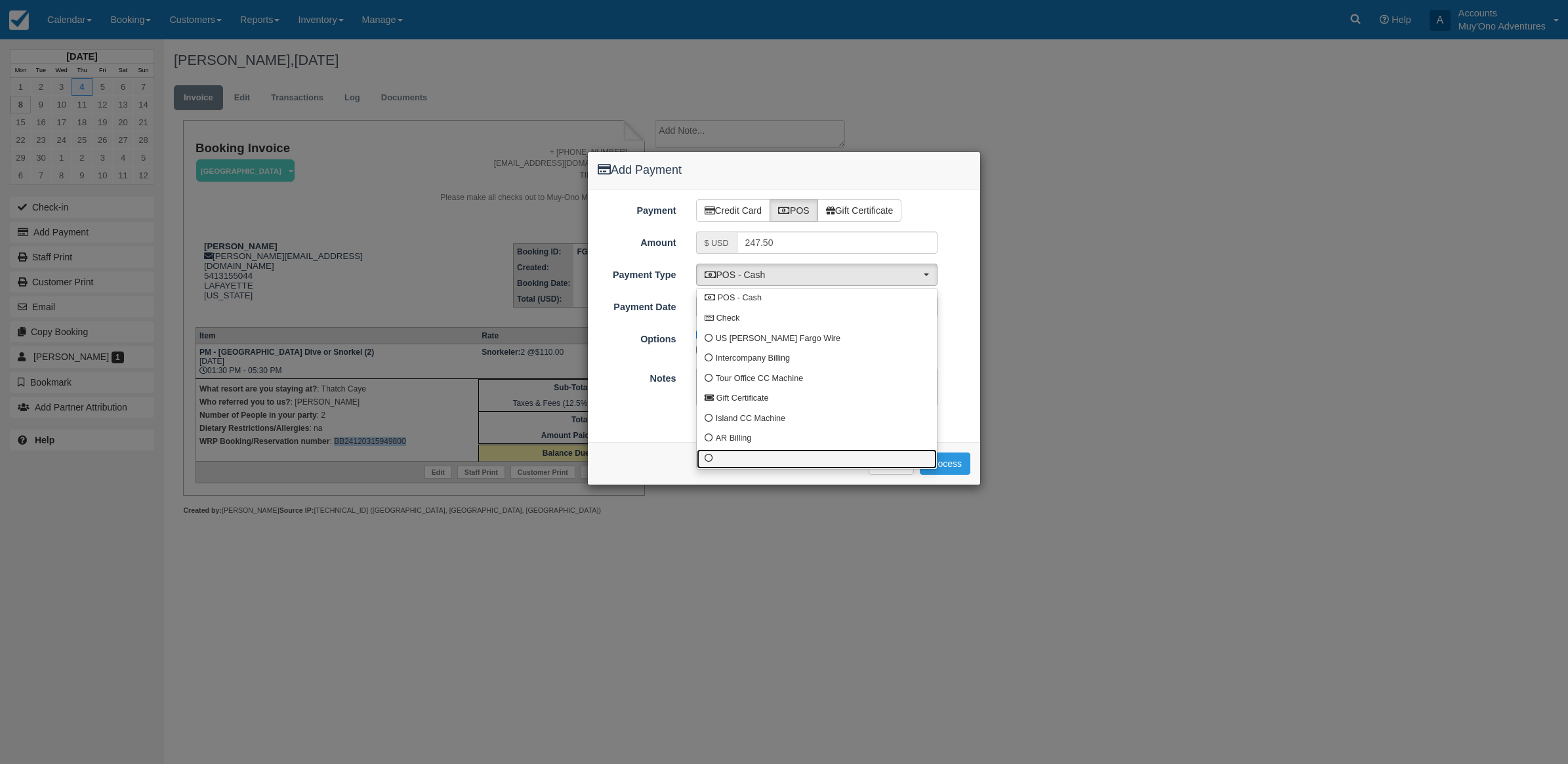
click at [708, 453] on link at bounding box center [817, 459] width 240 height 20
select select "custom10"
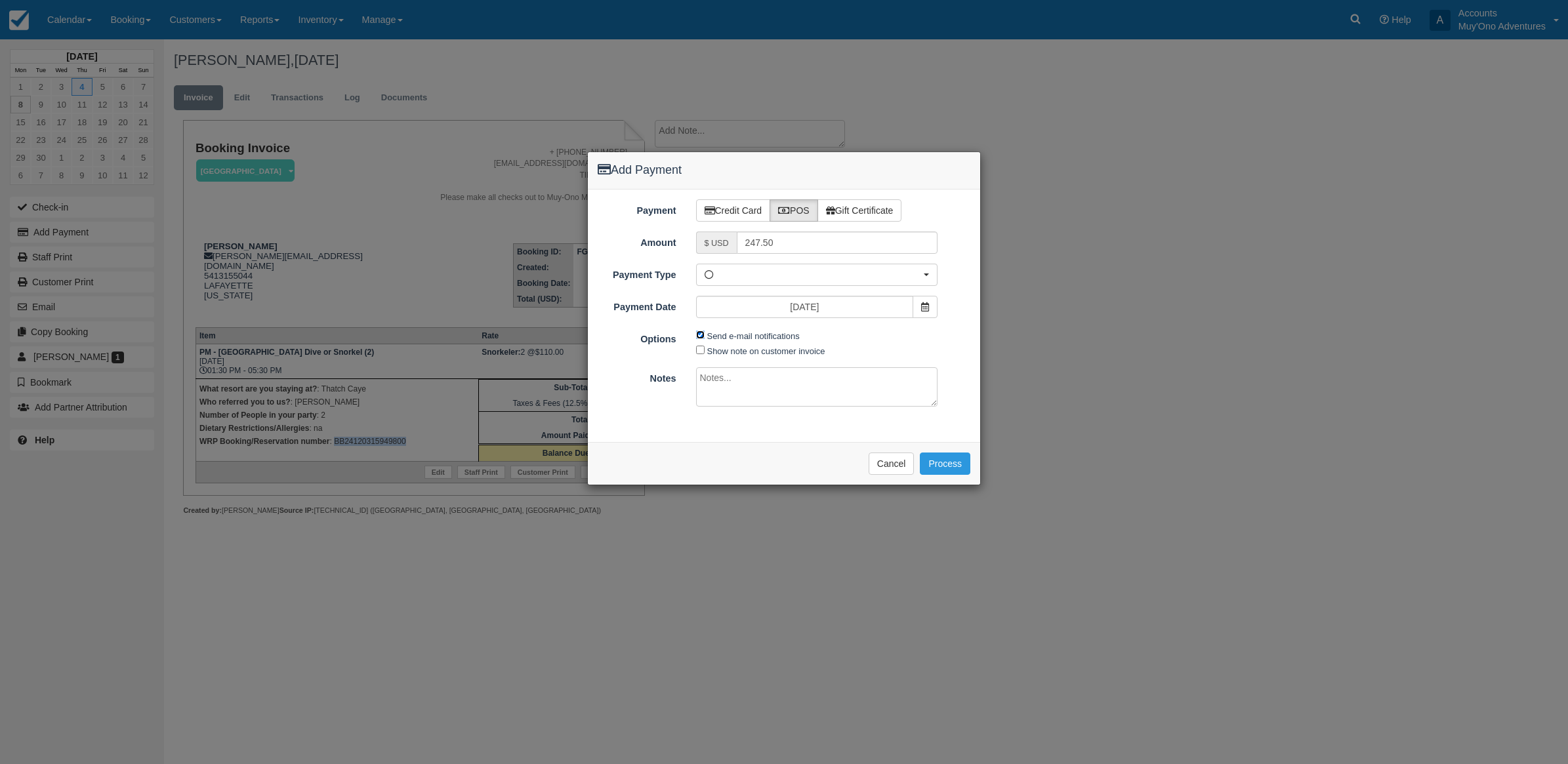
drag, startPoint x: 697, startPoint y: 333, endPoint x: 722, endPoint y: 416, distance: 86.7
click at [697, 332] on input "Send e-mail notifications" at bounding box center [701, 335] width 9 height 9
checkbox input "false"
click at [745, 383] on textarea at bounding box center [818, 387] width 242 height 40
type textarea "I"
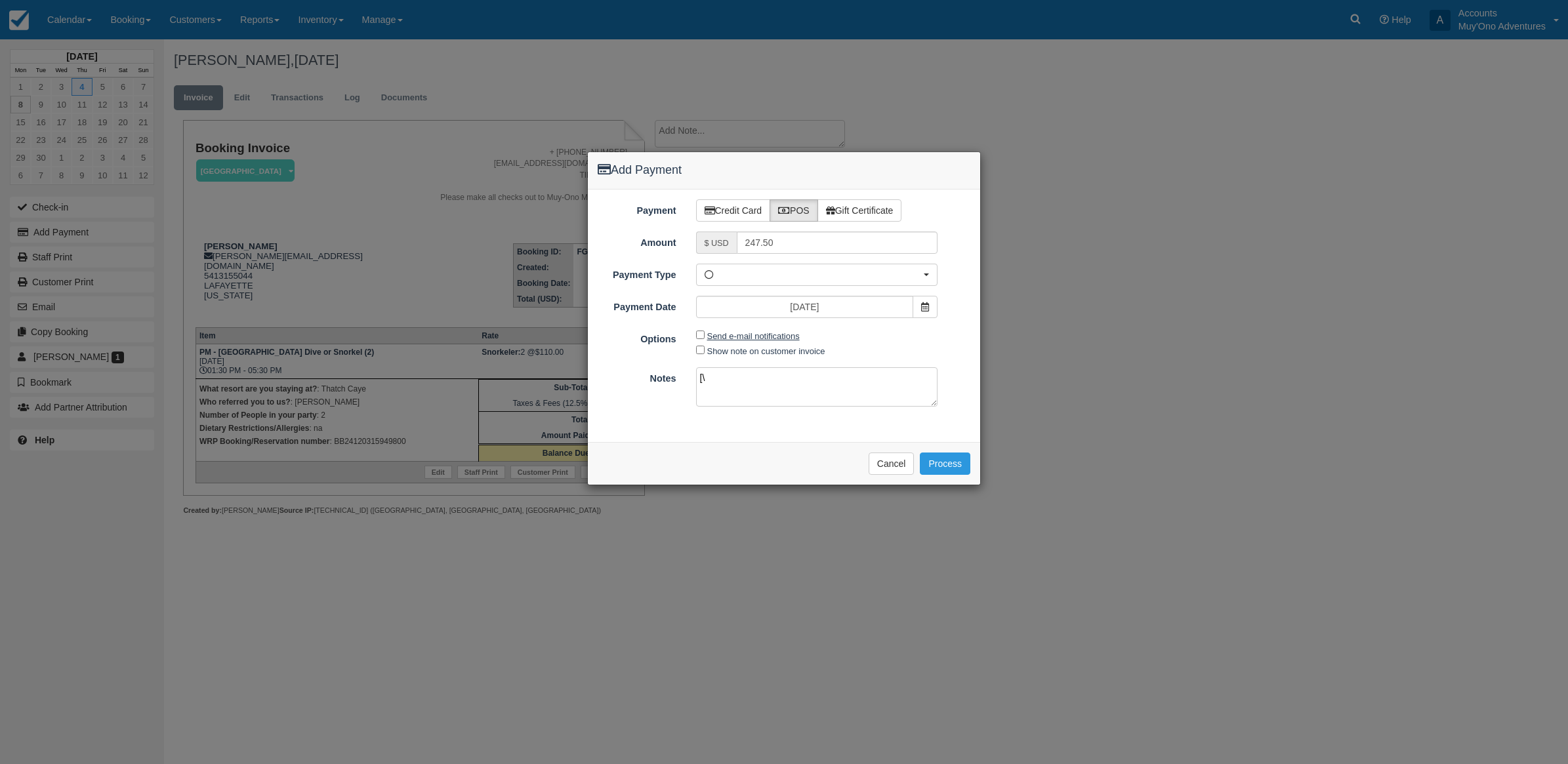
type textarea "["
type textarea "Paid in WRP CT"
click at [942, 459] on button "Process" at bounding box center [945, 464] width 51 height 22
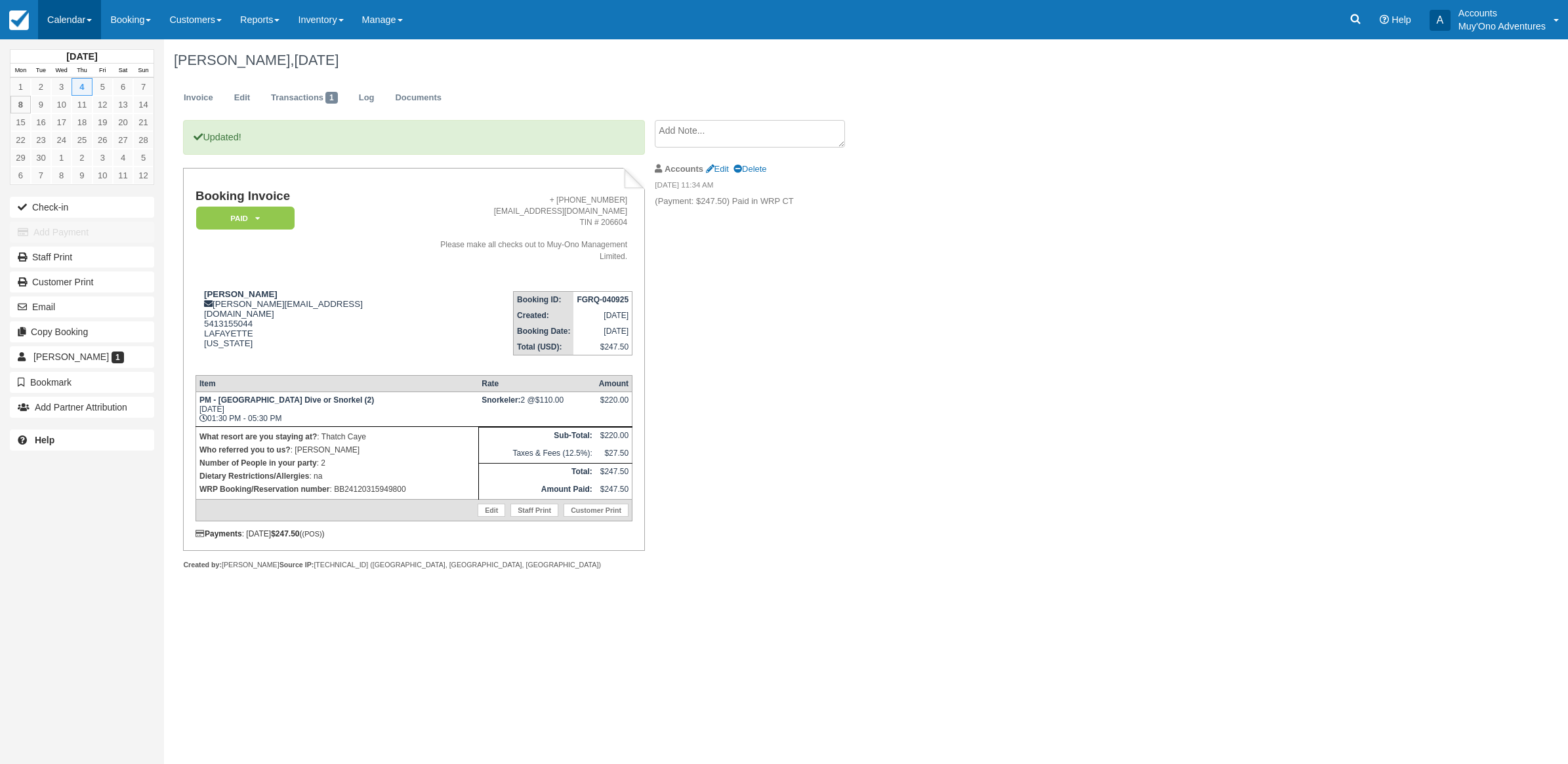
click at [77, 31] on link "Calendar" at bounding box center [69, 20] width 63 height 40
click at [56, 111] on link "Month" at bounding box center [90, 124] width 103 height 28
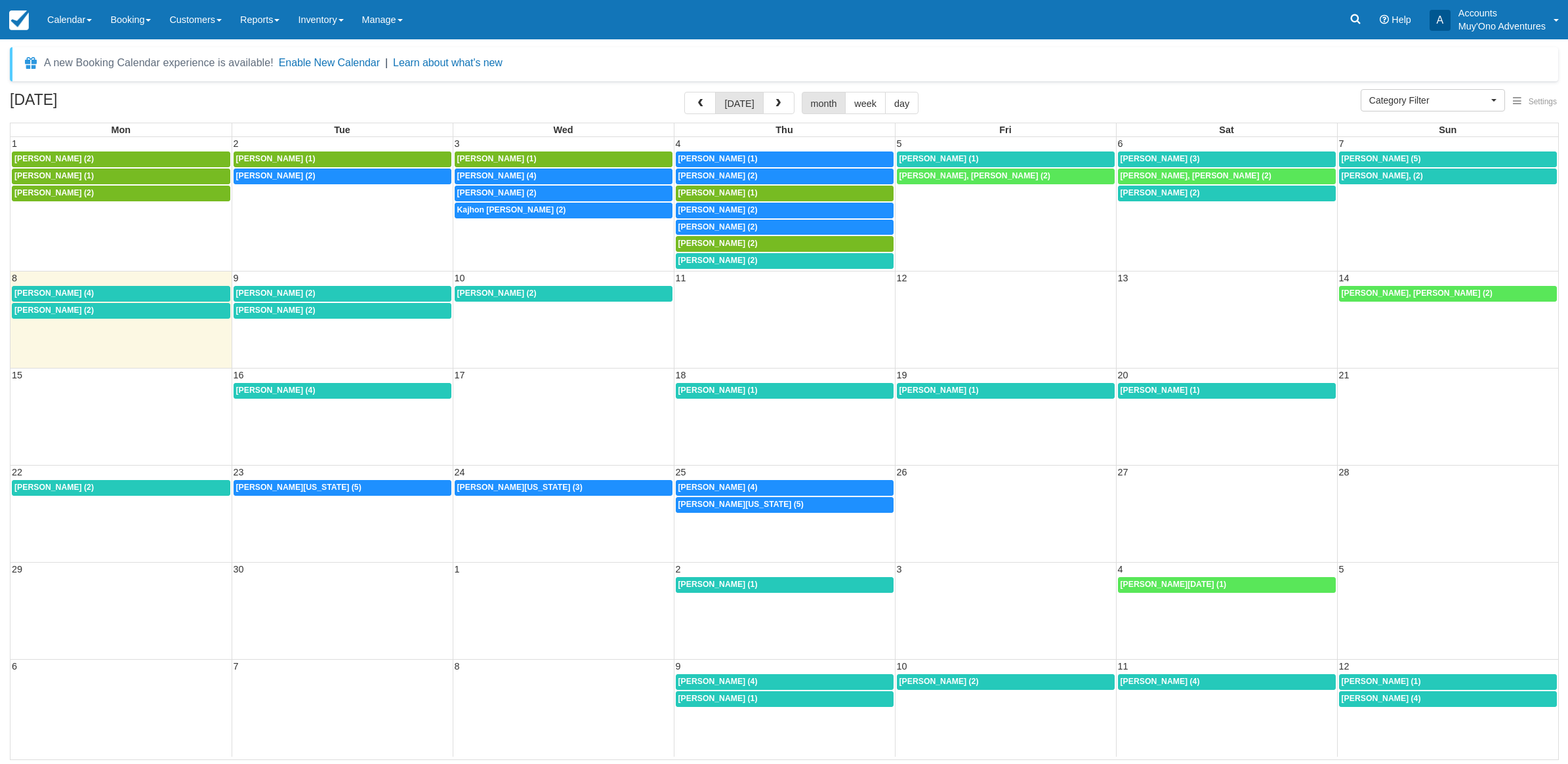
select select
click at [841, 259] on div "1:30p Marc Turina (2)" at bounding box center [785, 261] width 213 height 11
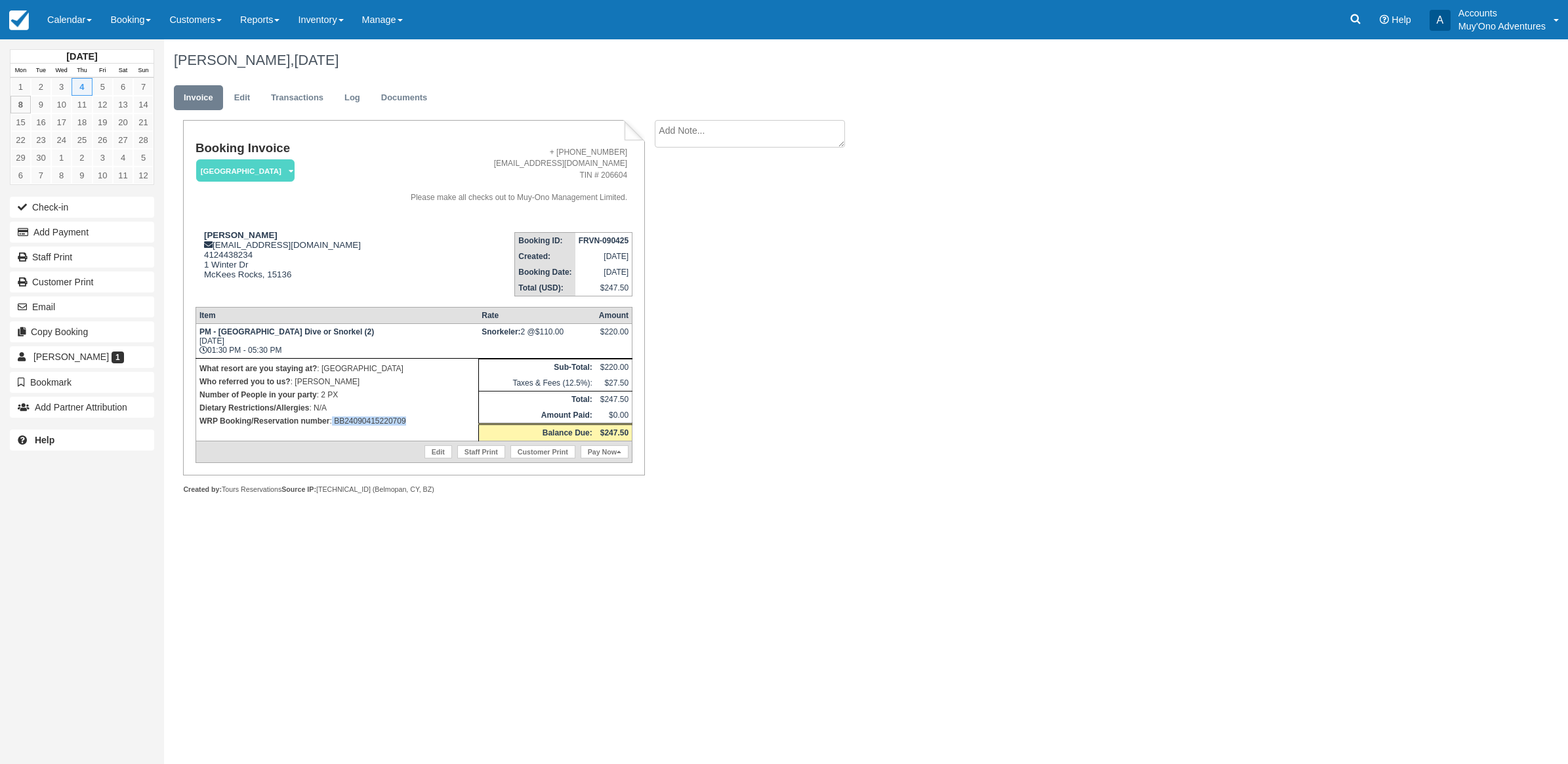
drag, startPoint x: 427, startPoint y: 425, endPoint x: 332, endPoint y: 430, distance: 95.1
click at [332, 430] on td "What resort are you staying at? : Thatch Caye Resort Who referred you to us? : …" at bounding box center [337, 399] width 283 height 82
copy p "BB24090415220709"
drag, startPoint x: 41, startPoint y: 230, endPoint x: 38, endPoint y: 224, distance: 6.7
click at [38, 225] on button "Add Payment" at bounding box center [81, 231] width 144 height 21
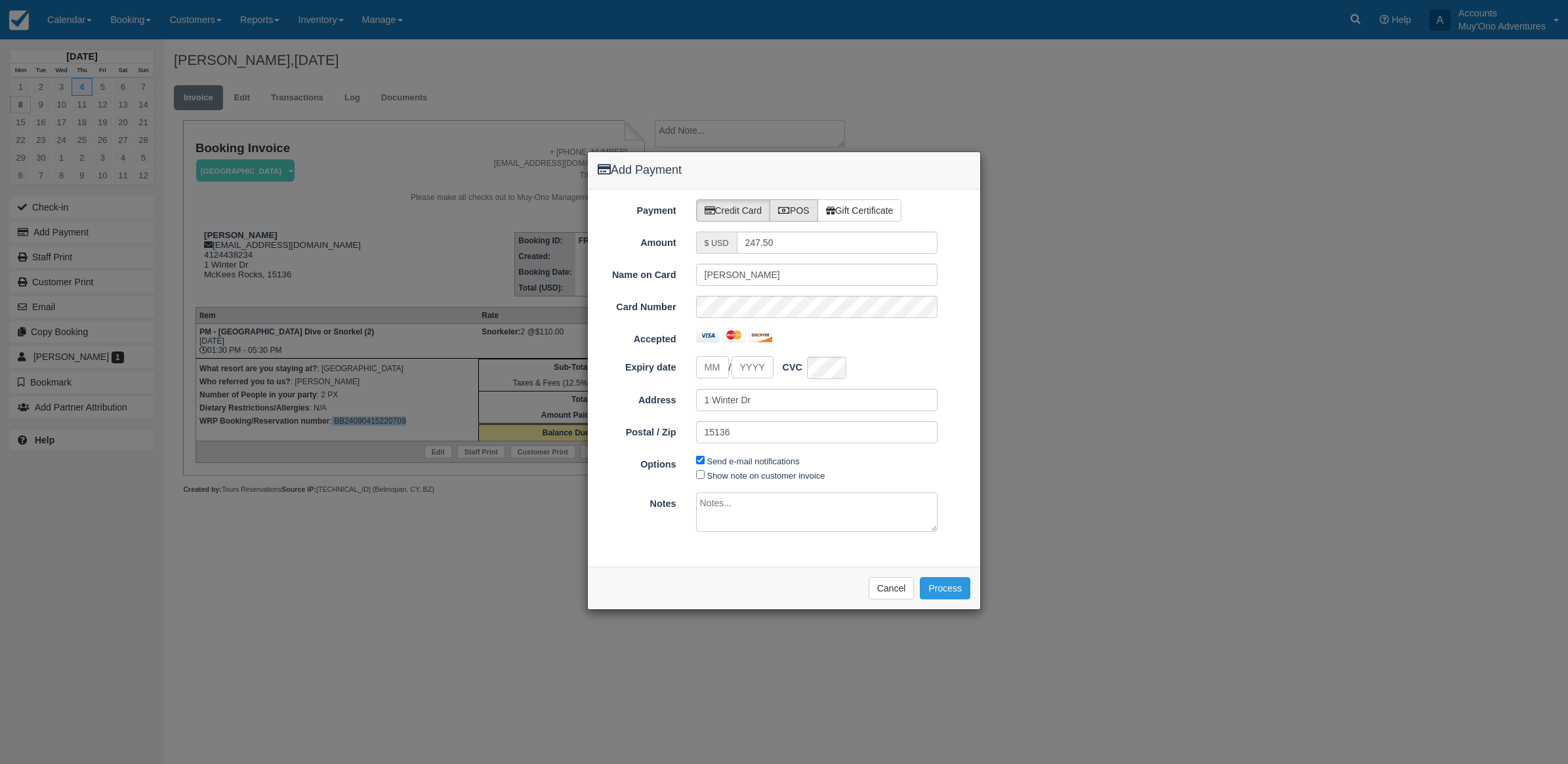
click at [810, 211] on label "POS" at bounding box center [794, 211] width 49 height 22
radio input "true"
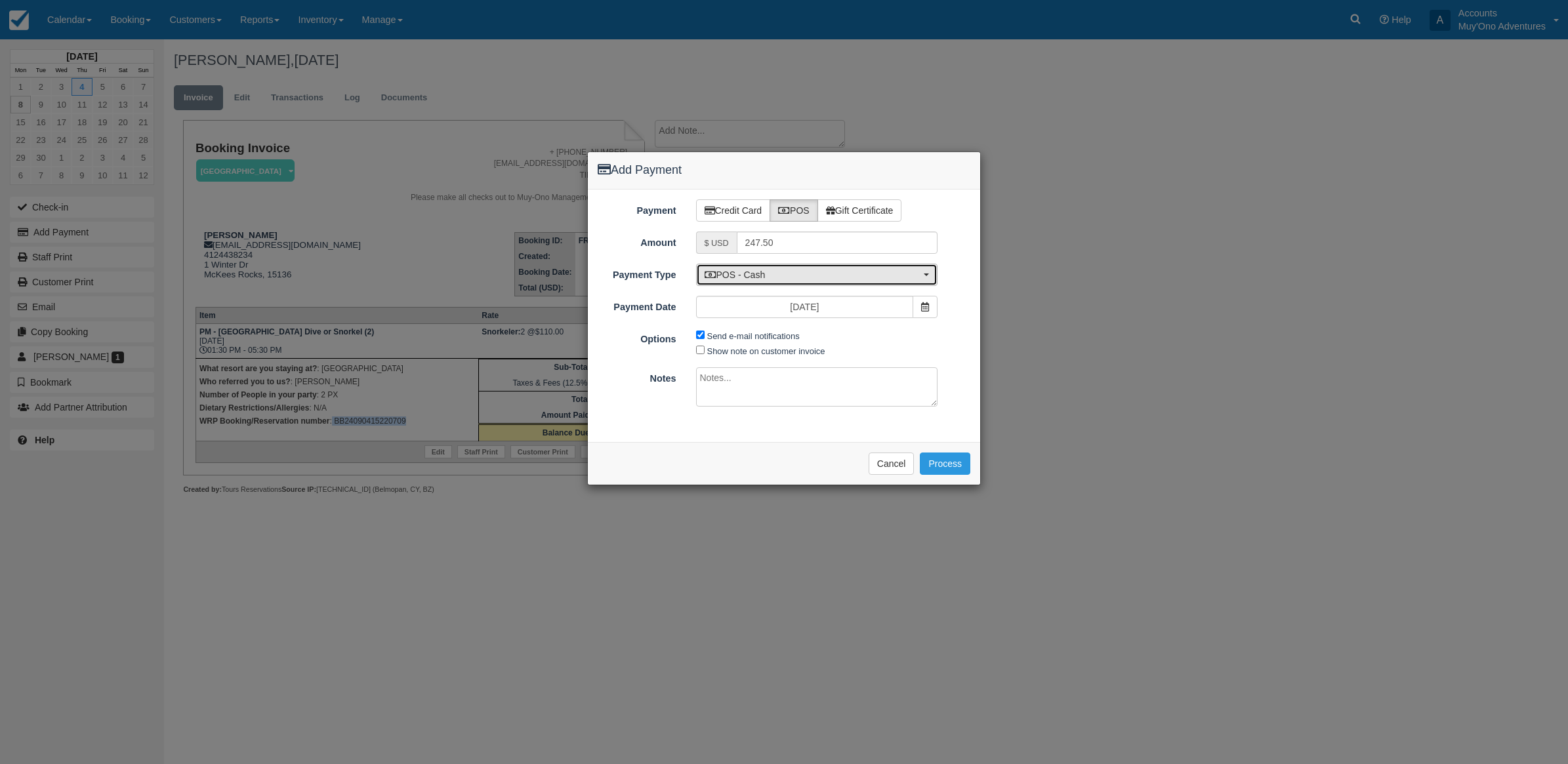
click at [745, 272] on span "POS - Cash" at bounding box center [813, 274] width 217 height 13
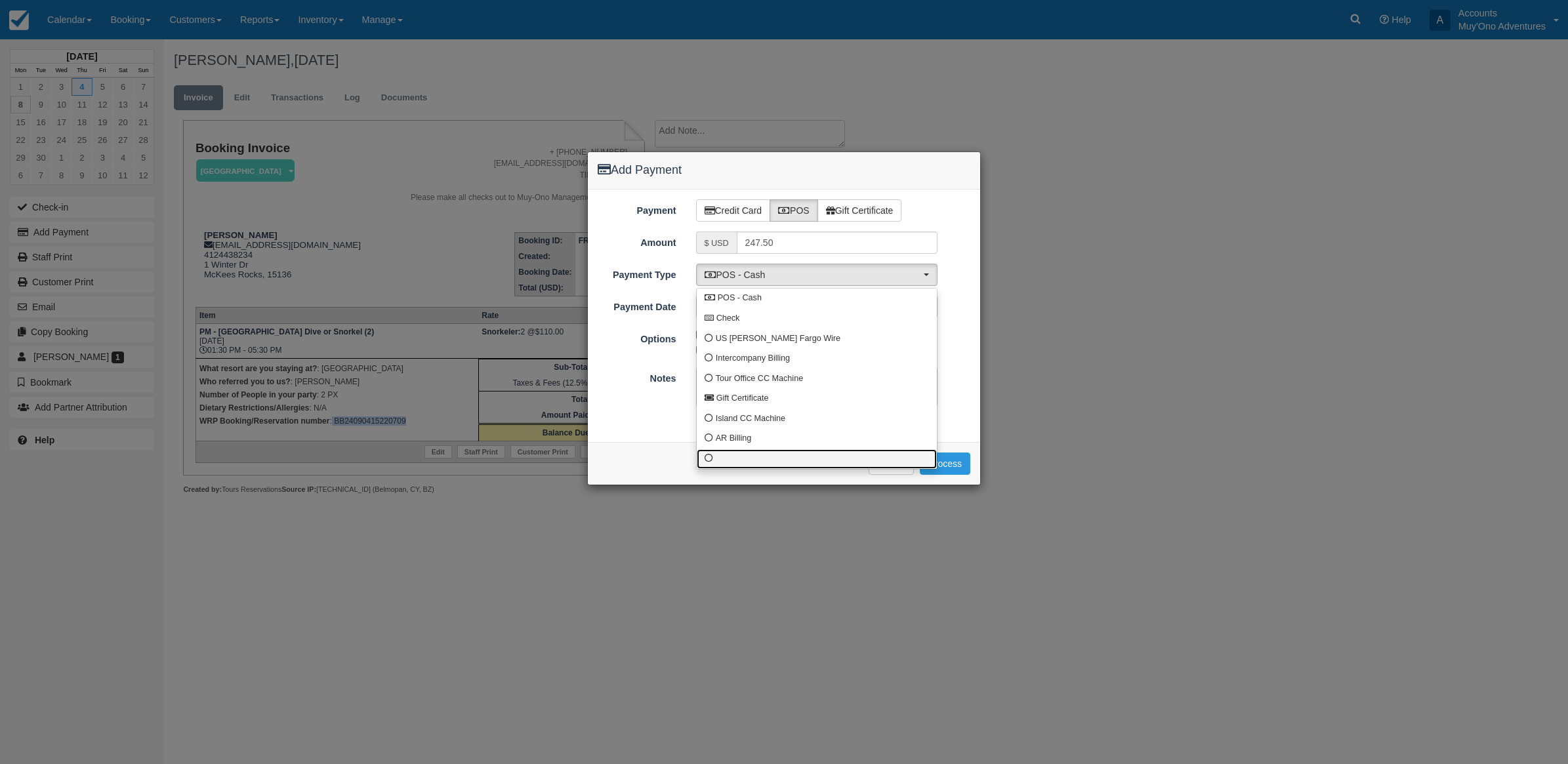
click at [719, 457] on link at bounding box center [817, 459] width 240 height 20
select select "custom10"
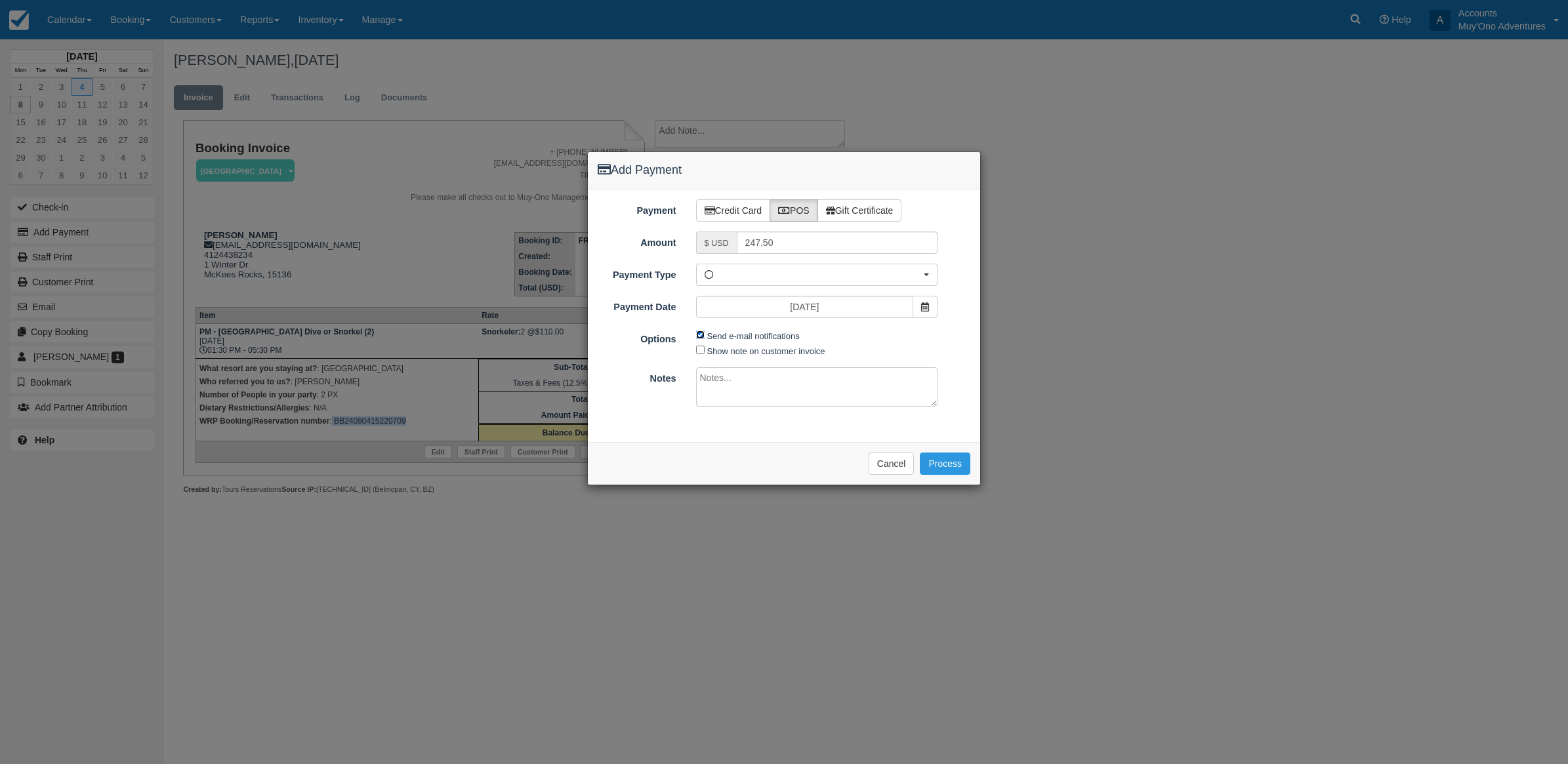
click at [697, 333] on input "Send e-mail notifications" at bounding box center [701, 335] width 9 height 9
checkbox input "false"
click at [740, 394] on textarea at bounding box center [818, 387] width 242 height 40
type textarea "Paid in WRP CT"
click at [936, 463] on button "Process" at bounding box center [945, 464] width 51 height 22
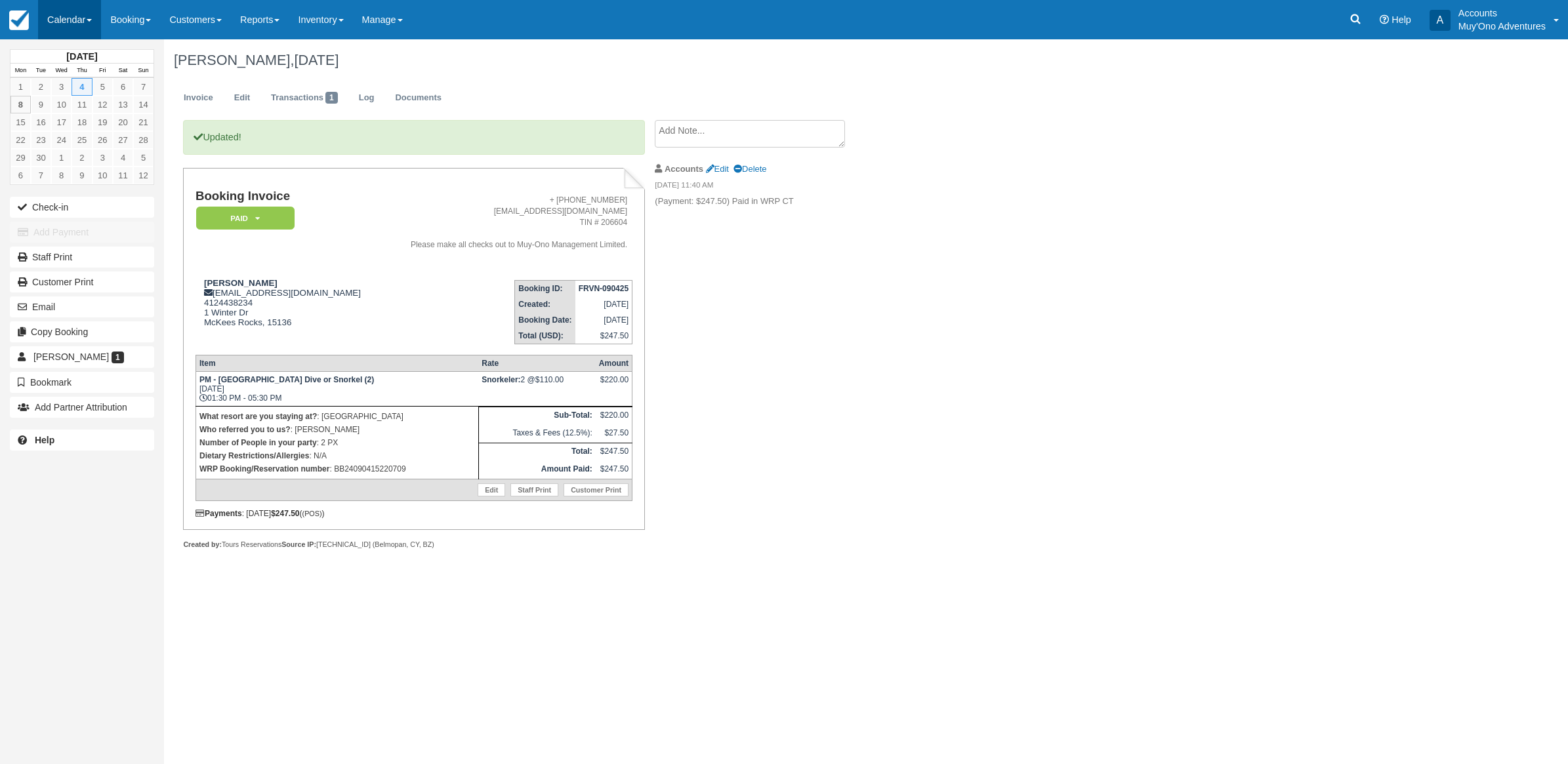
click at [86, 15] on link "Calendar" at bounding box center [69, 20] width 63 height 40
click at [65, 125] on link "Month" at bounding box center [90, 124] width 103 height 28
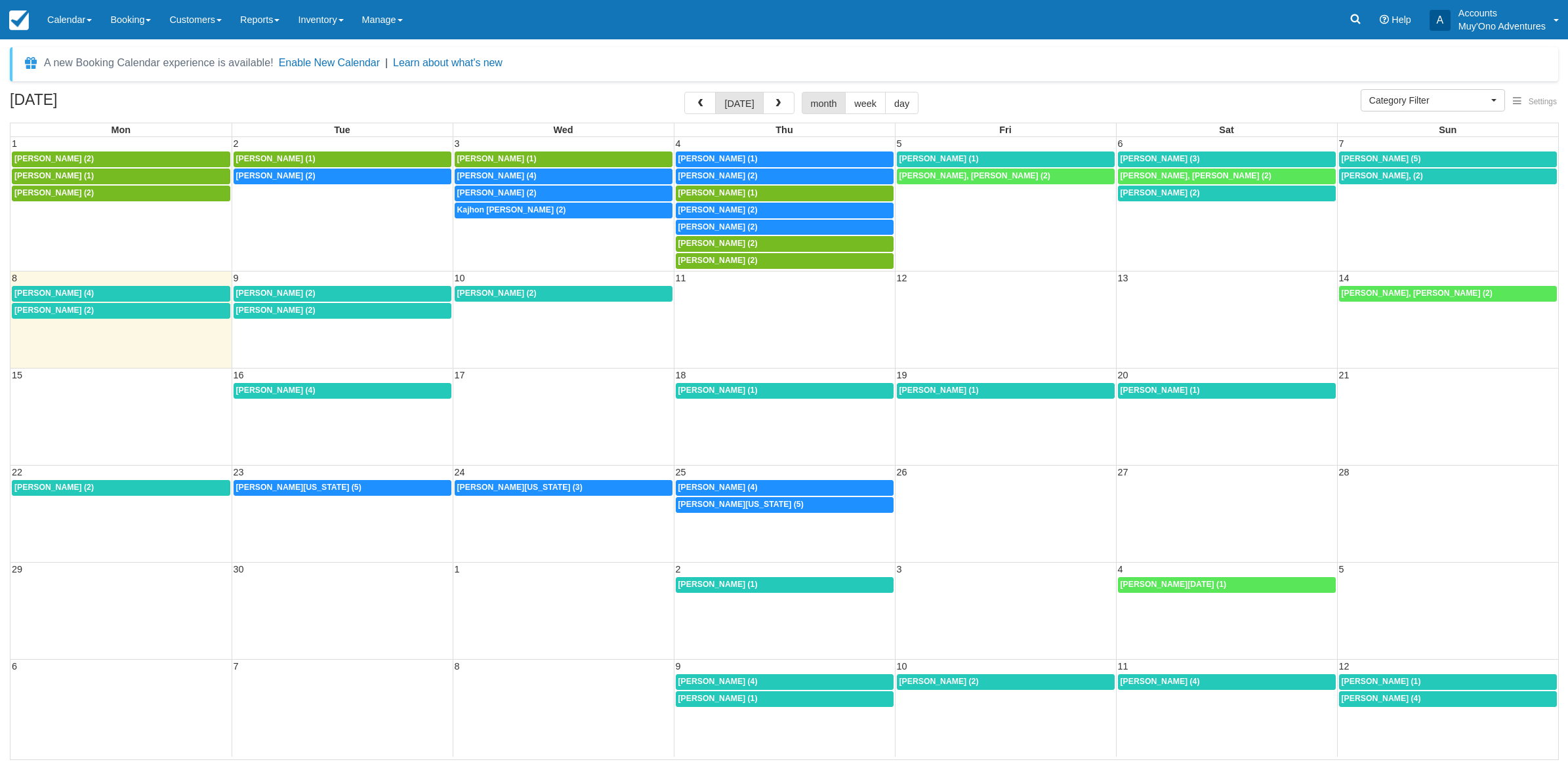
select select
click at [969, 153] on link "Kimberly Kendall (1)" at bounding box center [1006, 160] width 218 height 16
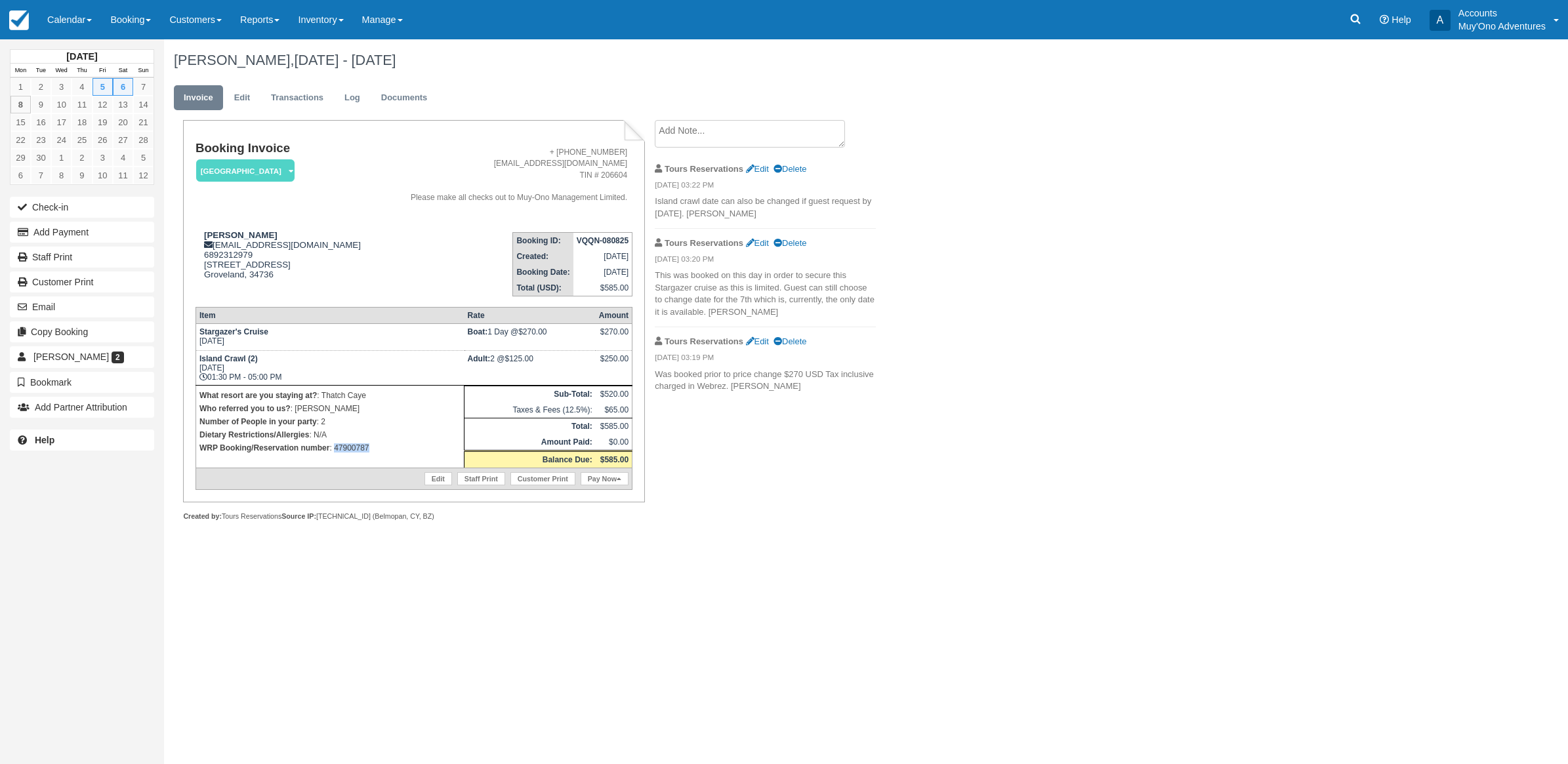
drag, startPoint x: 380, startPoint y: 455, endPoint x: 335, endPoint y: 450, distance: 45.3
click at [335, 450] on p "WRP Booking/Reservation number : 47900787" at bounding box center [330, 447] width 261 height 13
copy p "47900787"
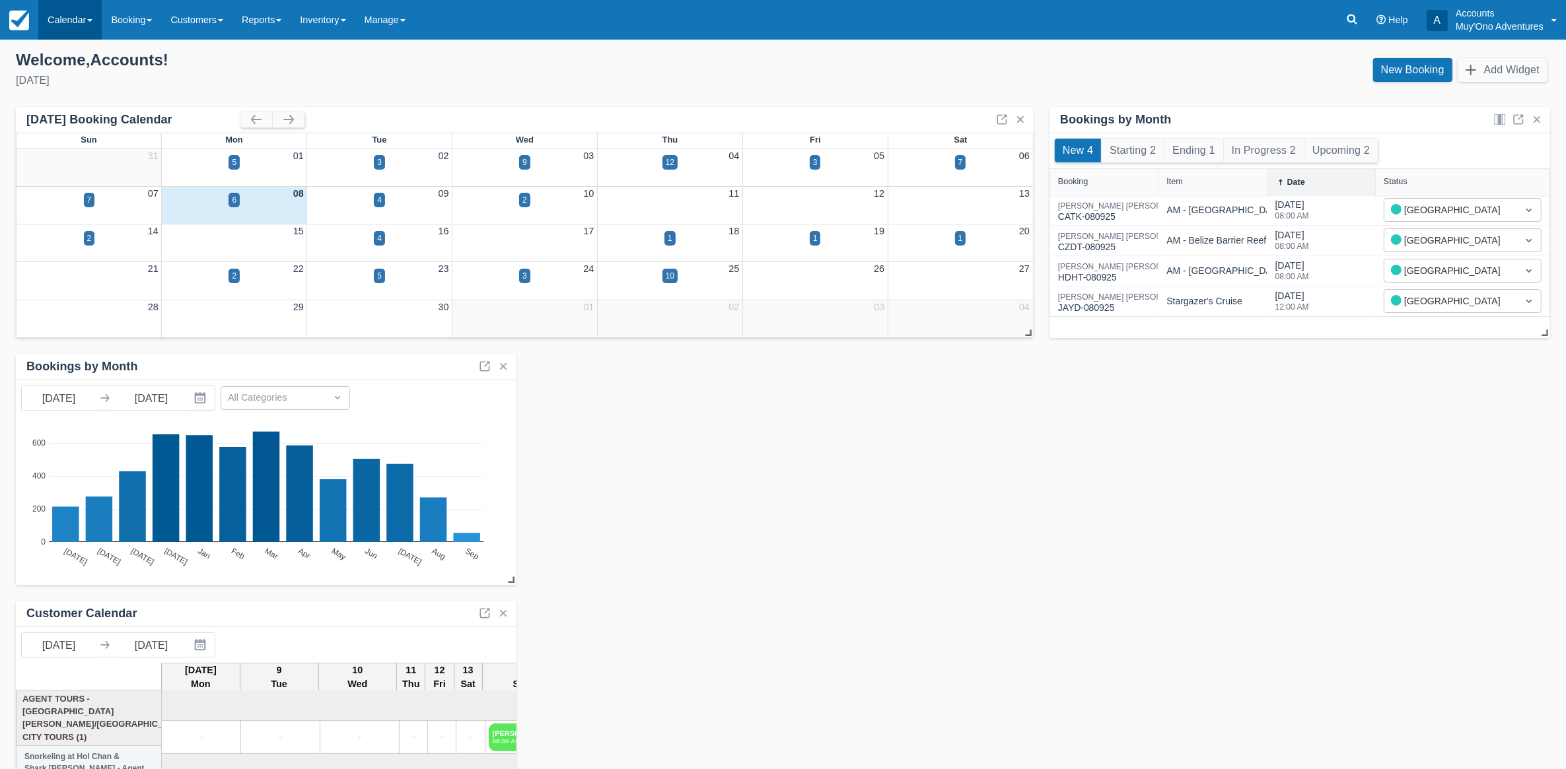
click at [58, 9] on link "Calendar" at bounding box center [69, 20] width 63 height 40
click at [71, 118] on link "Month" at bounding box center [91, 125] width 104 height 28
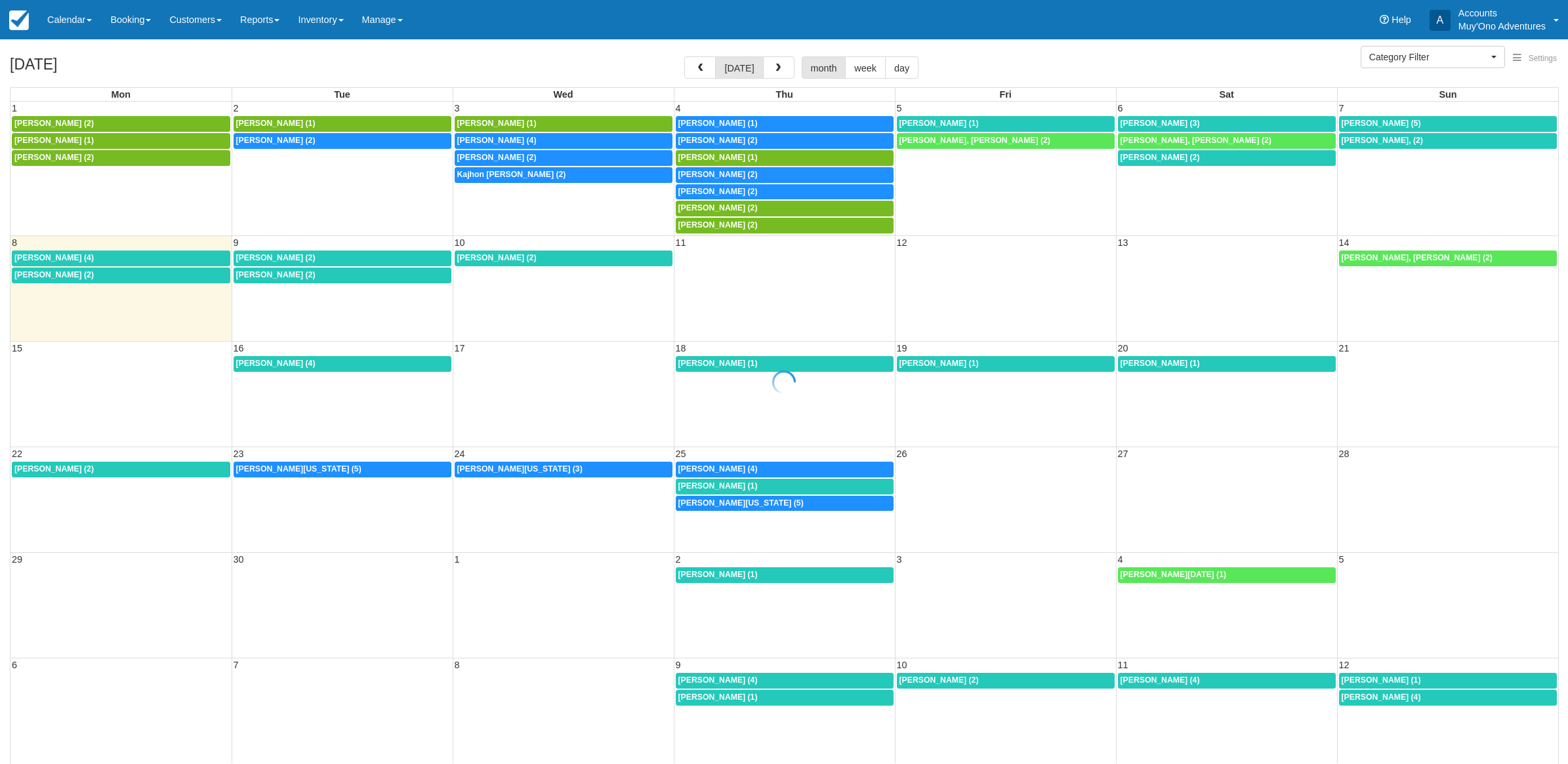
select select
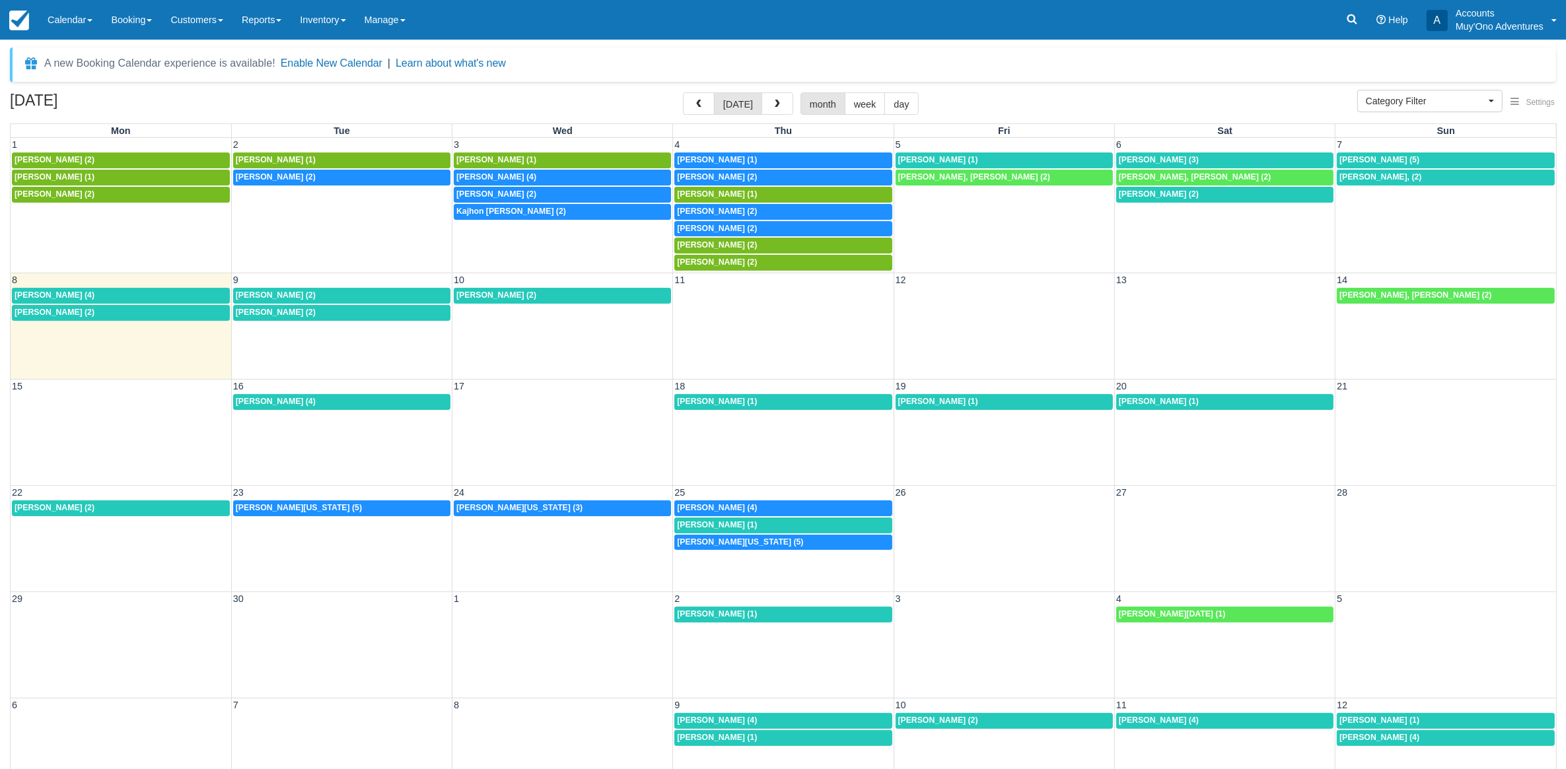
click at [909, 152] on td "[PERSON_NAME] (1)" at bounding box center [1003, 160] width 221 height 17
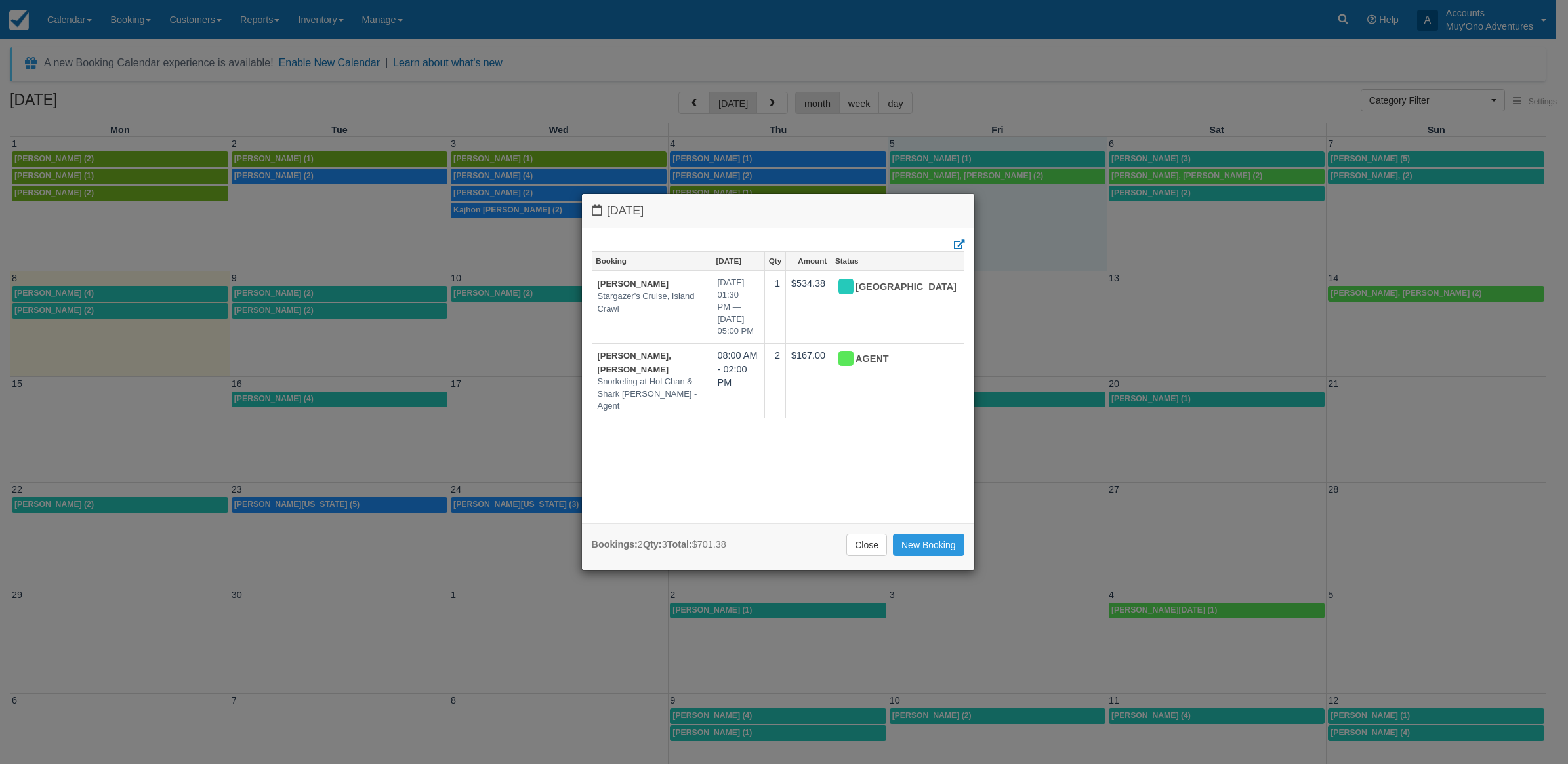
click at [955, 162] on div "Friday September 5 2025 Booking Sep 5 Qty Amount Status Kimberly Kendall Starga…" at bounding box center [784, 382] width 1568 height 764
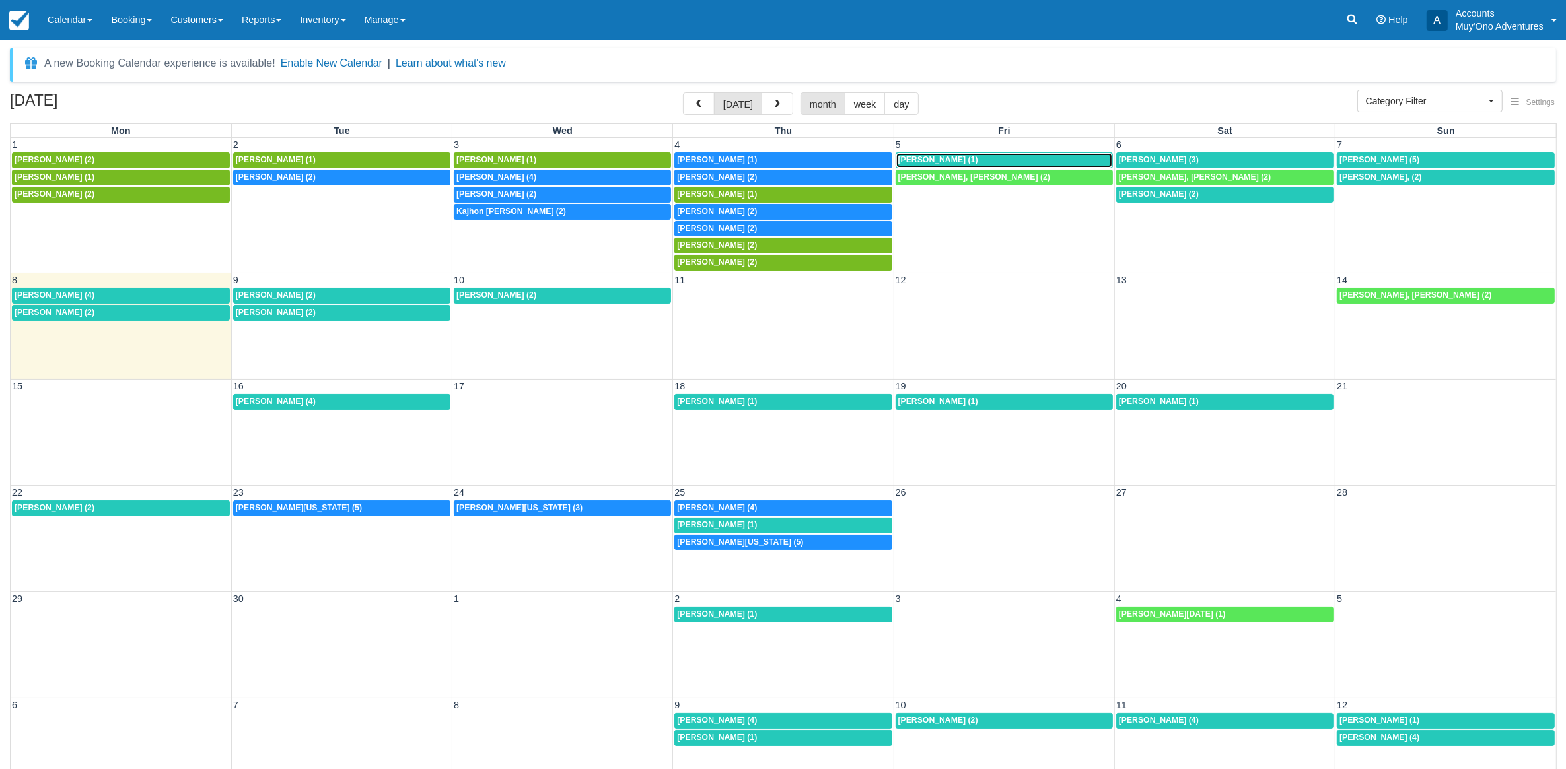
click at [961, 163] on span "Kimberly Kendall (1)" at bounding box center [938, 159] width 80 height 9
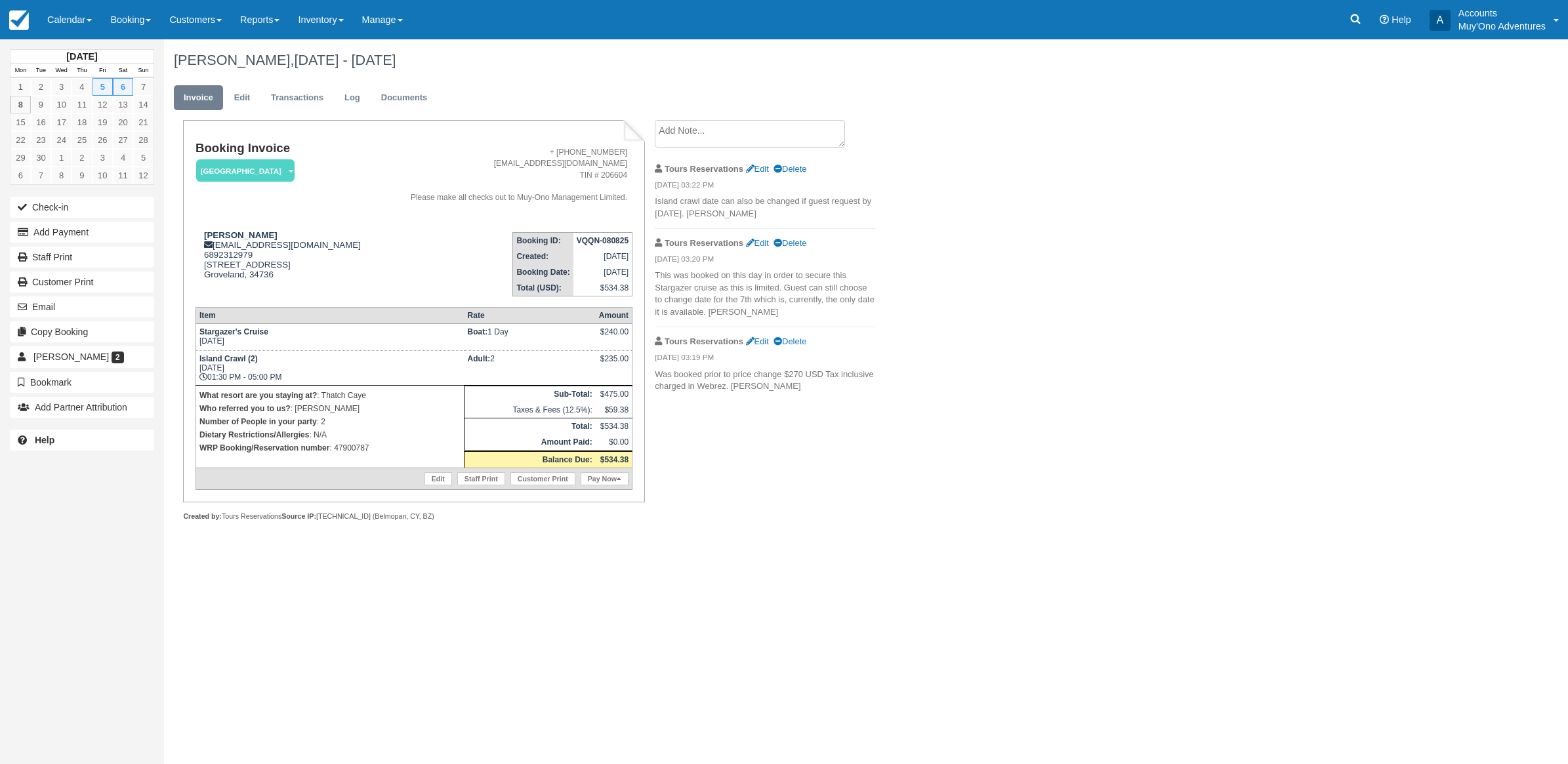
drag, startPoint x: 1070, startPoint y: 478, endPoint x: 1012, endPoint y: 602, distance: 136.9
click at [1012, 603] on div "September 2025 Mon Tue Wed Thu Fri Sat Sun 1 2 3 4 5 6 7 8 9 10 11 12 13 14 15 …" at bounding box center [784, 402] width 1568 height 725
drag, startPoint x: 42, startPoint y: 243, endPoint x: 38, endPoint y: 237, distance: 7.2
click at [38, 239] on button "Add Payment" at bounding box center [81, 231] width 144 height 21
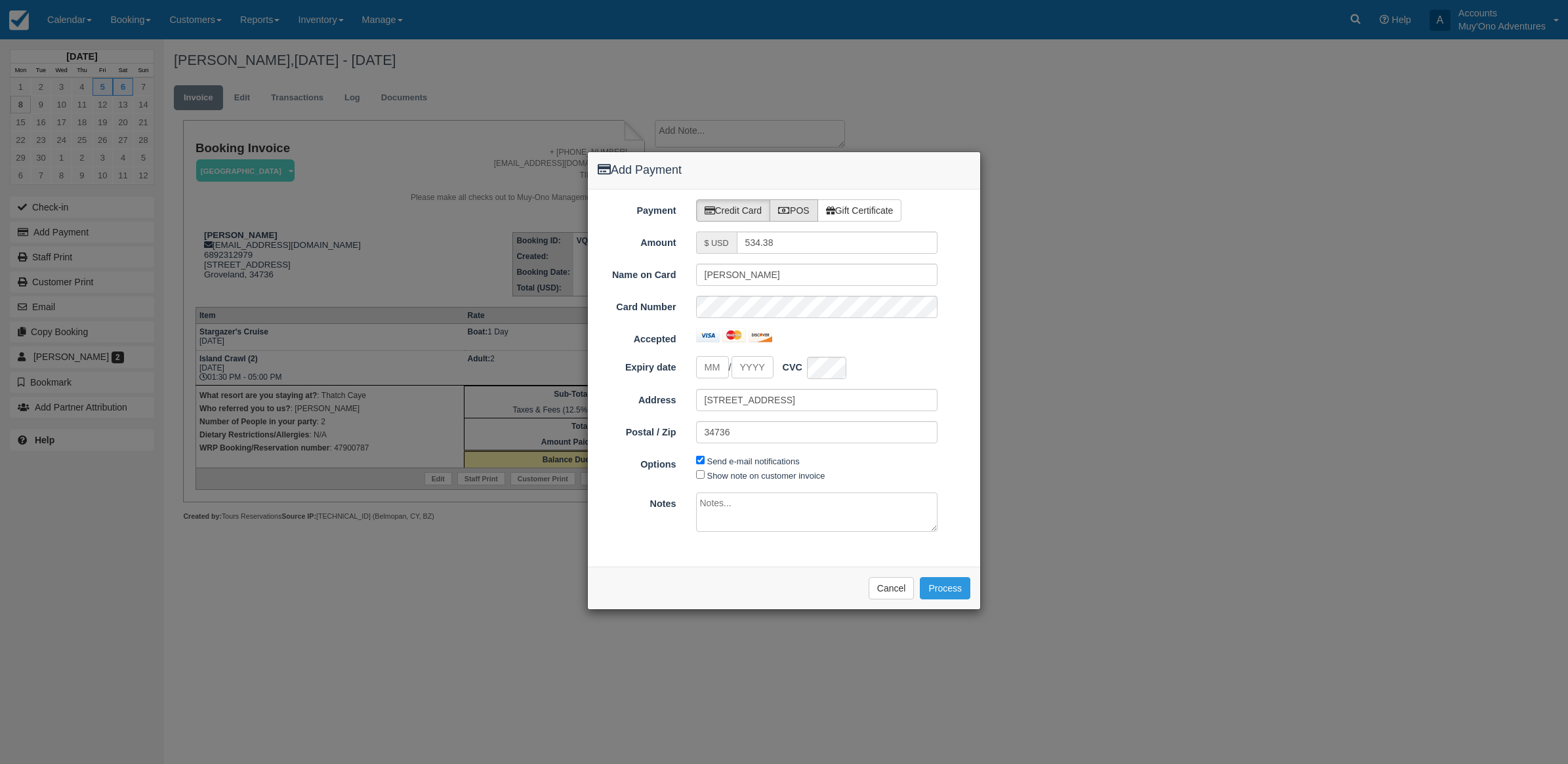
click at [802, 219] on label "POS" at bounding box center [794, 211] width 49 height 22
radio input "true"
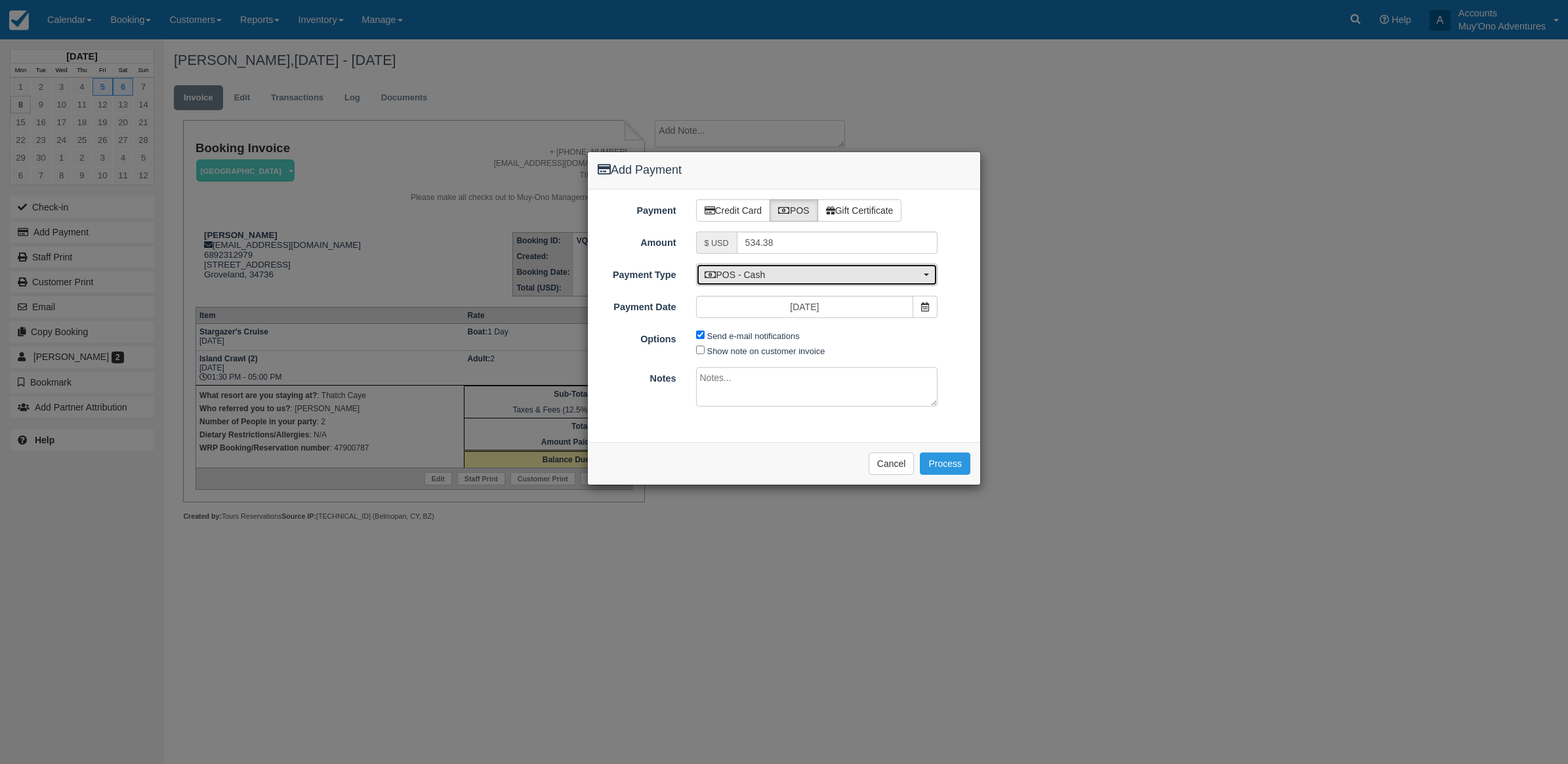
click at [766, 281] on span "POS - Cash" at bounding box center [813, 274] width 217 height 13
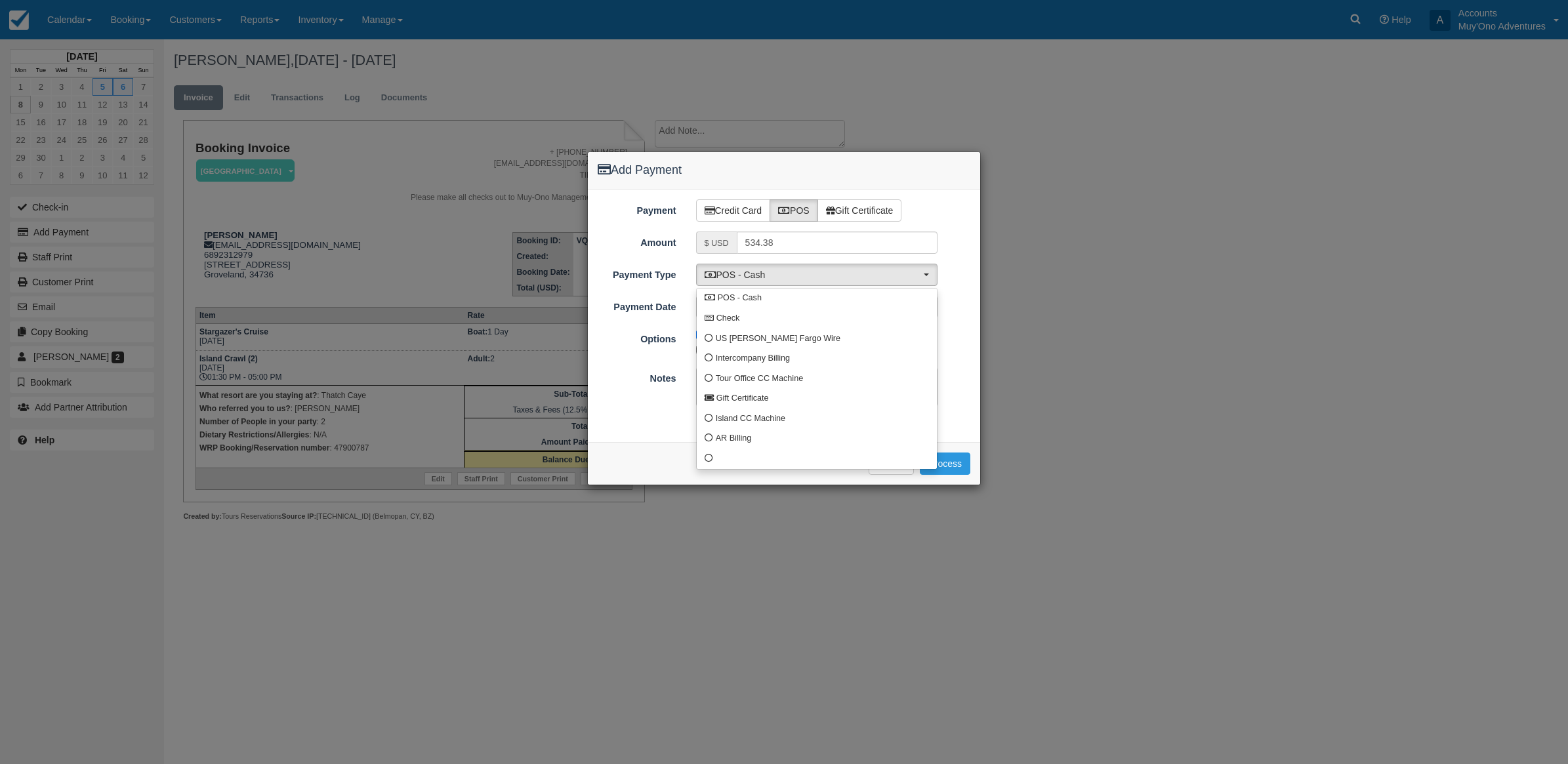
click at [729, 472] on div "Please wait while the payment is processed ... Cancel Process" at bounding box center [784, 463] width 392 height 43
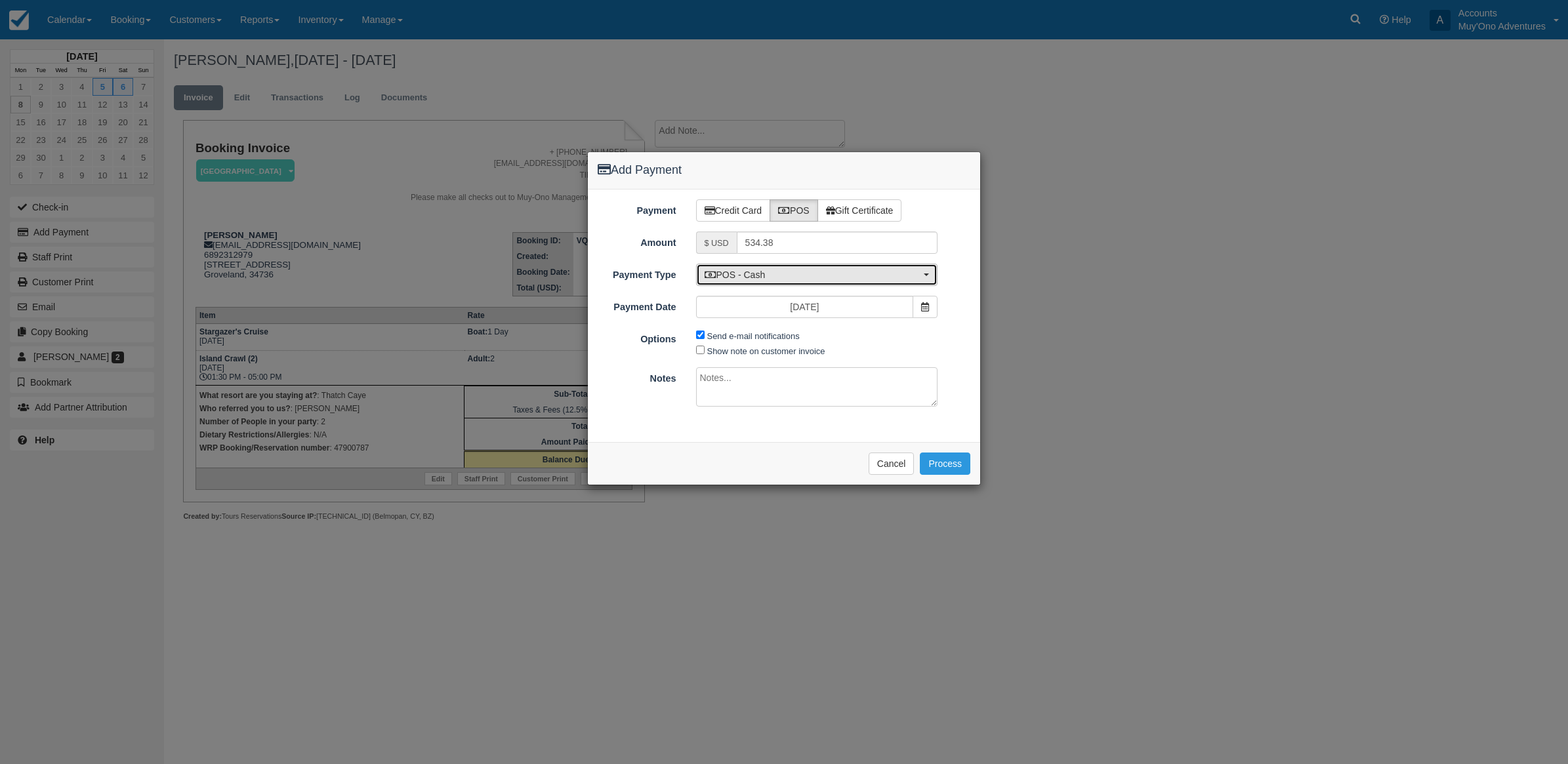
click at [748, 267] on button "POS - Cash" at bounding box center [818, 274] width 242 height 22
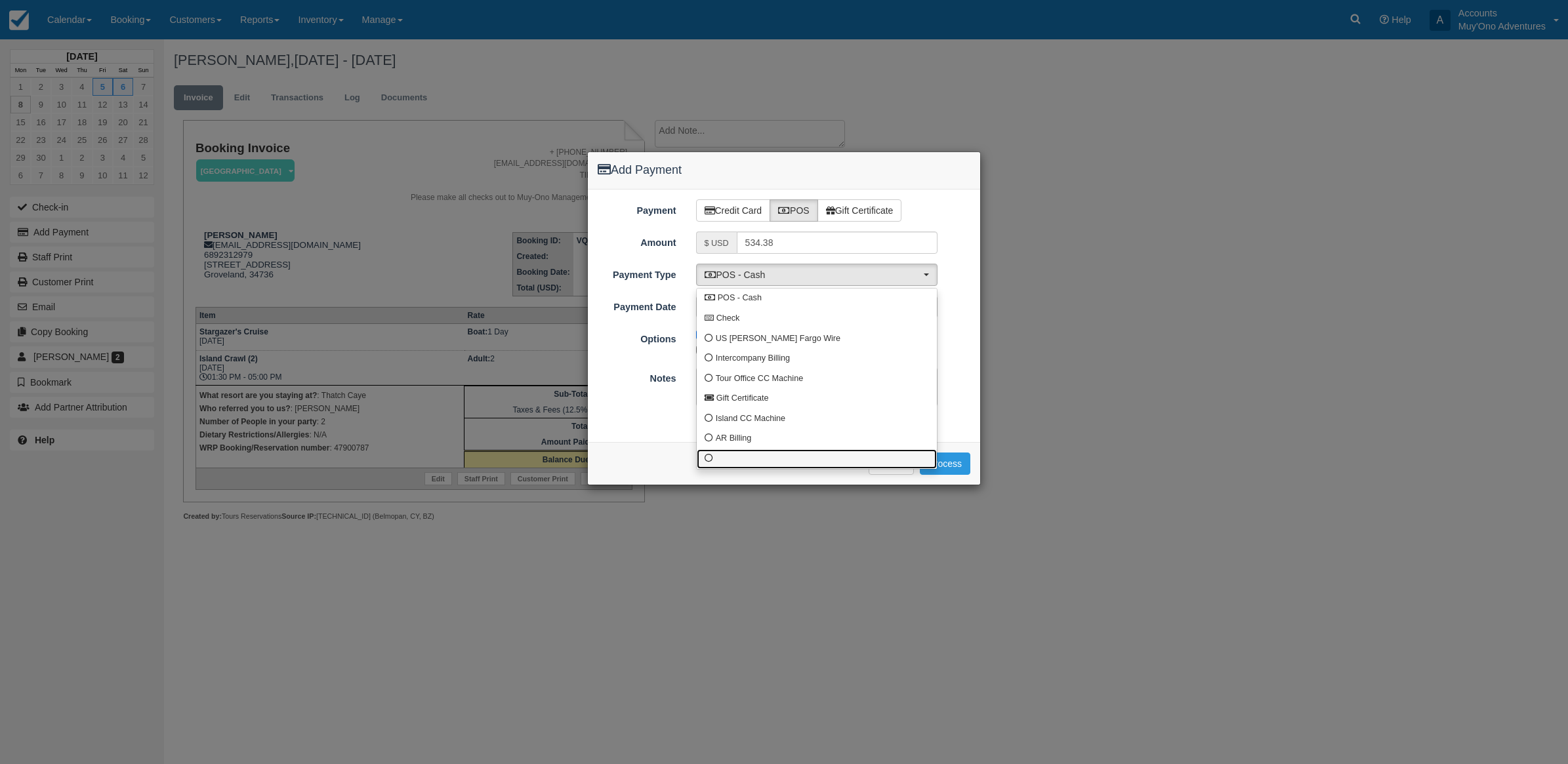
drag, startPoint x: 703, startPoint y: 459, endPoint x: 704, endPoint y: 435, distance: 24.0
click at [704, 456] on link at bounding box center [817, 459] width 240 height 20
select select "custom10"
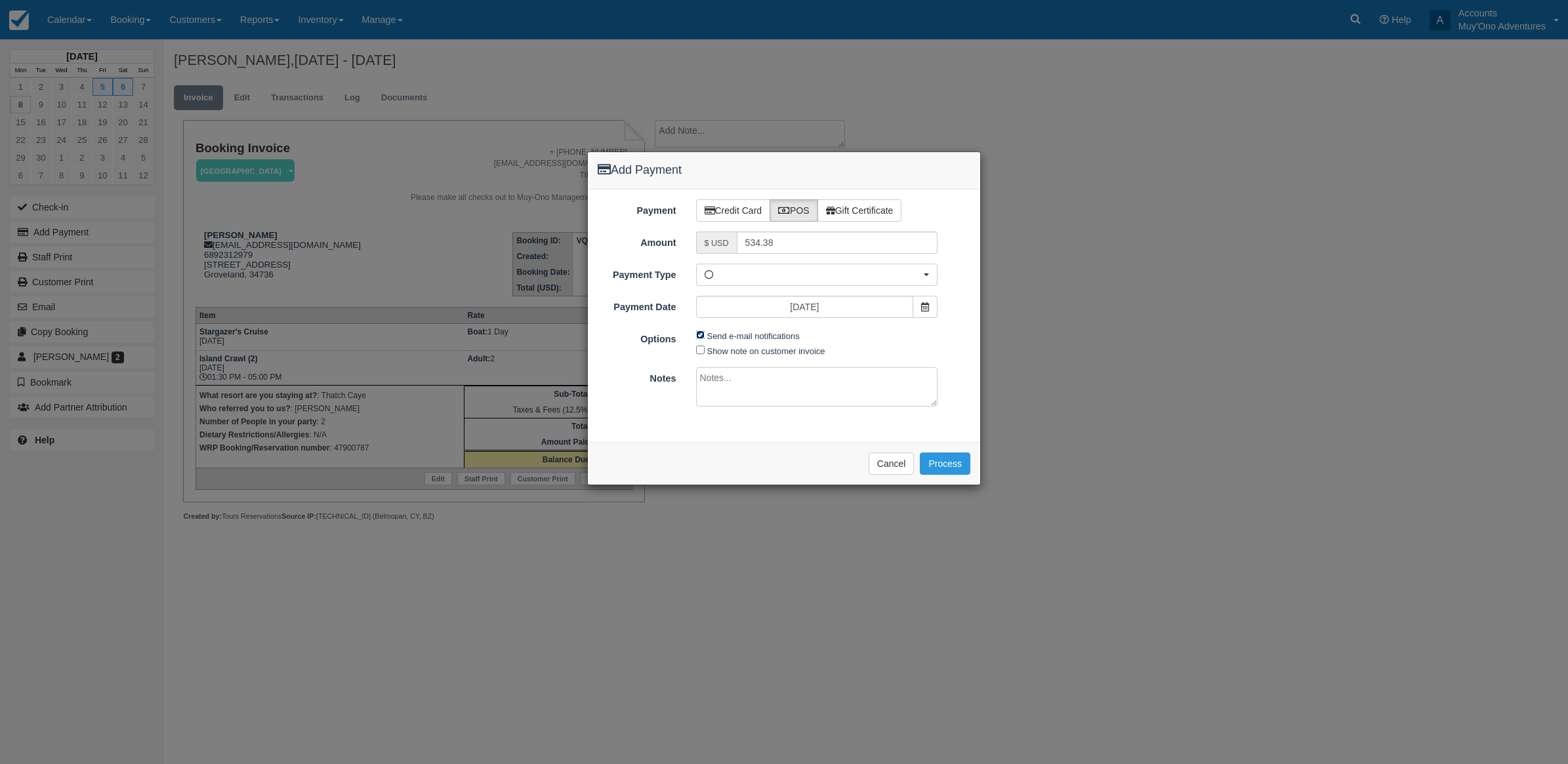
click at [697, 333] on input "Send e-mail notifications" at bounding box center [701, 335] width 9 height 9
checkbox input "false"
click at [712, 383] on textarea at bounding box center [818, 387] width 242 height 40
type textarea "Paid in WRP CT"
click at [949, 457] on button "Process" at bounding box center [945, 464] width 51 height 22
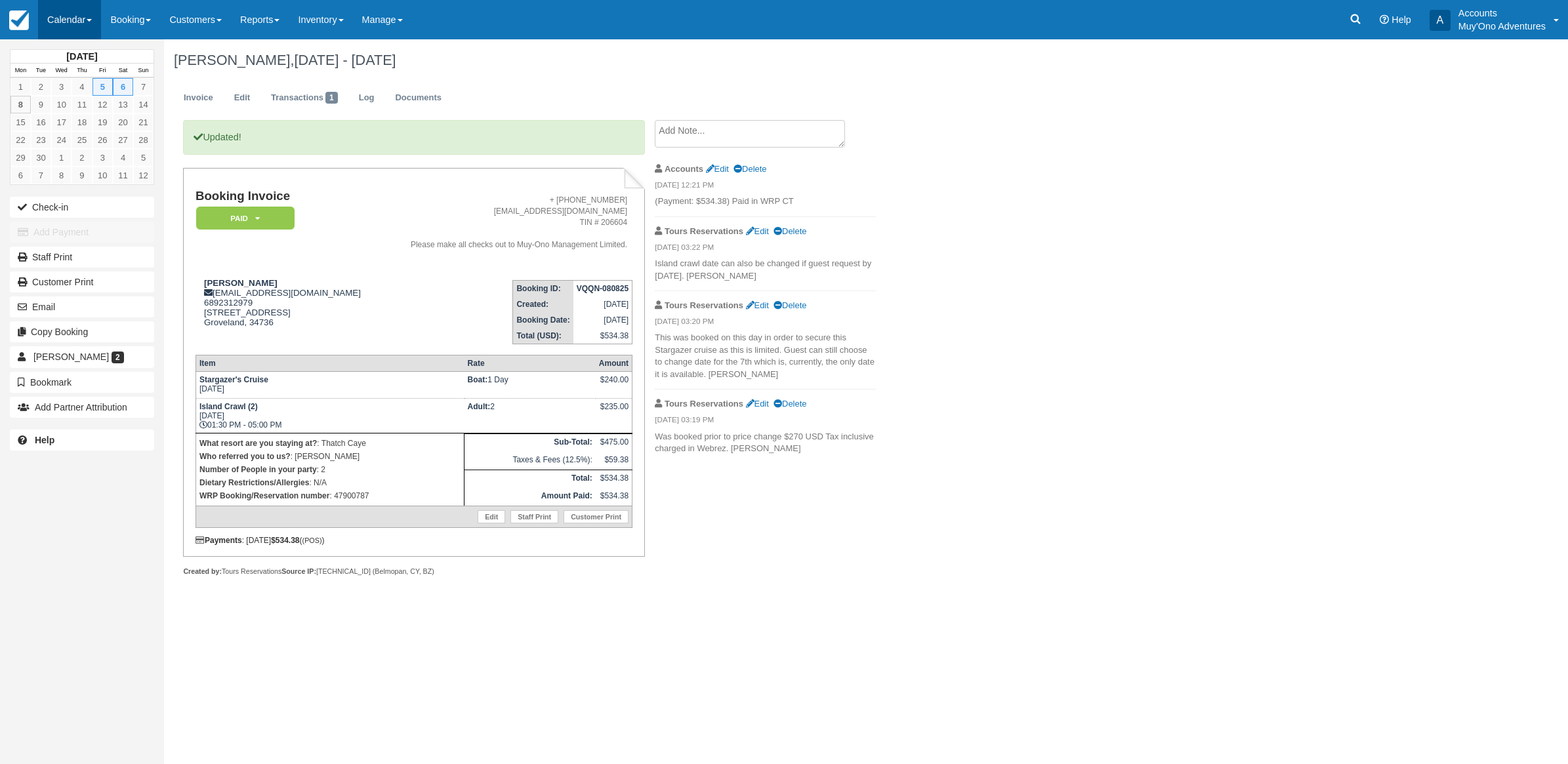
click at [57, 17] on link "Calendar" at bounding box center [69, 20] width 63 height 40
drag, startPoint x: 67, startPoint y: 128, endPoint x: 40, endPoint y: 129, distance: 27.0
click at [67, 128] on link "Month" at bounding box center [90, 124] width 103 height 28
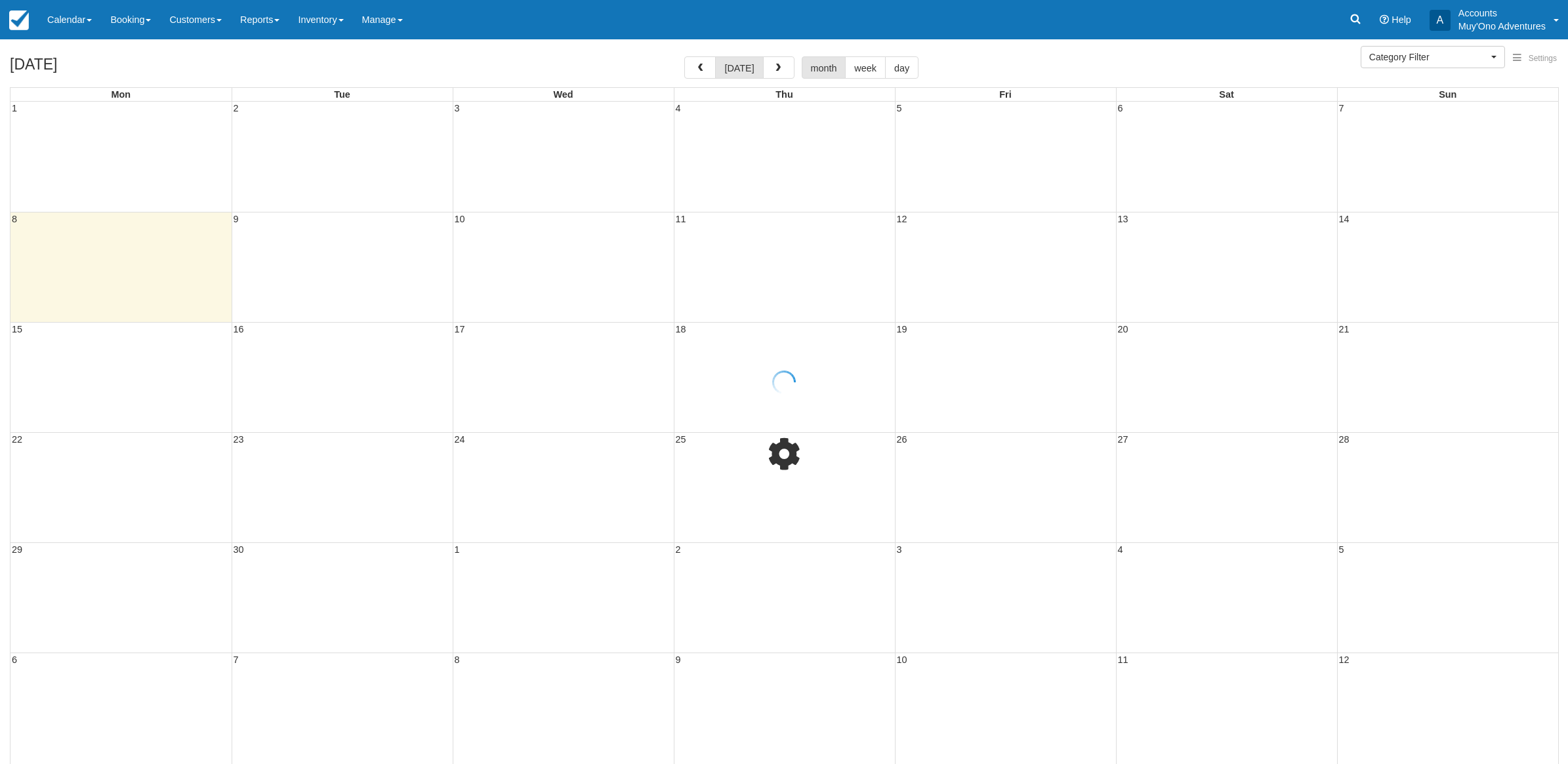
select select
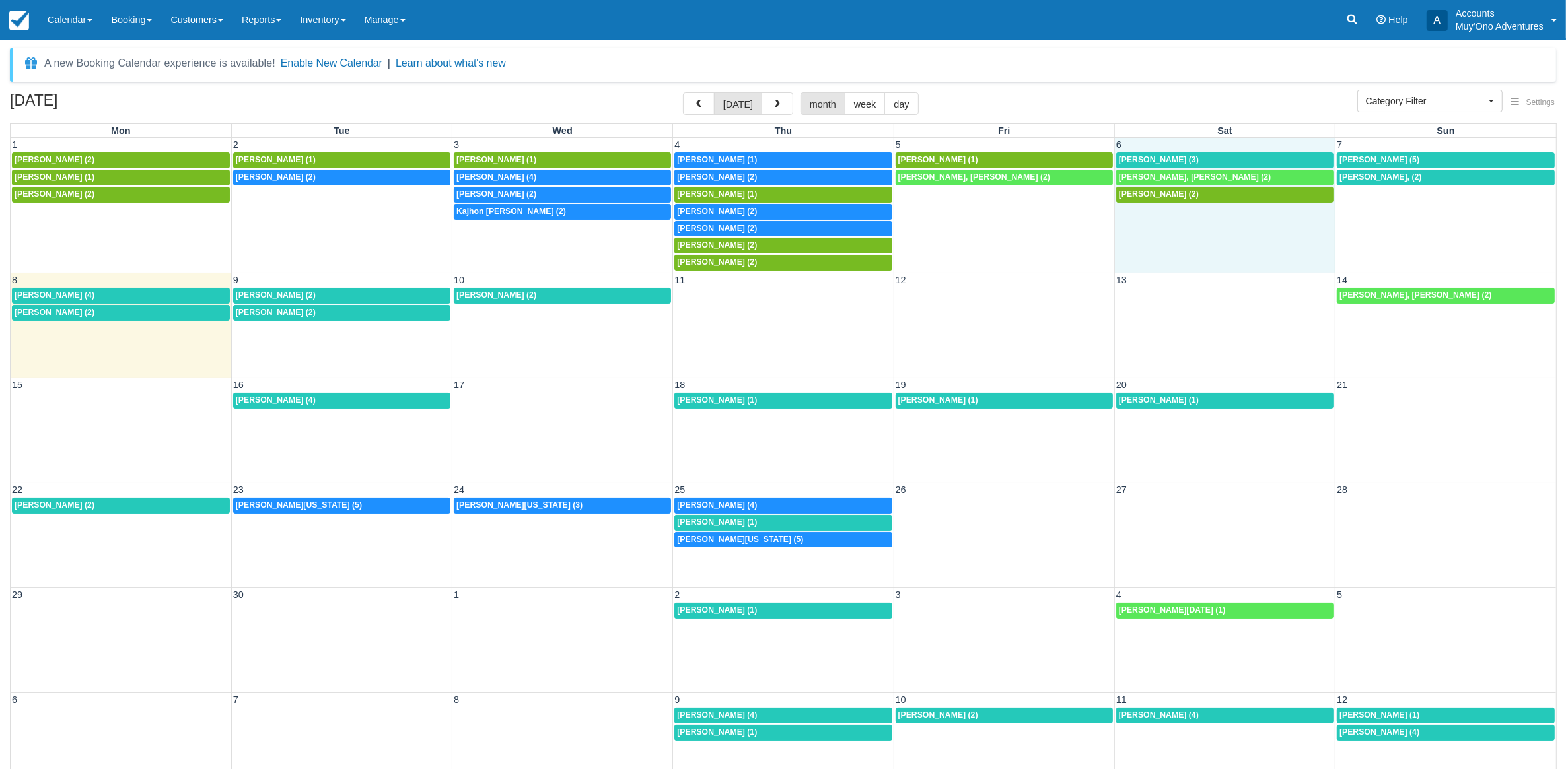
click at [1212, 147] on td "6" at bounding box center [1224, 145] width 221 height 14
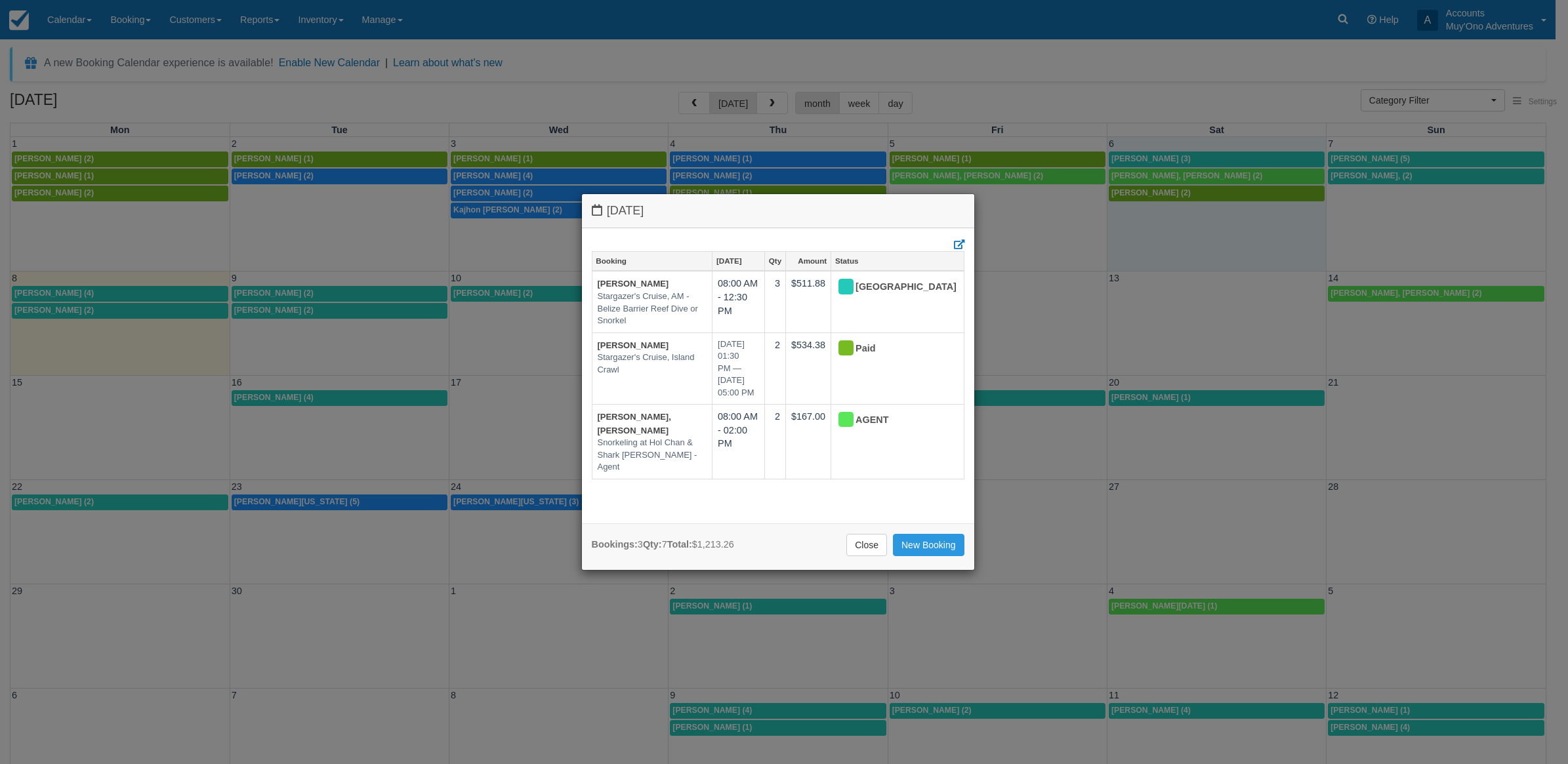
click at [976, 66] on div "[DATE] Booking [DATE] Qty Amount Status [PERSON_NAME] Stargazer's Cruise, AM - …" at bounding box center [784, 382] width 1568 height 764
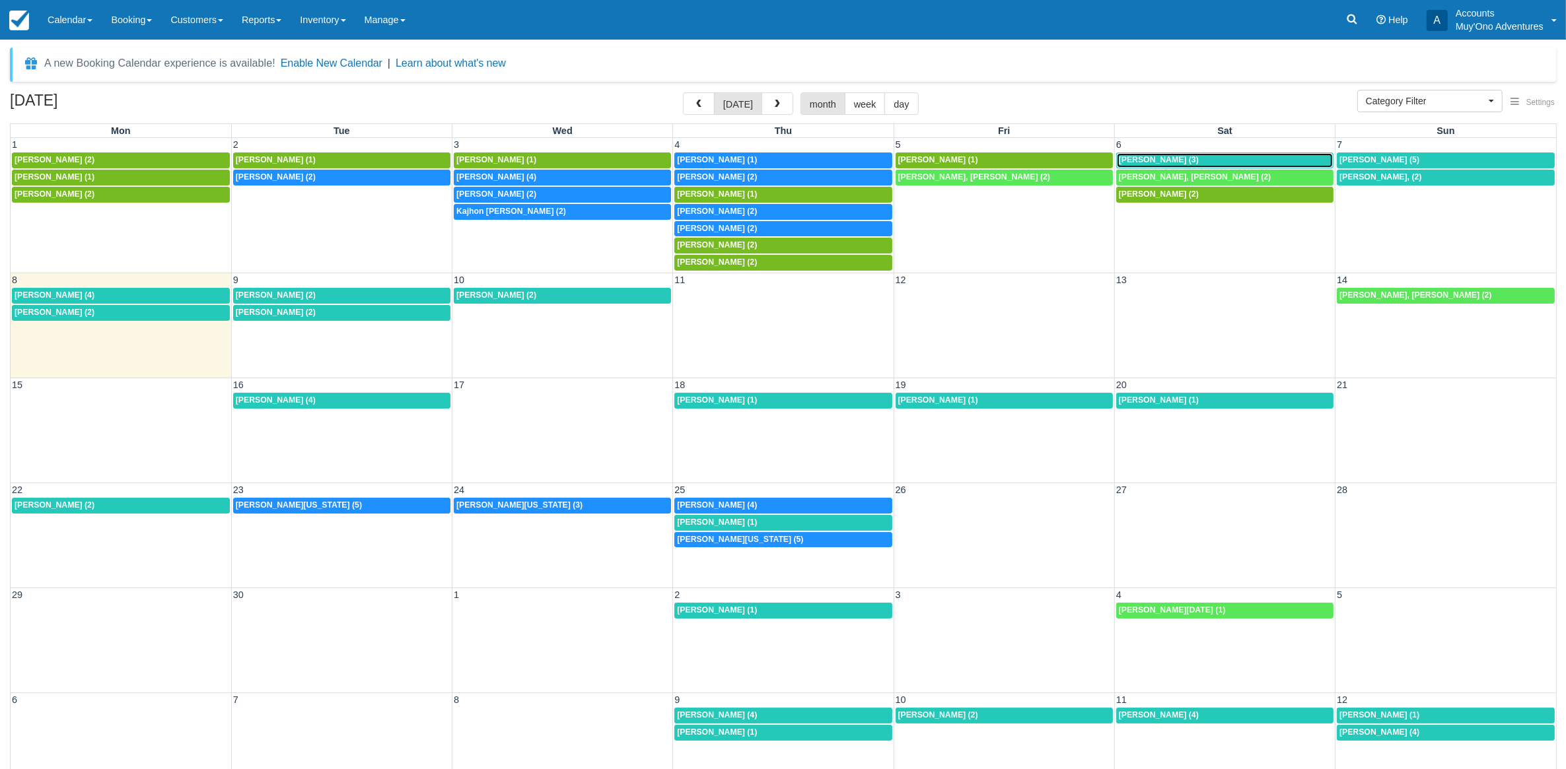
click at [1205, 155] on div "[PERSON_NAME] (3)" at bounding box center [1225, 160] width 212 height 11
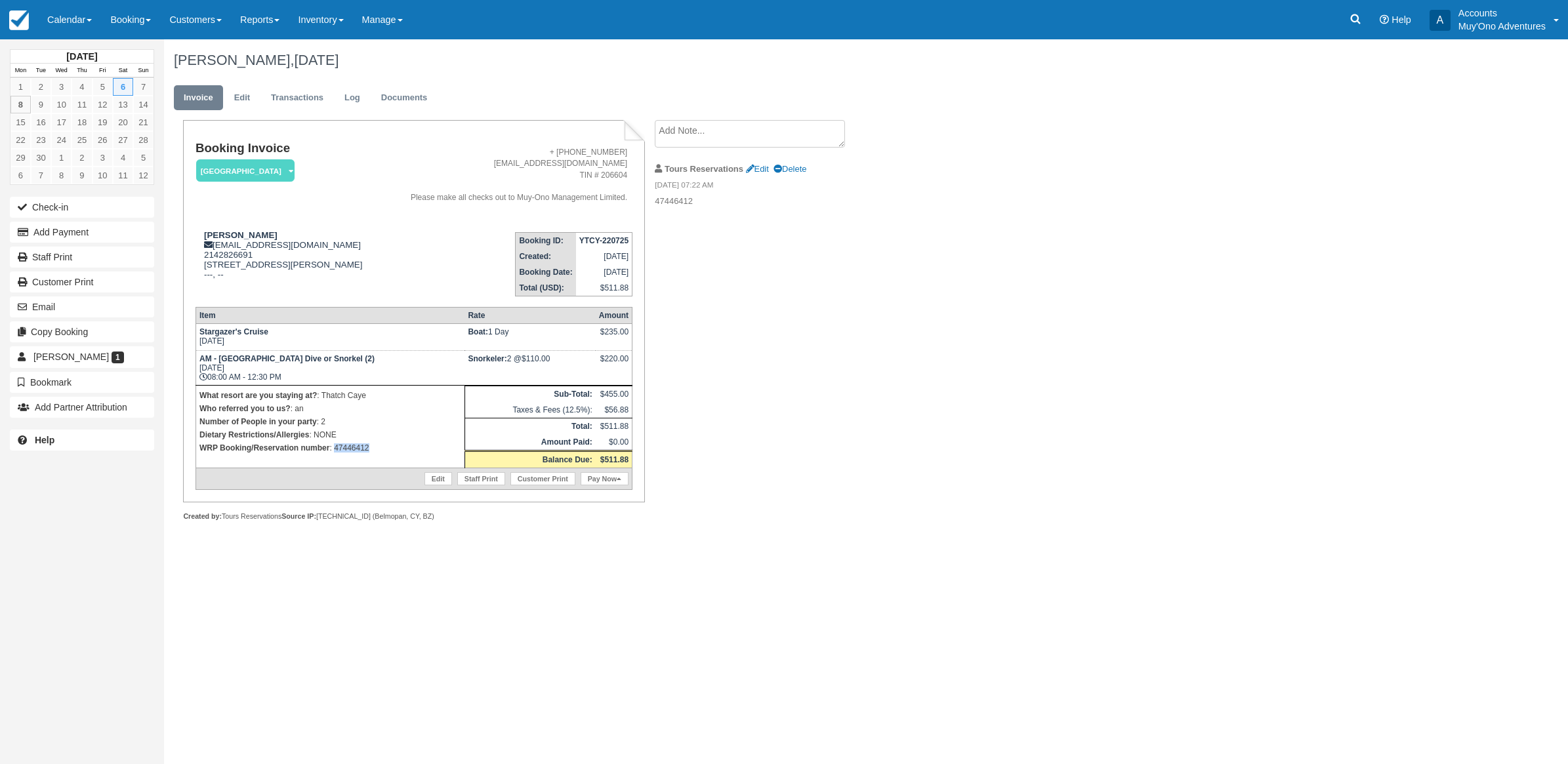
drag, startPoint x: 372, startPoint y: 444, endPoint x: 336, endPoint y: 459, distance: 39.0
click at [336, 459] on td "What resort are you staying at? : Thatch Caye Who referred you to us? : an Numb…" at bounding box center [330, 426] width 269 height 82
copy p "47446412"
